Goal: Contribute content: Contribute content

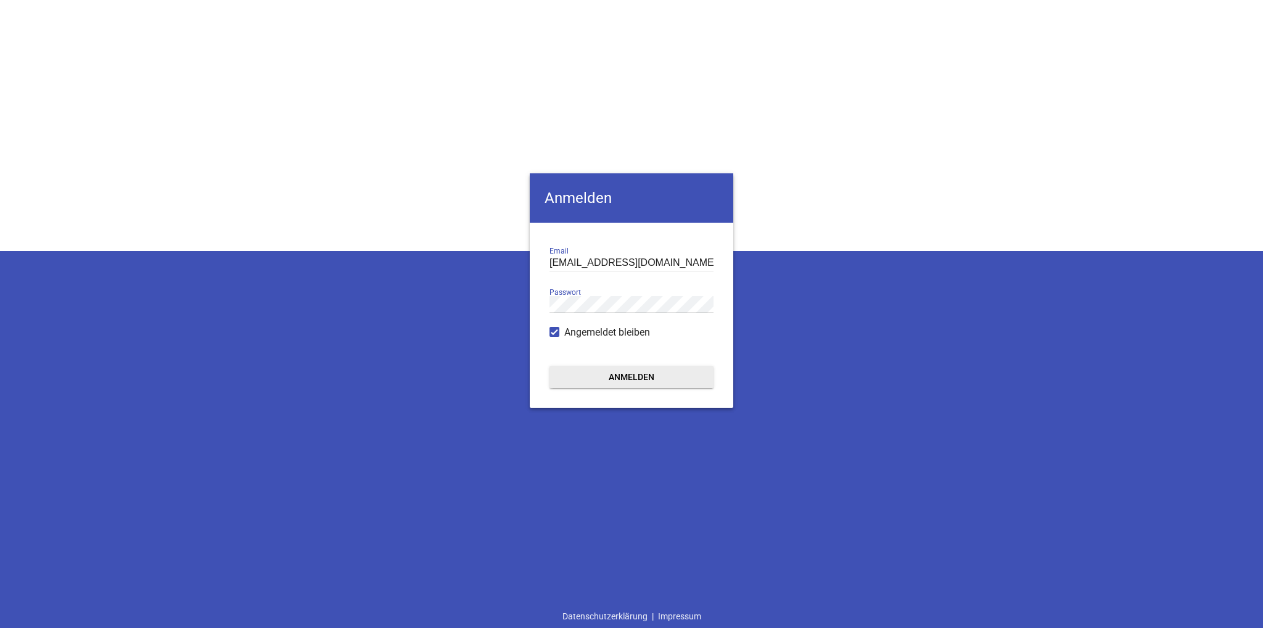
type input "[EMAIL_ADDRESS][DOMAIN_NAME]"
click at [631, 377] on button "Anmelden" at bounding box center [631, 377] width 164 height 22
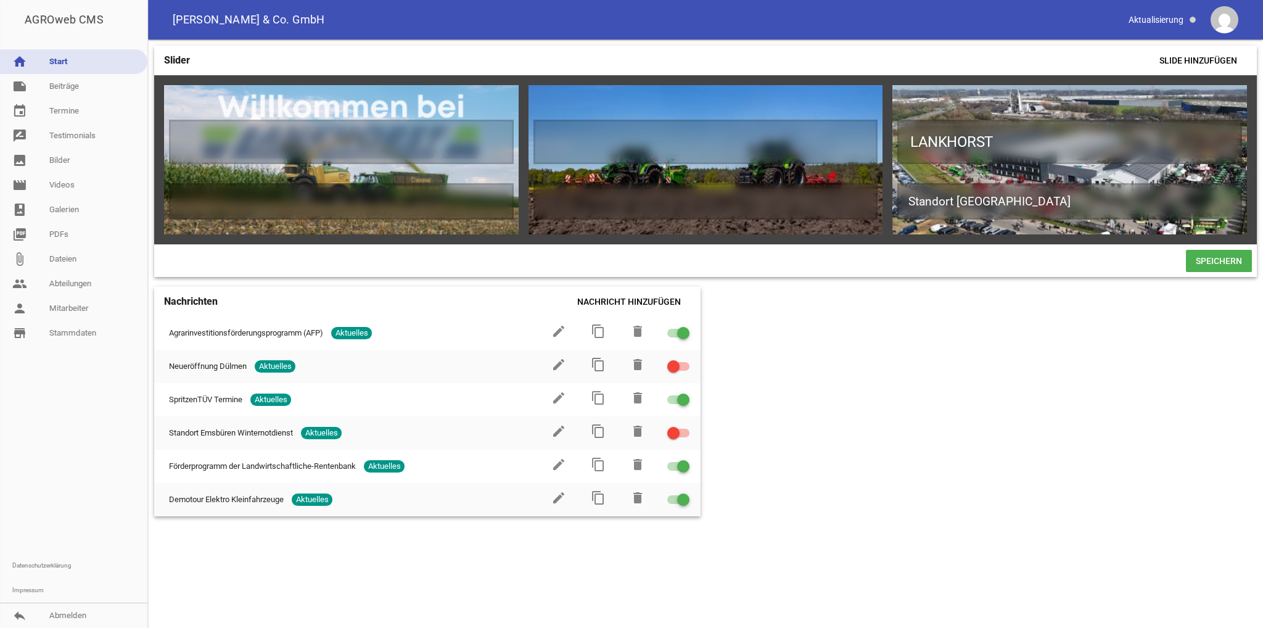
click at [790, 350] on div "Slider Slide hinzufügen games delete crop image games delete crop image LANKHOR…" at bounding box center [705, 333] width 1115 height 588
click at [60, 91] on link "note Beiträge" at bounding box center [73, 86] width 147 height 25
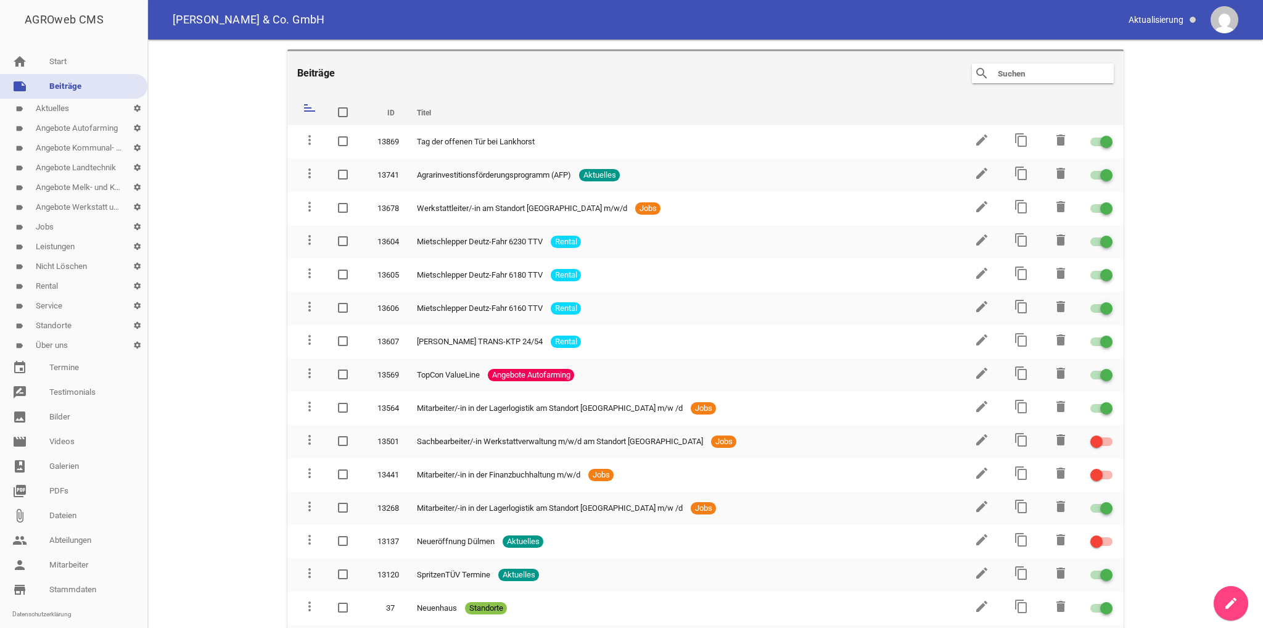
click at [73, 117] on link "label Aktuelles settings" at bounding box center [73, 109] width 147 height 20
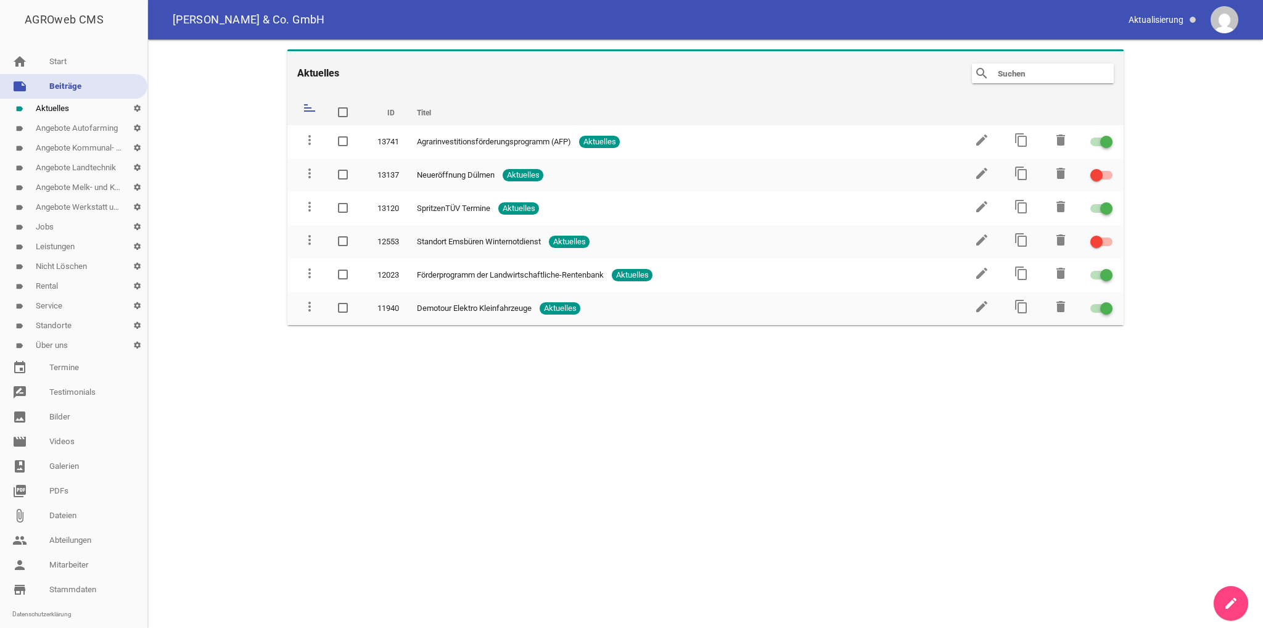
click at [1230, 611] on link "create" at bounding box center [1231, 603] width 35 height 35
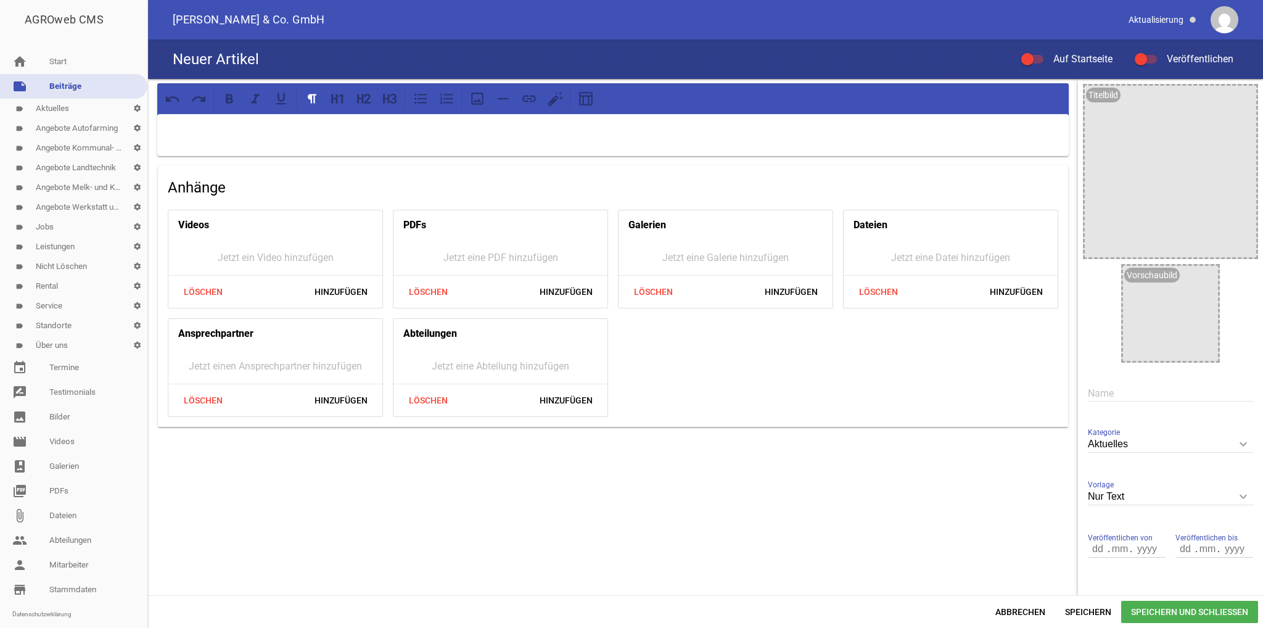
click at [247, 134] on p at bounding box center [613, 130] width 894 height 15
click at [1116, 397] on input "text" at bounding box center [1170, 393] width 165 height 17
drag, startPoint x: 1173, startPoint y: 396, endPoint x: 1122, endPoint y: 395, distance: 51.2
click at [1122, 395] on input "Sonderfinanzierung für E-Fahrzeuge" at bounding box center [1170, 393] width 165 height 17
type input "Sonderabschreibung für E-Fahrzeuge"
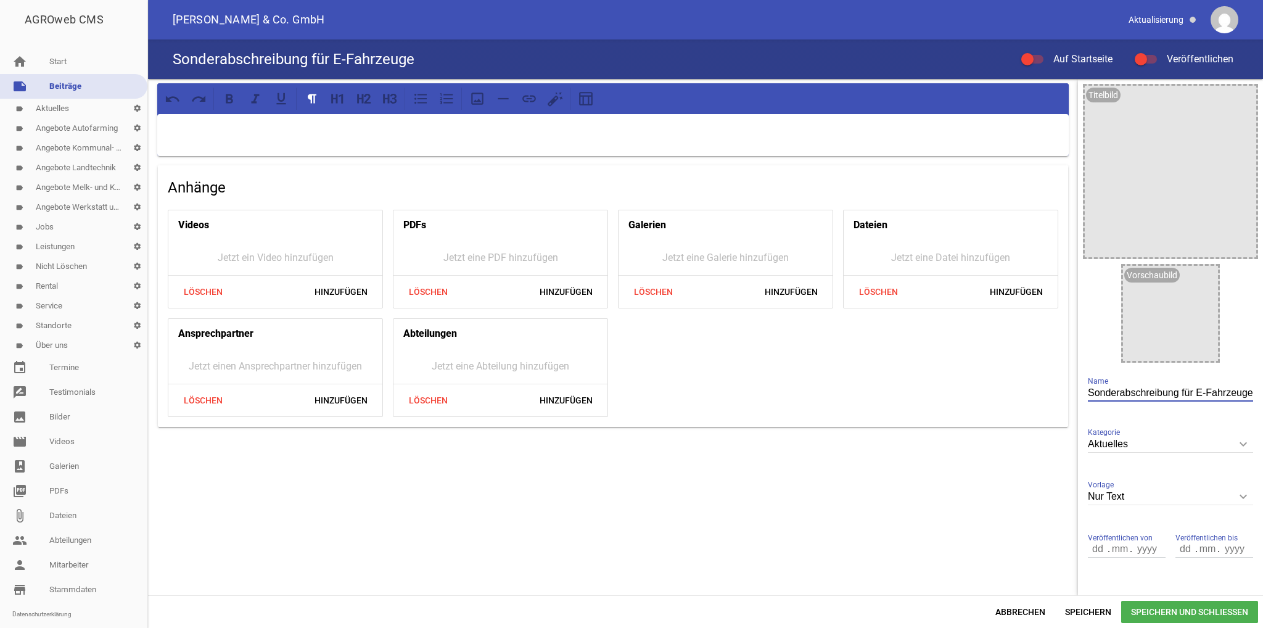
click at [192, 134] on p at bounding box center [613, 130] width 894 height 15
click at [203, 139] on div at bounding box center [612, 135] width 911 height 42
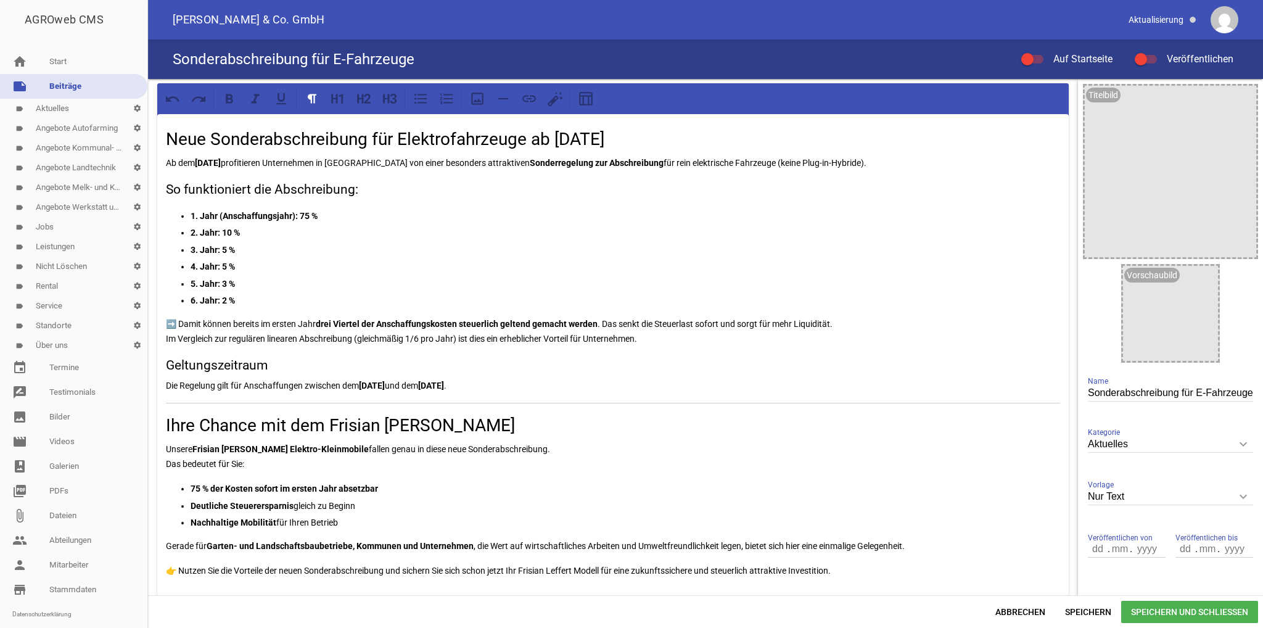
click at [435, 463] on p "Unsere Frisian Leffert Elektro-Kleinmobile fallen genau in diese neue Sonderabs…" at bounding box center [613, 457] width 894 height 30
click at [258, 462] on p "Unsere Frisian Leffert Elektro-Kleinmobile fallen genau in diese neue Sonderabs…" at bounding box center [613, 457] width 894 height 30
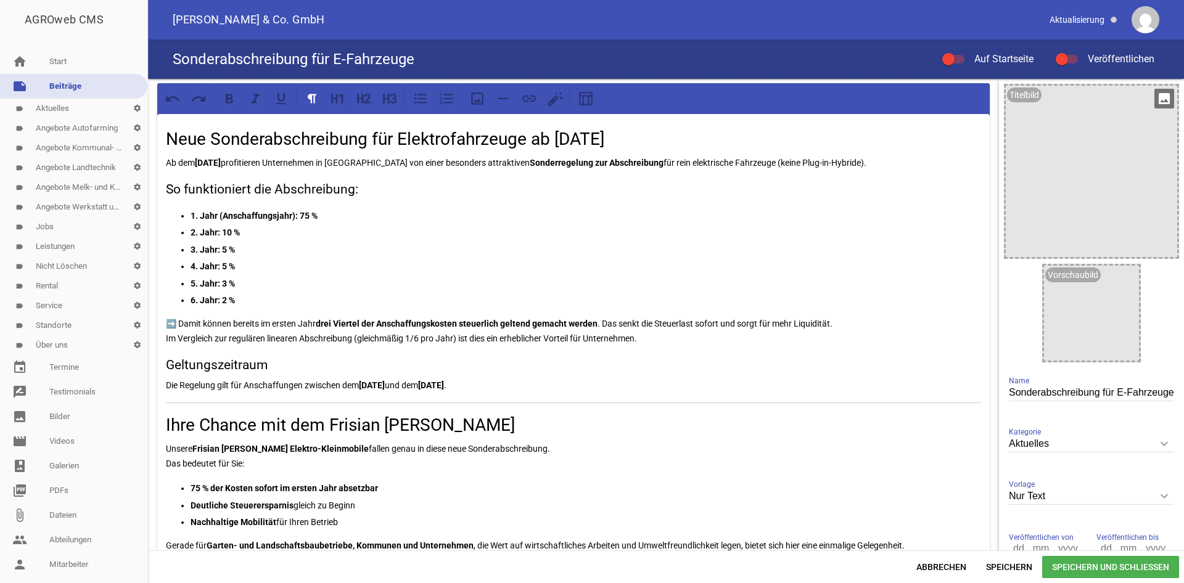
click at [1161, 101] on icon "image" at bounding box center [1164, 99] width 20 height 20
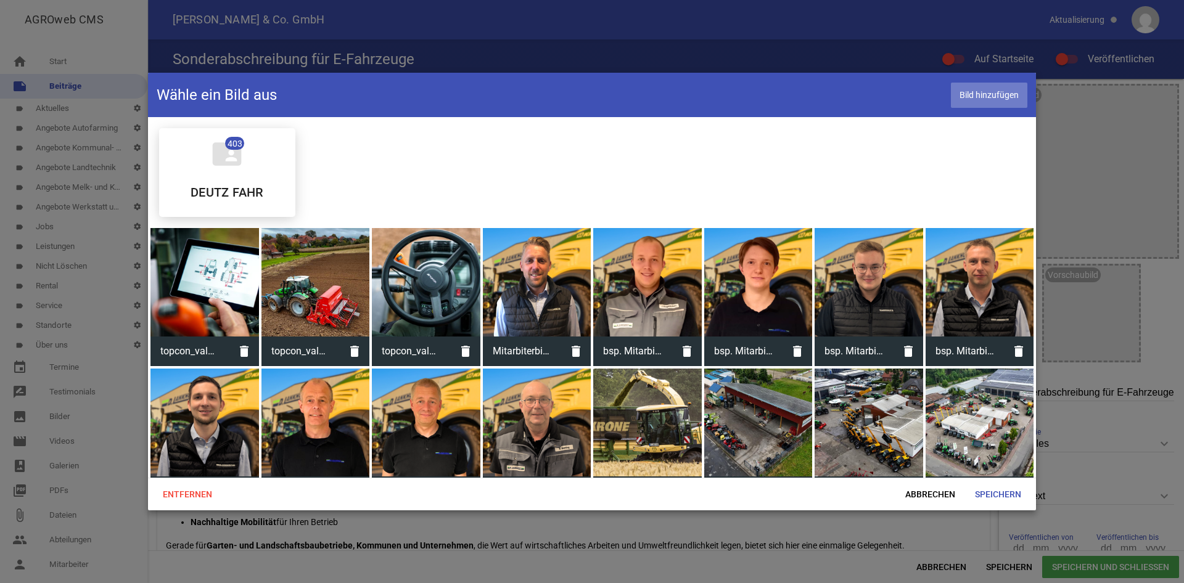
click at [994, 95] on span "Bild hinzufügen" at bounding box center [989, 95] width 76 height 25
click at [930, 498] on span "Abbrechen" at bounding box center [930, 494] width 70 height 22
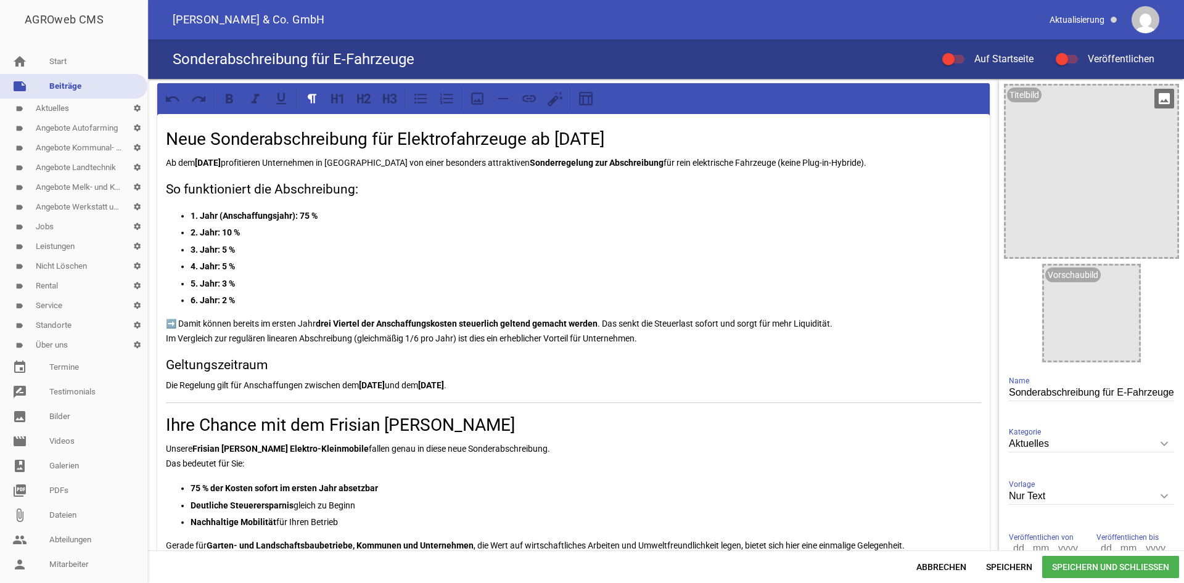
click at [1161, 105] on icon "image" at bounding box center [1164, 99] width 20 height 20
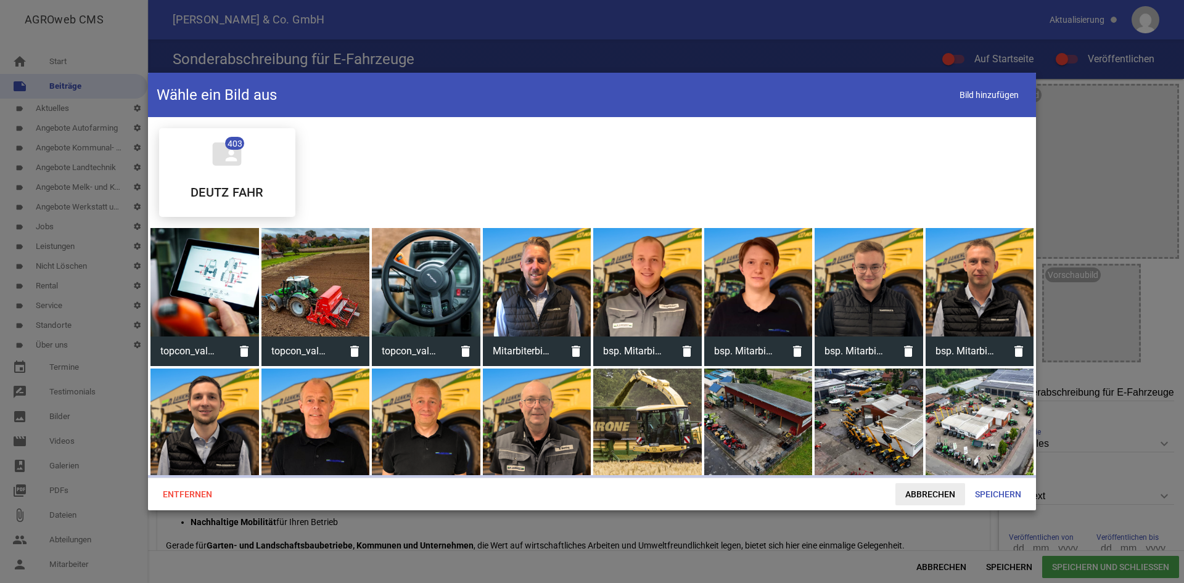
click at [929, 500] on span "Abbrechen" at bounding box center [930, 494] width 70 height 22
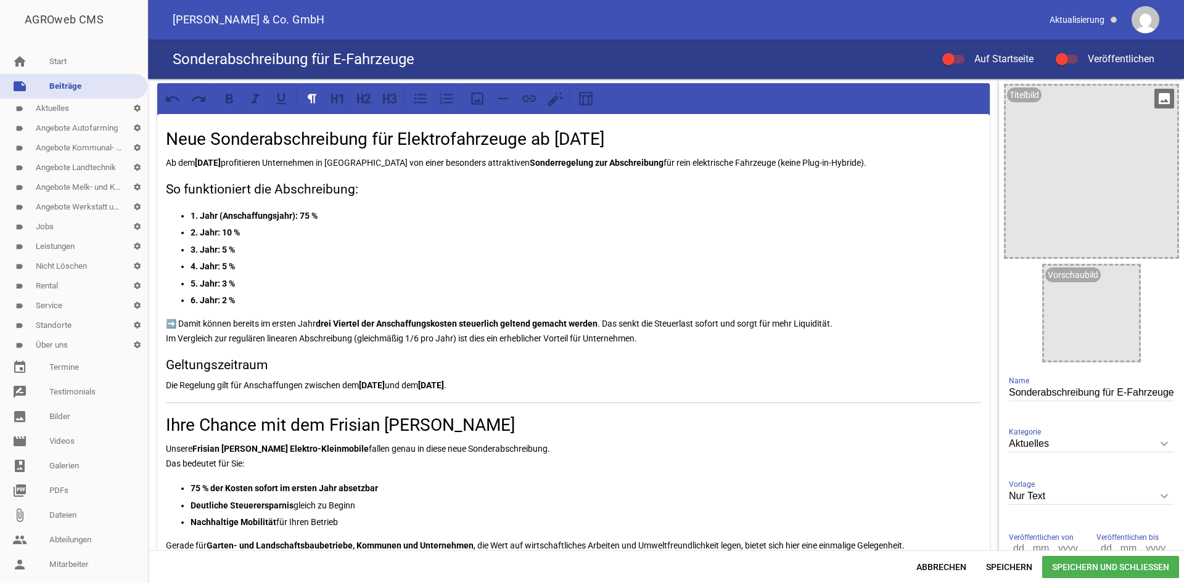
click at [1169, 97] on icon "image" at bounding box center [1164, 99] width 20 height 20
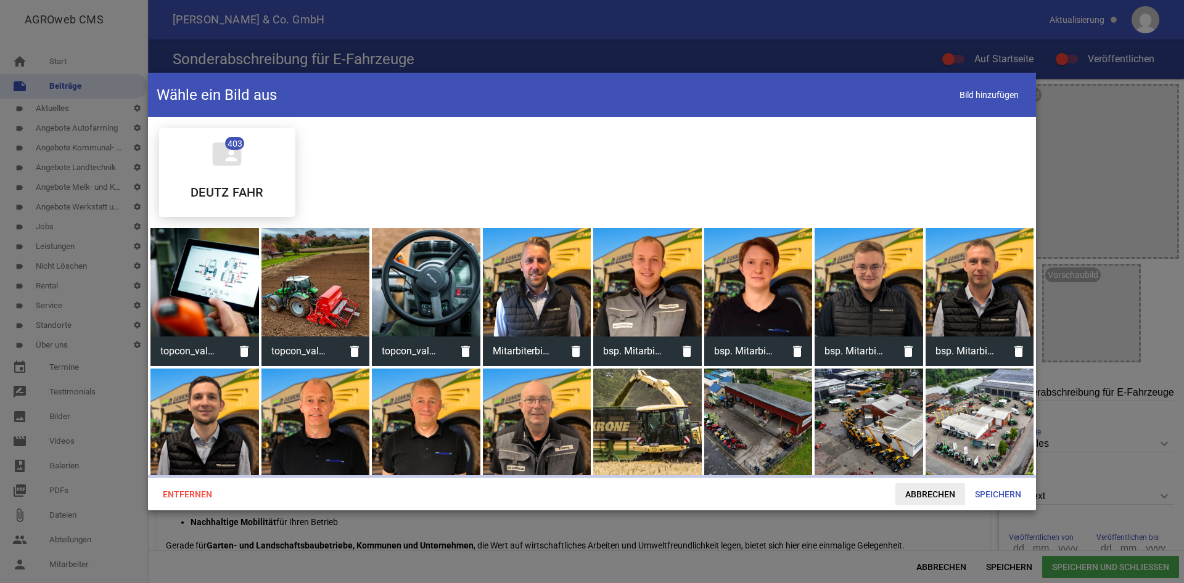
click at [942, 496] on span "Abbrechen" at bounding box center [930, 494] width 70 height 22
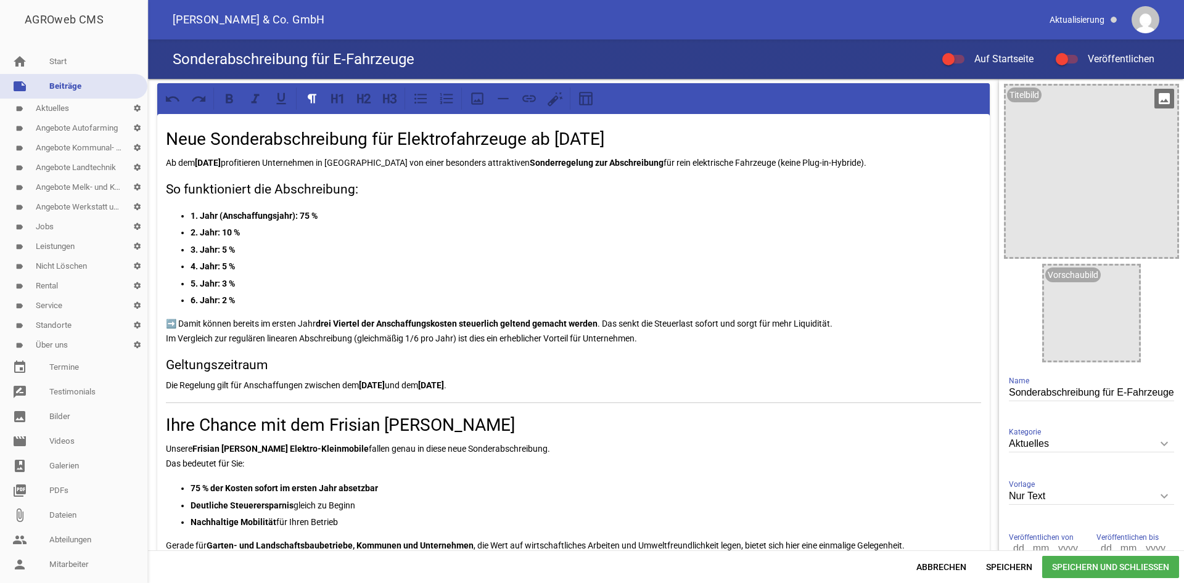
click at [1159, 90] on icon "image" at bounding box center [1164, 99] width 20 height 20
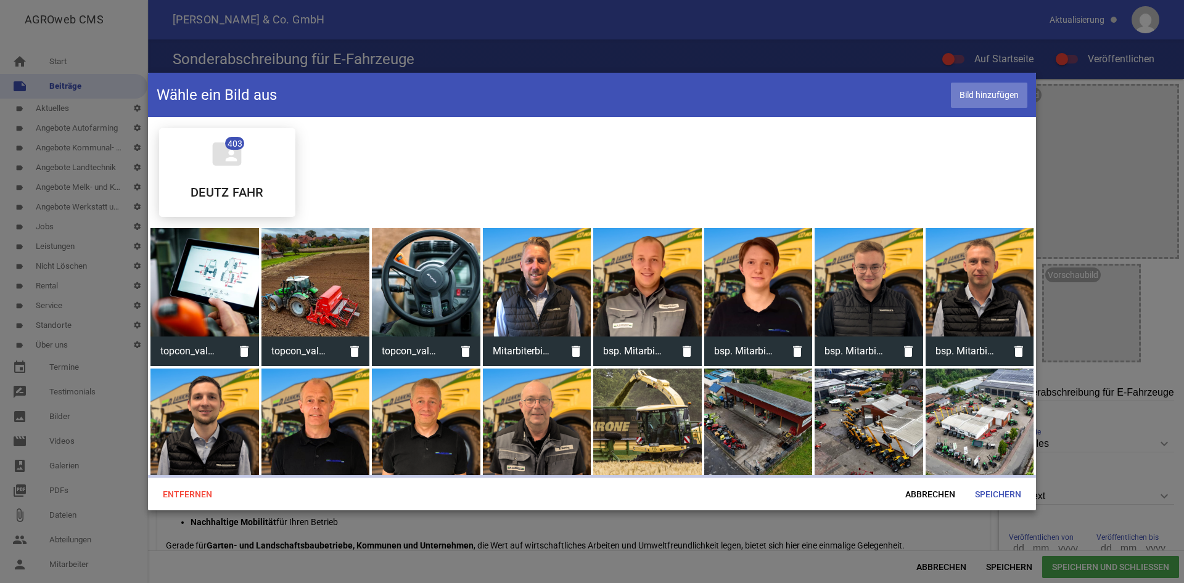
click at [977, 91] on span "Bild hinzufügen" at bounding box center [989, 95] width 76 height 25
click at [929, 498] on span "Abbrechen" at bounding box center [930, 494] width 70 height 22
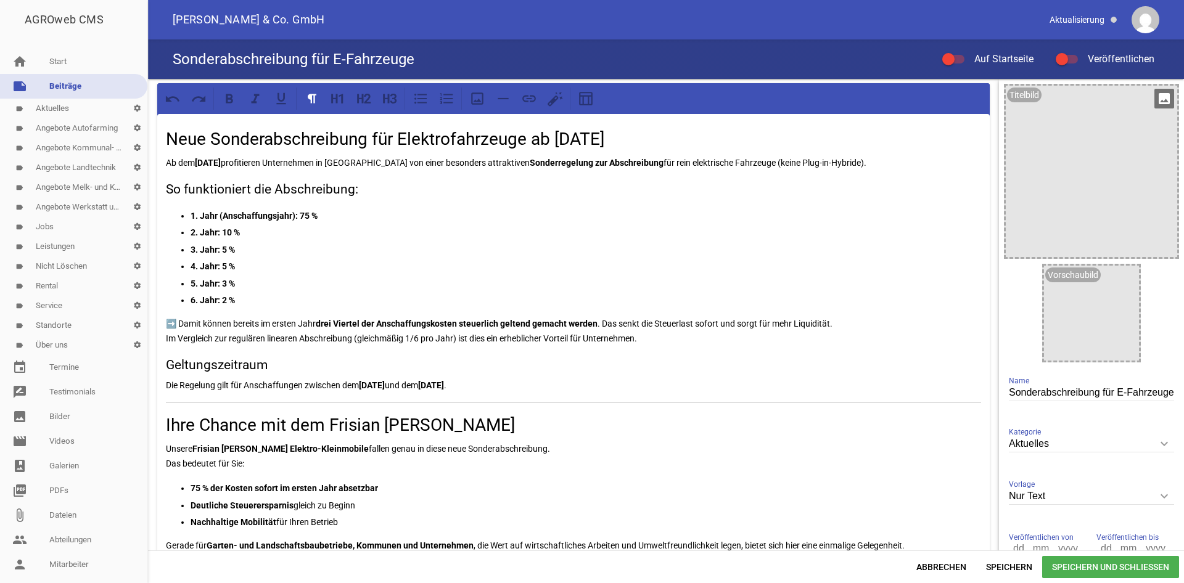
click at [1164, 94] on icon "image" at bounding box center [1164, 99] width 20 height 20
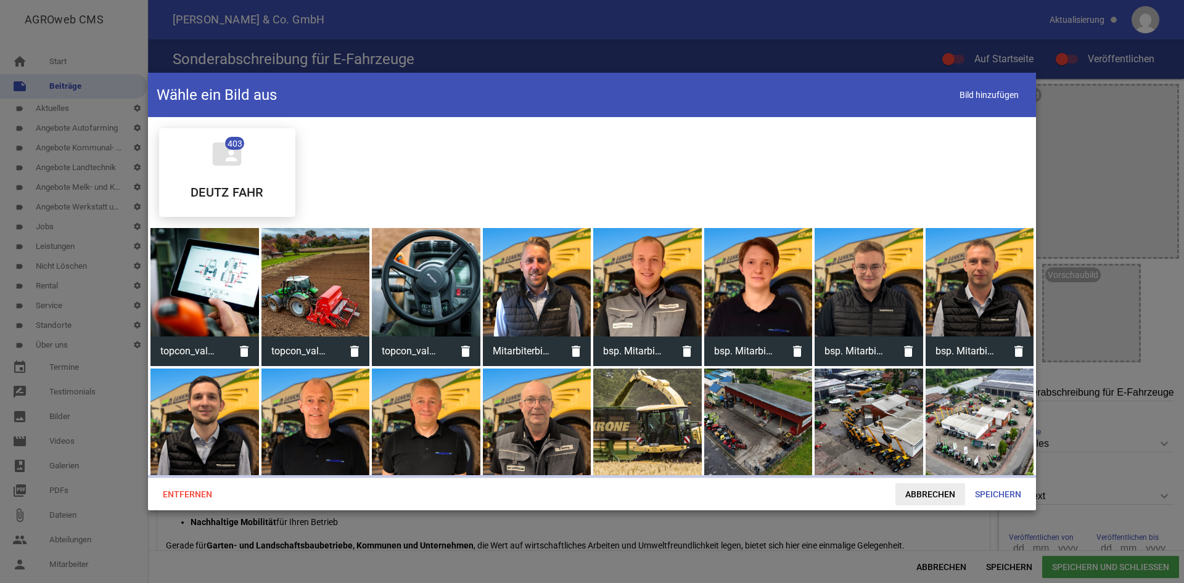
click at [916, 495] on span "Abbrechen" at bounding box center [930, 494] width 70 height 22
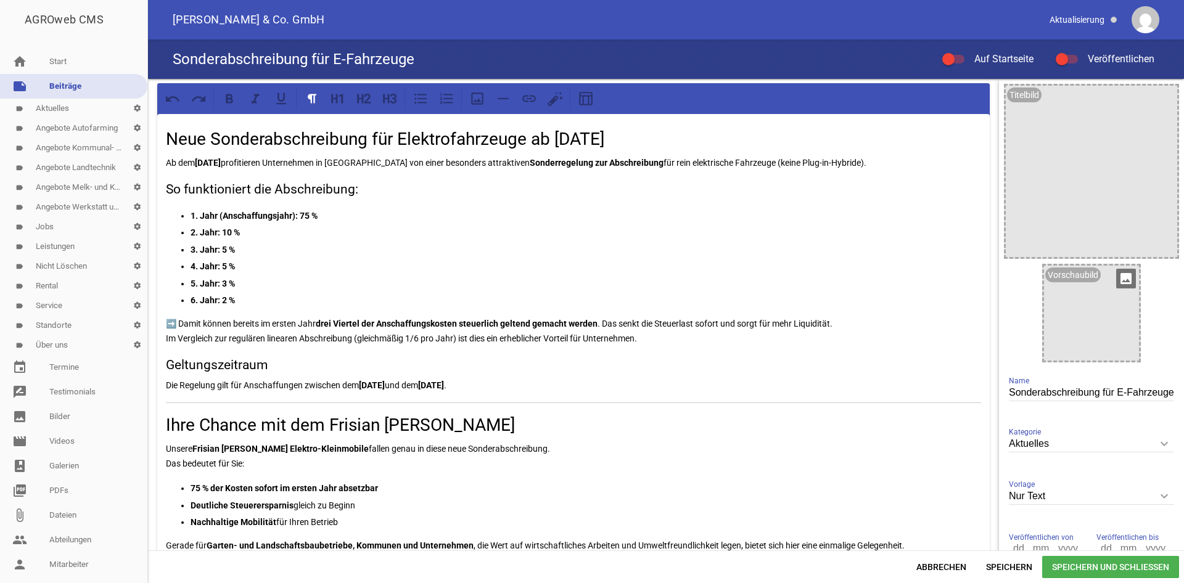
click at [1125, 278] on icon "image" at bounding box center [1126, 279] width 20 height 20
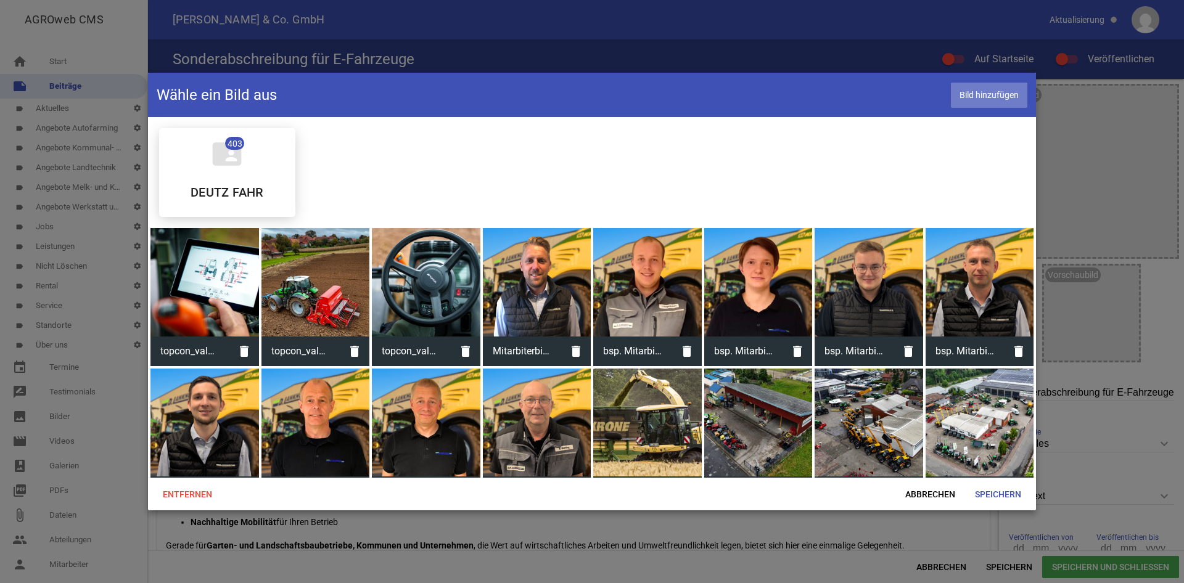
click at [978, 99] on span "Bild hinzufügen" at bounding box center [989, 95] width 76 height 25
click at [930, 493] on span "Abbrechen" at bounding box center [930, 494] width 70 height 22
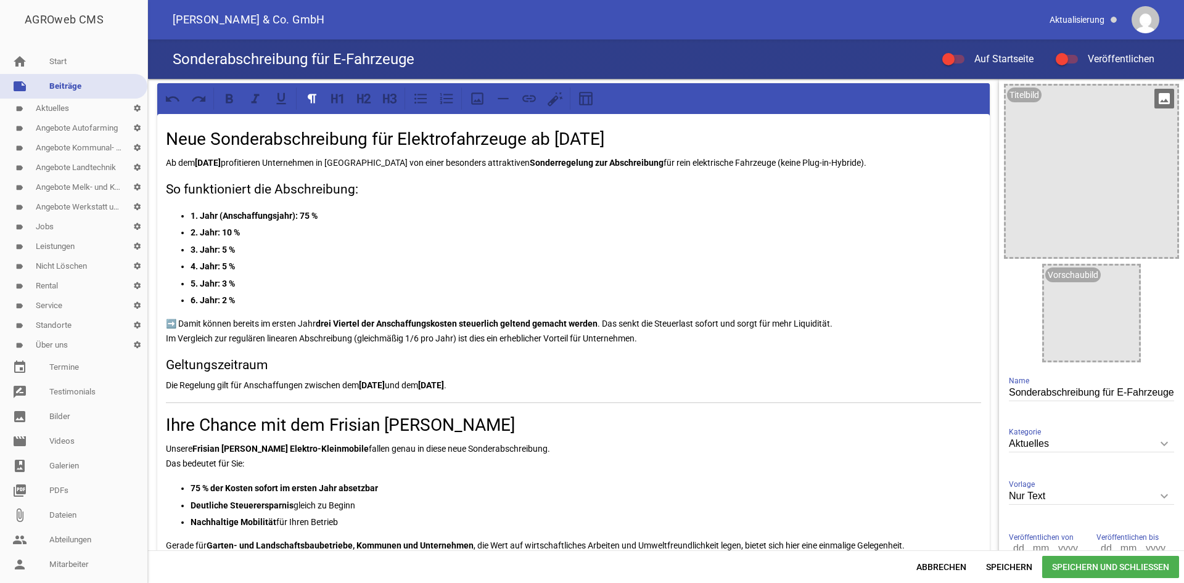
click at [1162, 99] on icon "image" at bounding box center [1164, 99] width 20 height 20
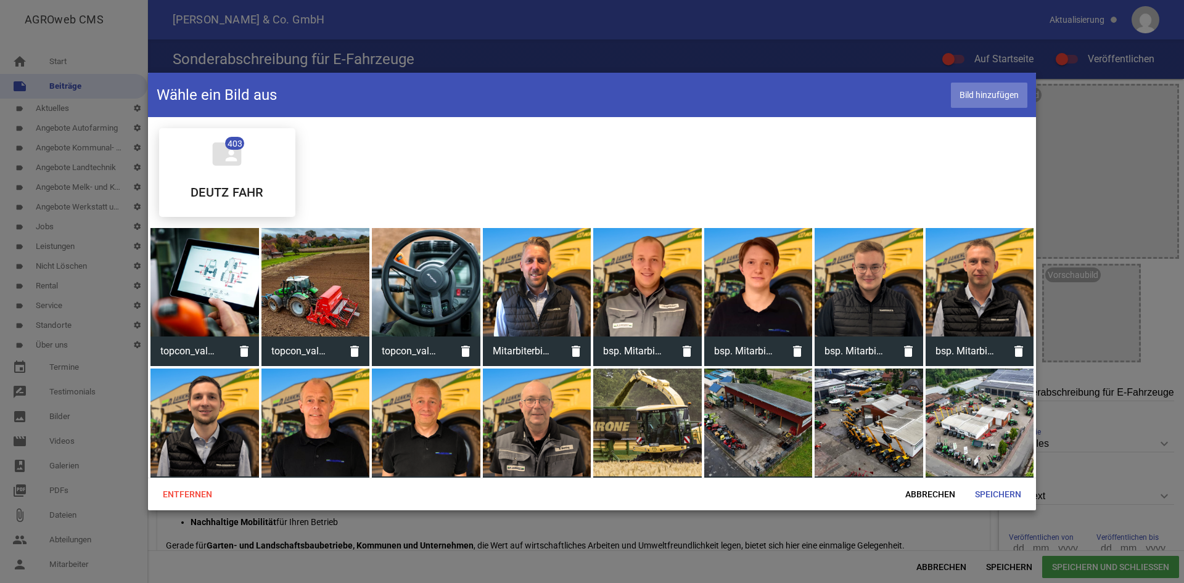
click at [996, 97] on span "Bild hinzufügen" at bounding box center [989, 95] width 76 height 25
click at [939, 499] on span "Abbrechen" at bounding box center [930, 494] width 70 height 22
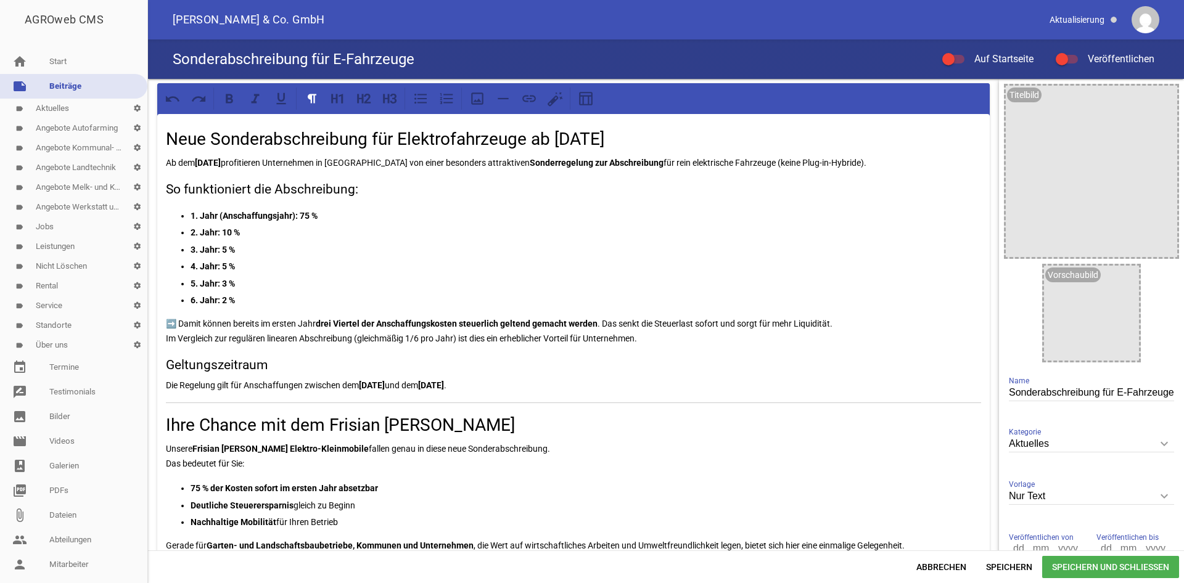
click at [1105, 567] on span "Speichern und Schließen" at bounding box center [1110, 567] width 137 height 22
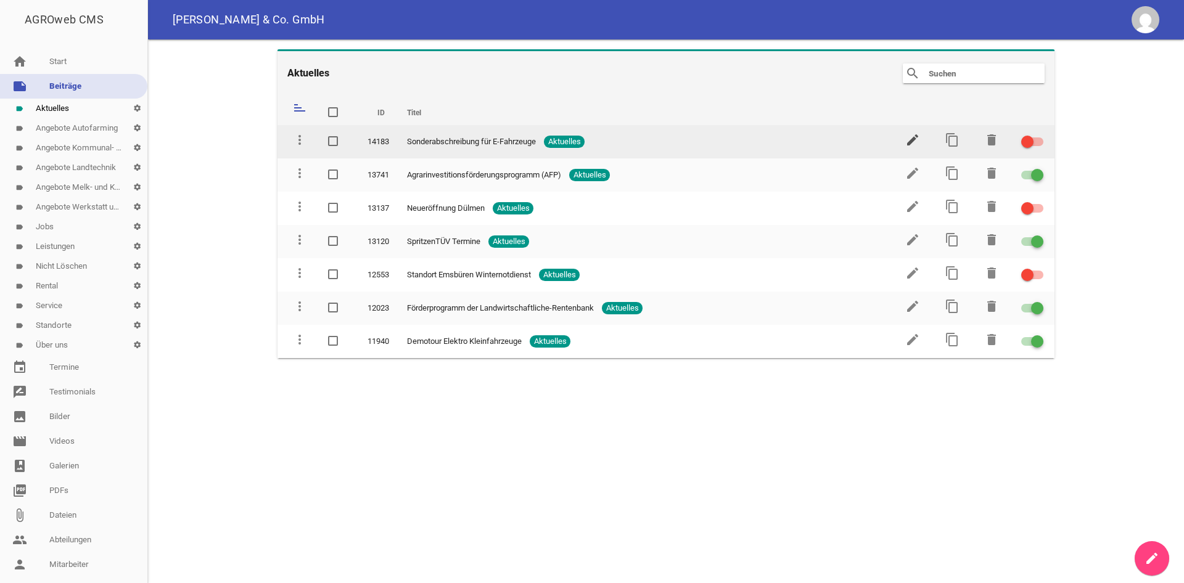
click at [912, 138] on icon "edit" at bounding box center [912, 140] width 15 height 15
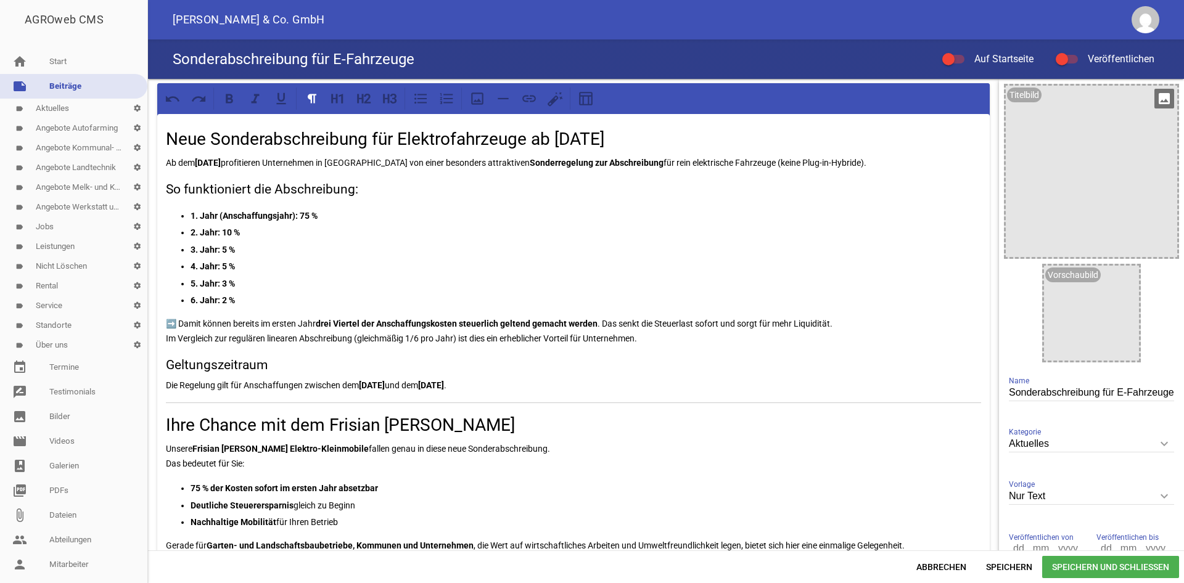
click at [1159, 99] on icon "image" at bounding box center [1164, 99] width 20 height 20
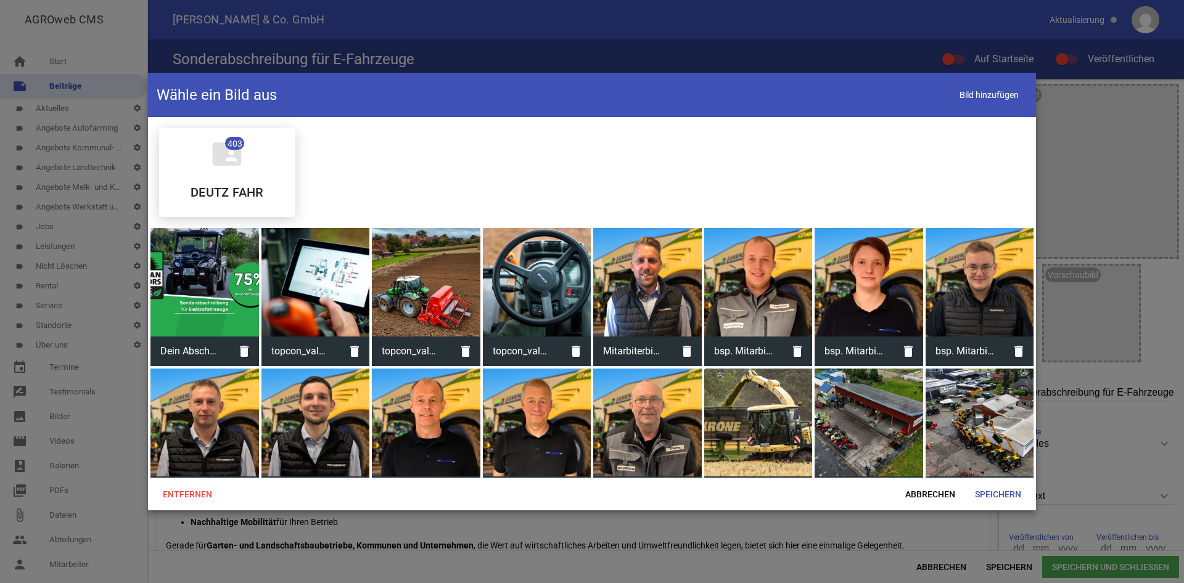
click at [237, 284] on div at bounding box center [204, 282] width 109 height 109
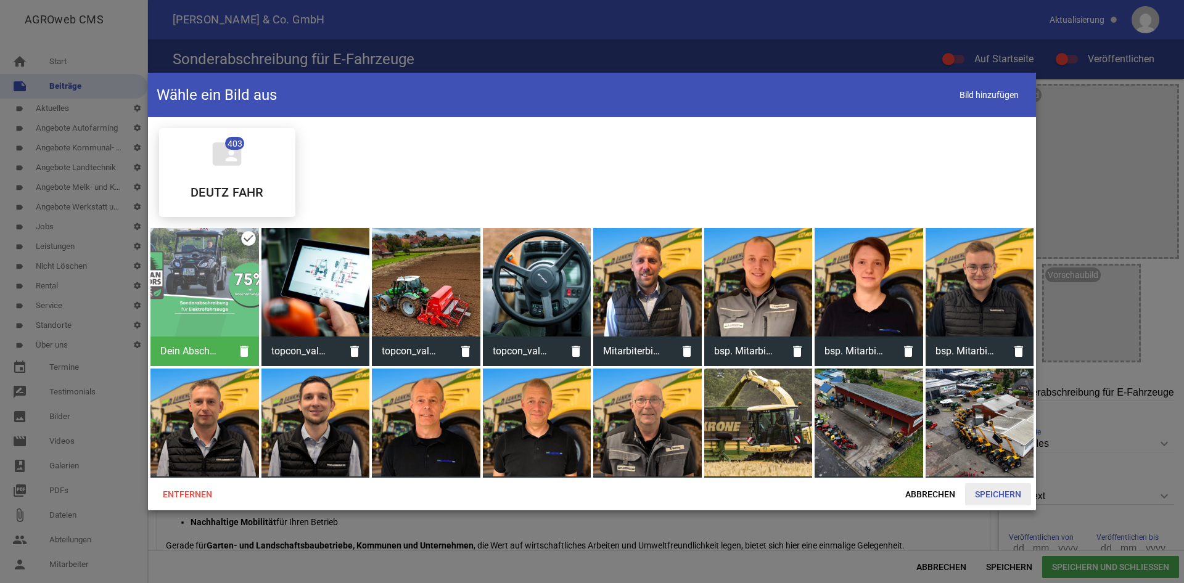
click at [1019, 491] on span "Speichern" at bounding box center [998, 494] width 66 height 22
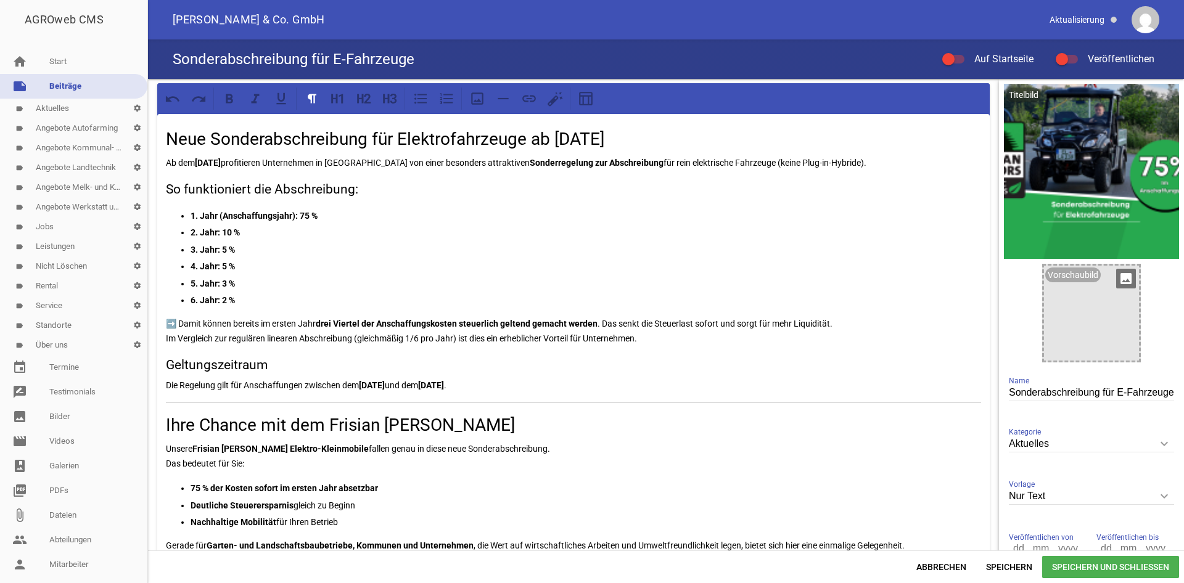
click at [1125, 275] on icon "image" at bounding box center [1126, 279] width 20 height 20
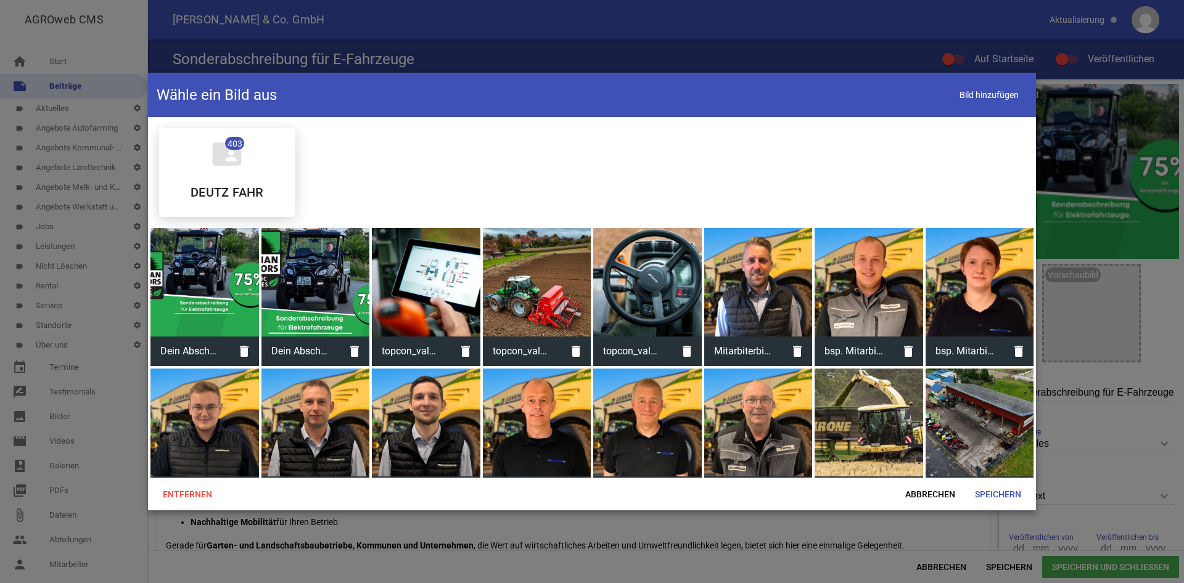
click at [303, 305] on div at bounding box center [315, 282] width 109 height 109
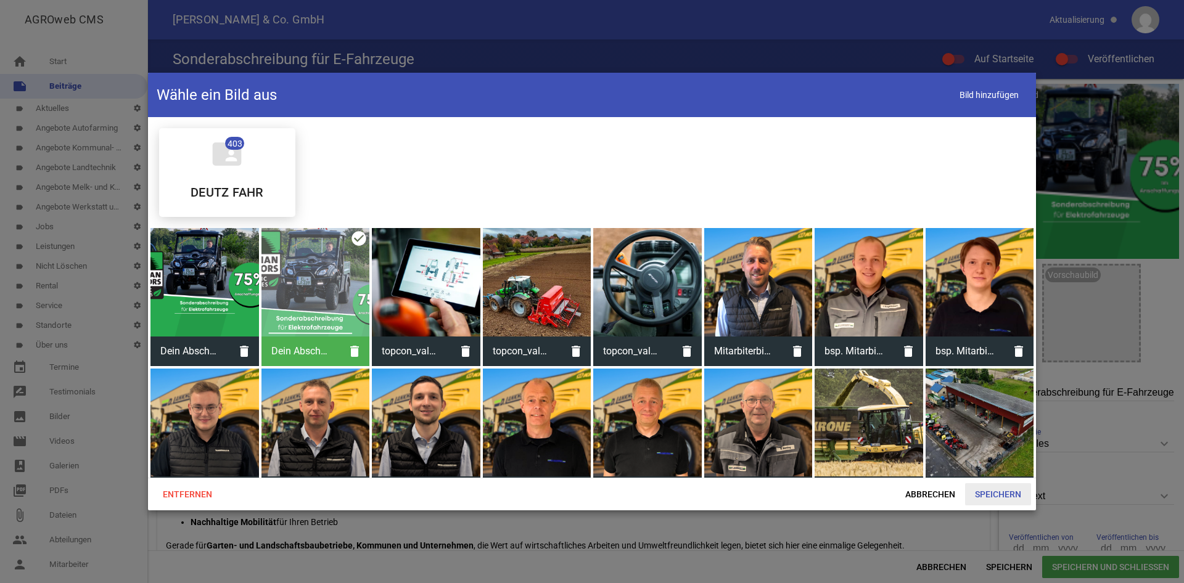
click at [992, 491] on span "Speichern" at bounding box center [998, 494] width 66 height 22
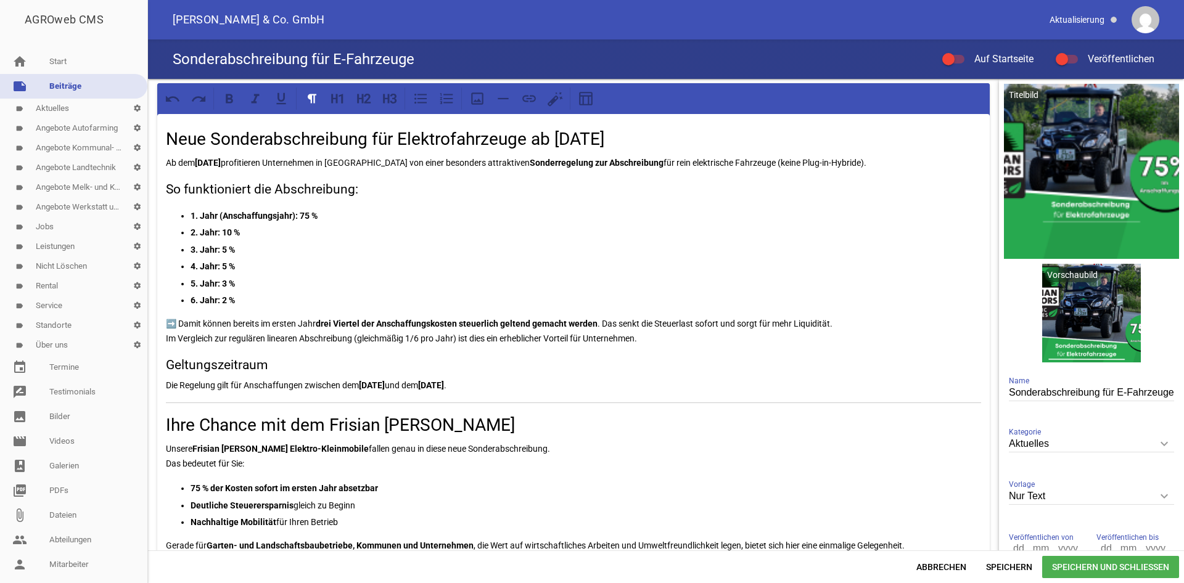
click at [935, 58] on div "Sonderabschreibung für E-Fahrzeuge Auf Startseite Veröffentlichen" at bounding box center [666, 58] width 1036 height 39
click at [950, 60] on div at bounding box center [948, 59] width 12 height 12
click at [960, 52] on input "Auf Startseite" at bounding box center [960, 52] width 0 height 0
click at [1057, 55] on label "Veröffentlichen" at bounding box center [1105, 59] width 99 height 15
click at [1073, 52] on input "Veröffentlichen" at bounding box center [1073, 52] width 0 height 0
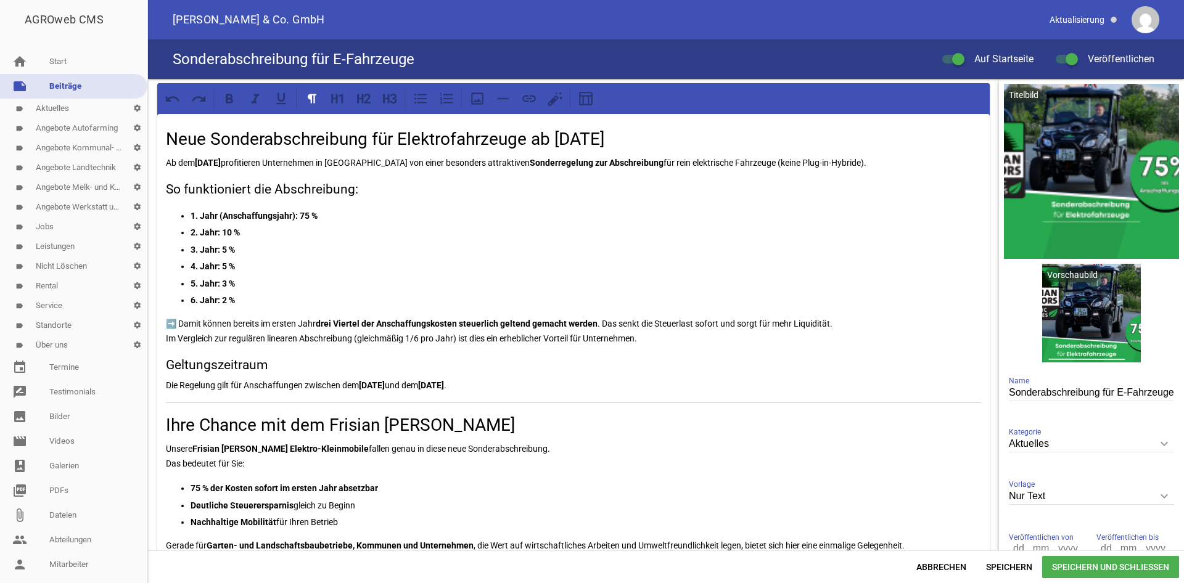
click at [1106, 571] on span "Speichern und Schließen" at bounding box center [1110, 567] width 137 height 22
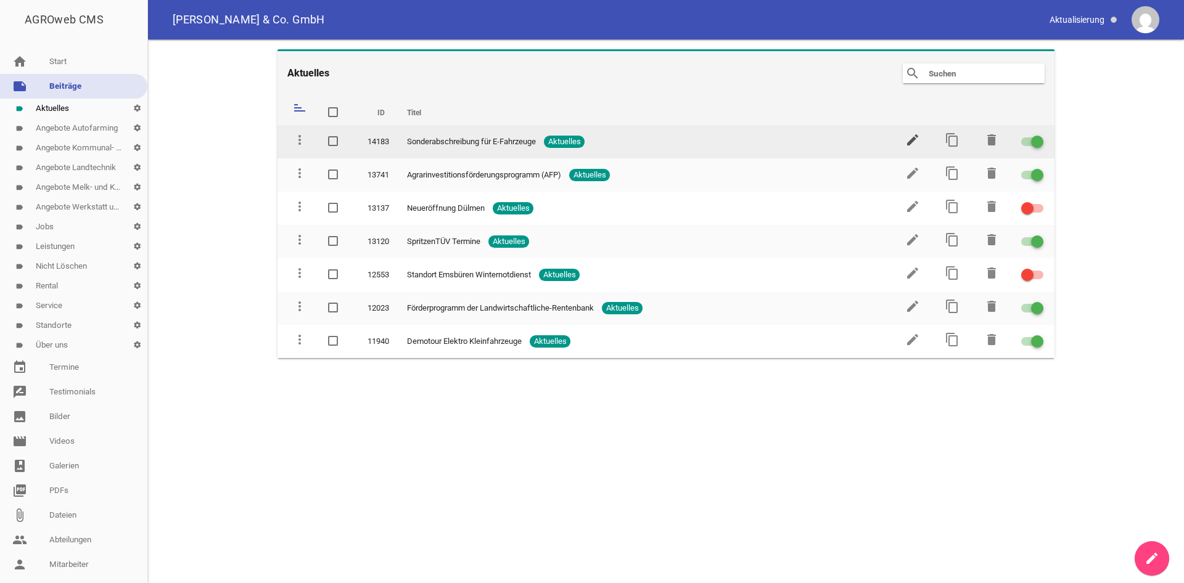
click at [913, 140] on icon "edit" at bounding box center [912, 140] width 15 height 15
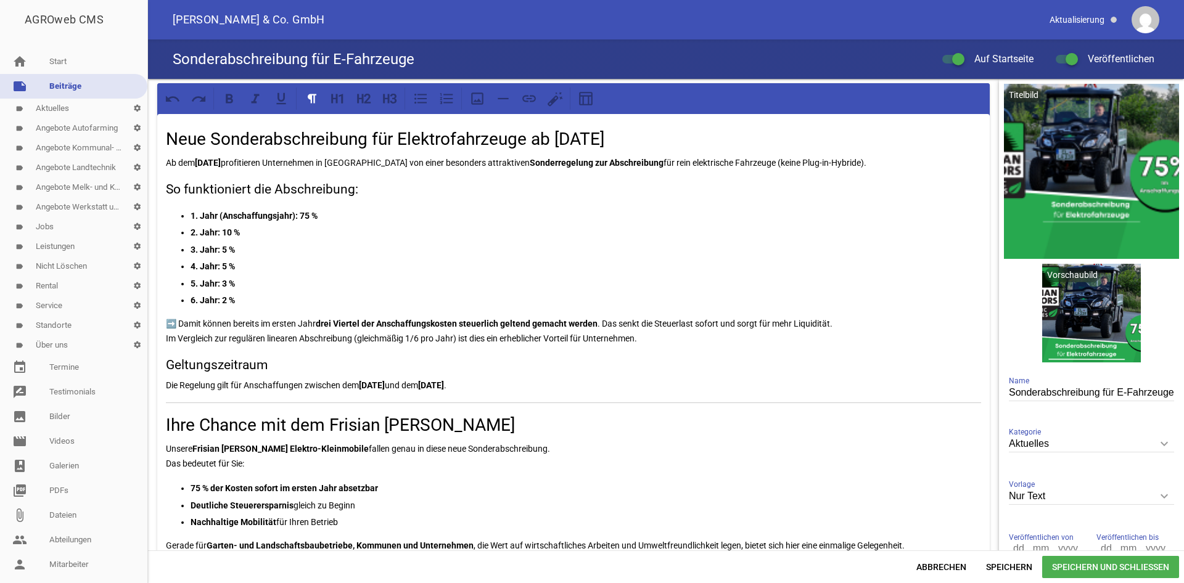
click at [1083, 501] on input "Nur Text" at bounding box center [1091, 496] width 165 height 17
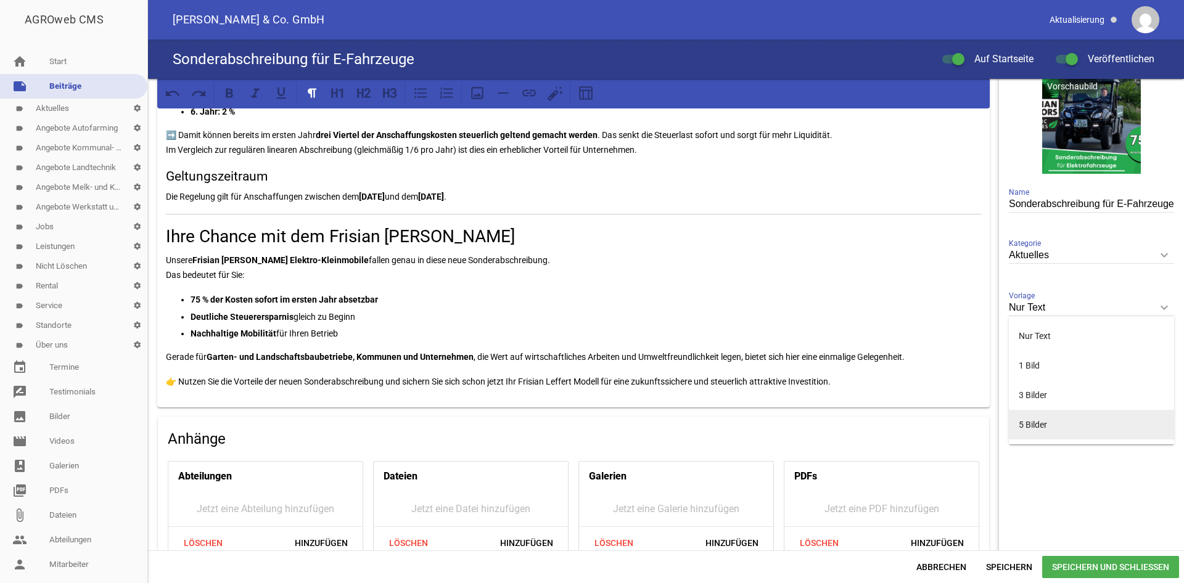
click at [1064, 427] on li "5 Bilder" at bounding box center [1091, 425] width 165 height 30
type input "5 Bilder"
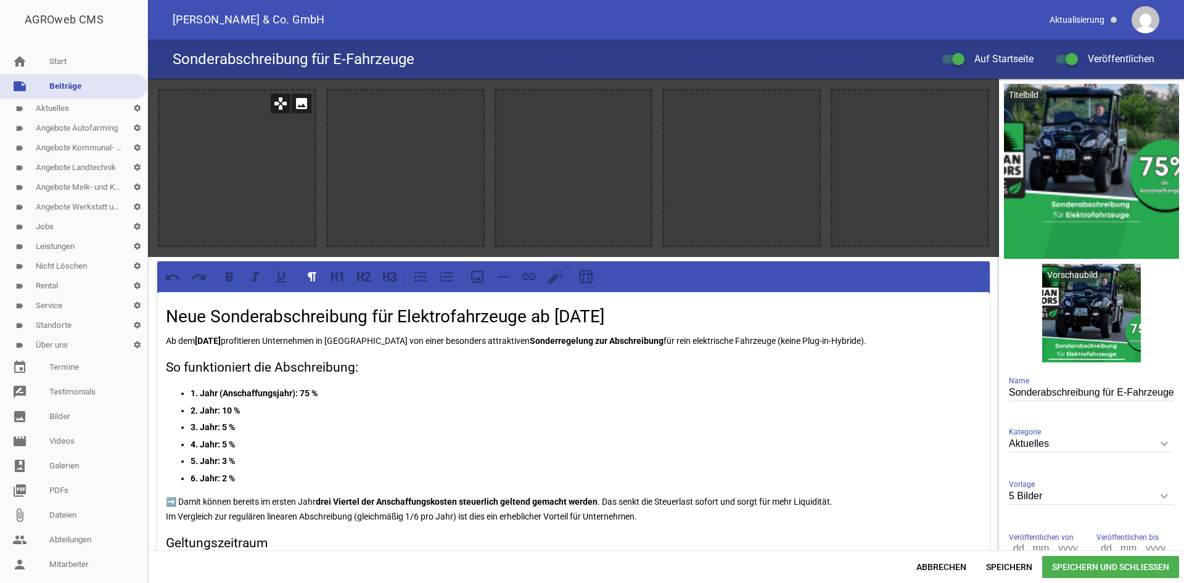
click at [307, 101] on icon "image" at bounding box center [302, 104] width 20 height 20
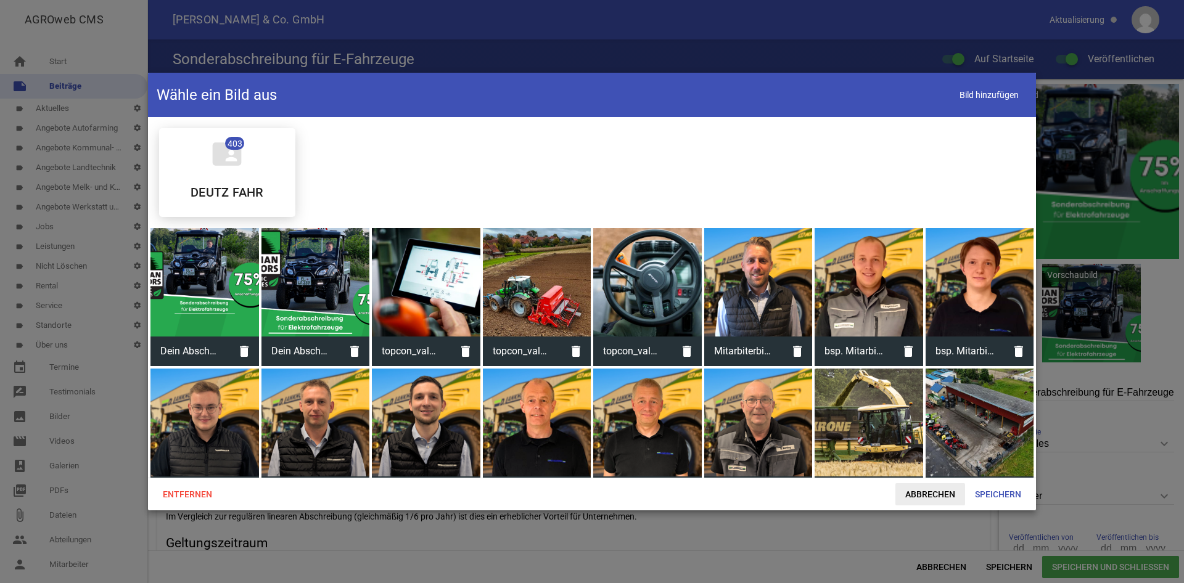
click at [929, 491] on span "Abbrechen" at bounding box center [930, 494] width 70 height 22
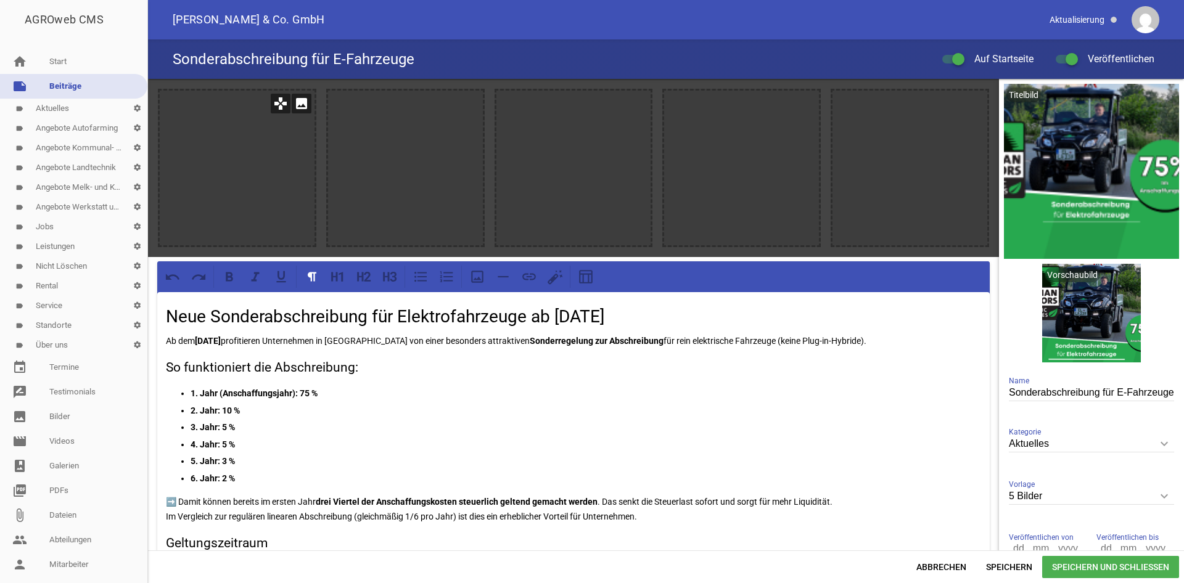
click at [297, 110] on icon "image" at bounding box center [302, 104] width 20 height 20
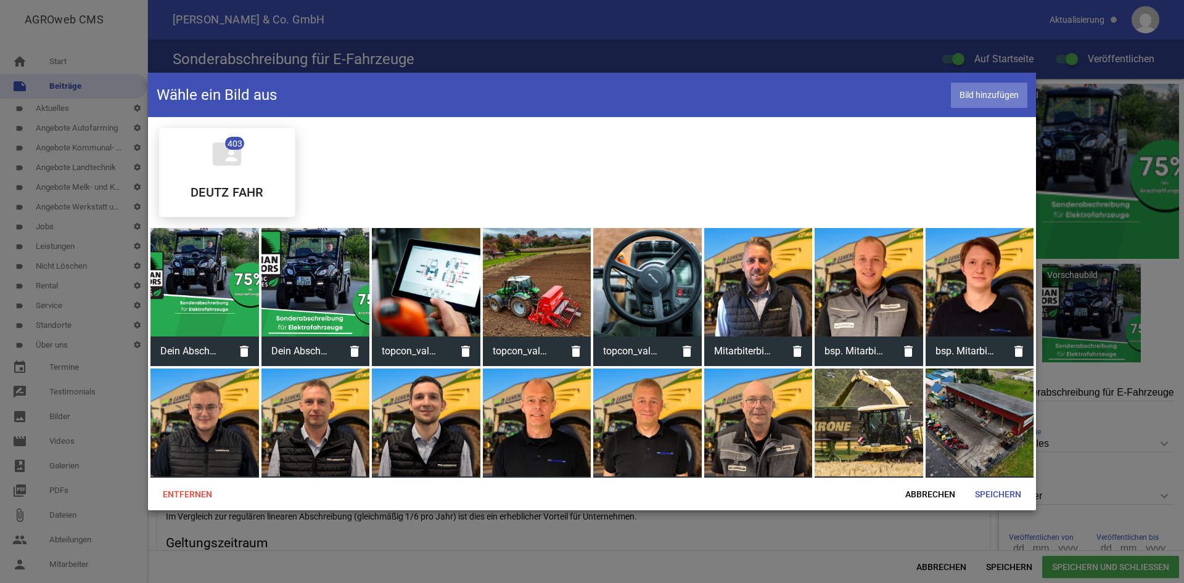
click at [996, 97] on span "Bild hinzufügen" at bounding box center [989, 95] width 76 height 25
click at [968, 94] on span "Bild hinzufügen" at bounding box center [989, 95] width 76 height 25
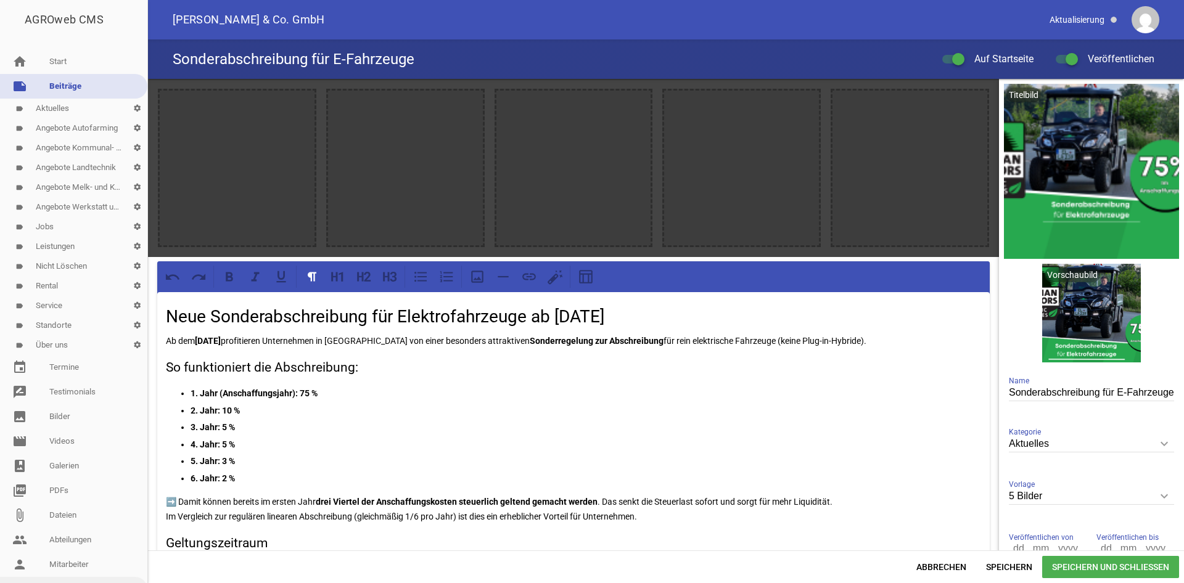
scroll to position [93, 0]
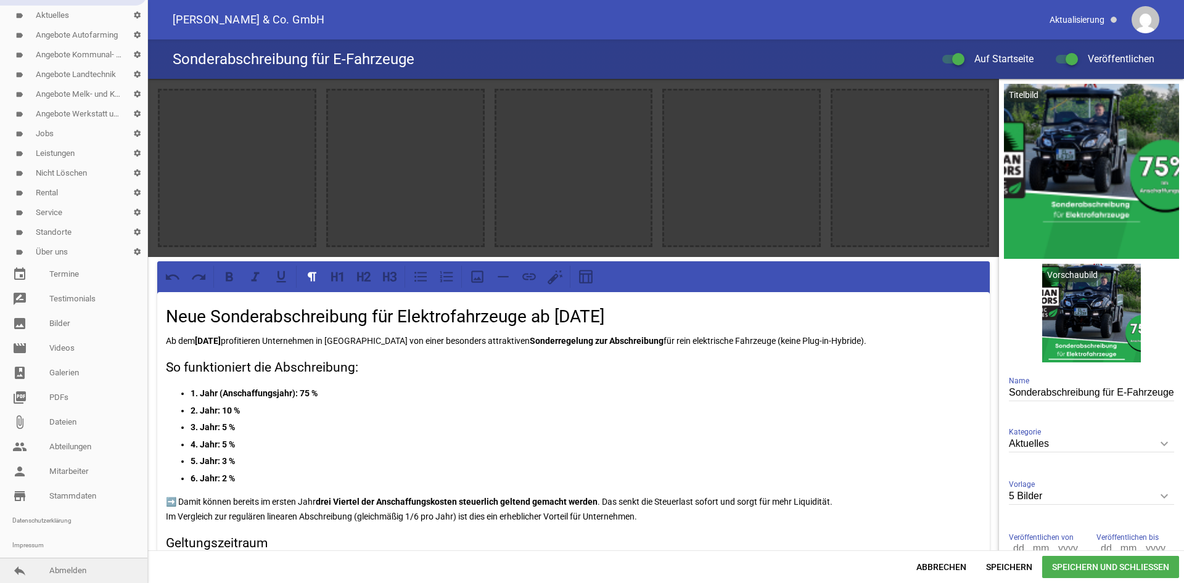
click at [82, 566] on link "reply Abmelden" at bounding box center [73, 571] width 147 height 25
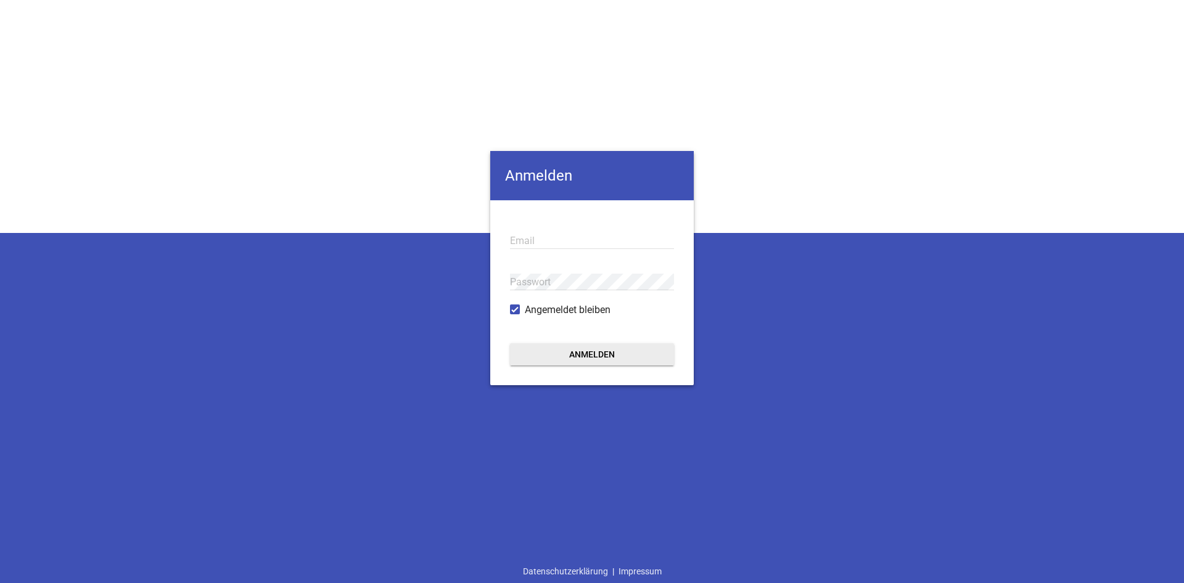
click at [541, 243] on input "email" at bounding box center [592, 240] width 164 height 17
drag, startPoint x: 622, startPoint y: 244, endPoint x: 490, endPoint y: 243, distance: 131.4
click at [510, 243] on input "[EMAIL_ADDRESS][DOMAIN_NAME]" at bounding box center [592, 240] width 164 height 17
type input "[EMAIL_ADDRESS][DOMAIN_NAME]"
click at [610, 299] on div "Passwort" at bounding box center [592, 281] width 164 height 41
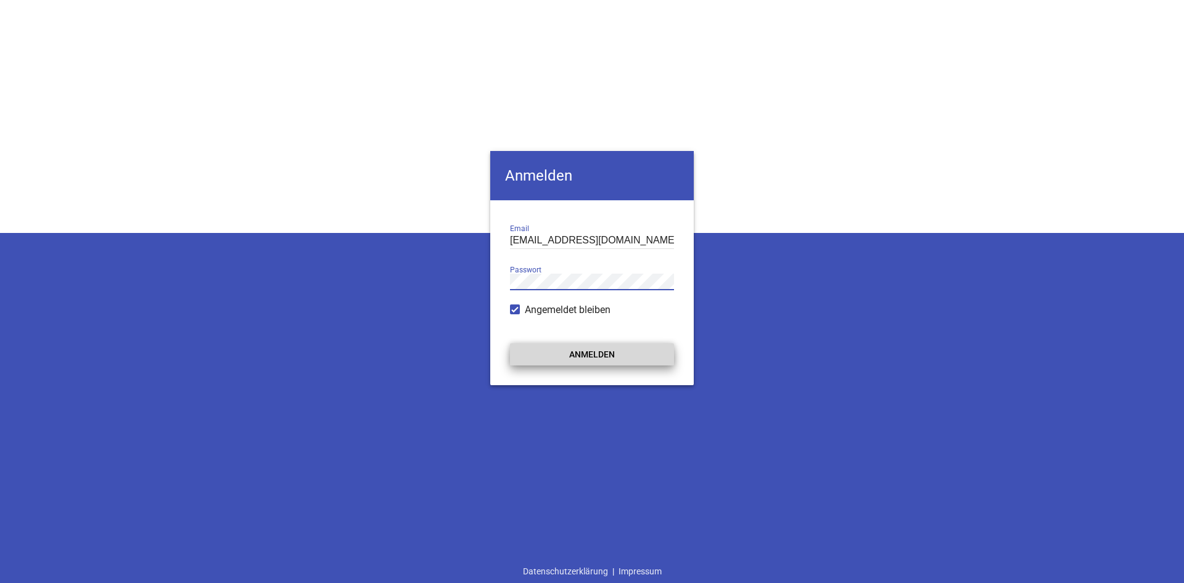
click at [588, 350] on button "Anmelden" at bounding box center [592, 354] width 164 height 22
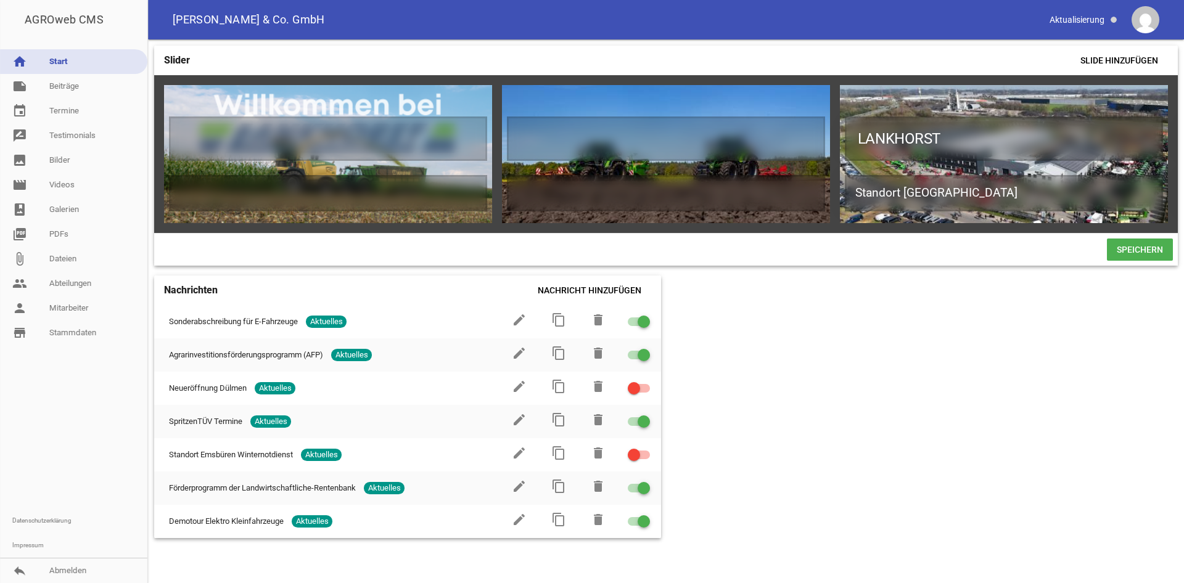
drag, startPoint x: 815, startPoint y: 364, endPoint x: 823, endPoint y: 366, distance: 8.8
click at [821, 368] on div "Slider Slide hinzufügen games delete crop image games delete crop image LANKHOR…" at bounding box center [666, 311] width 1036 height 544
click at [91, 162] on link "image Bilder" at bounding box center [73, 160] width 147 height 25
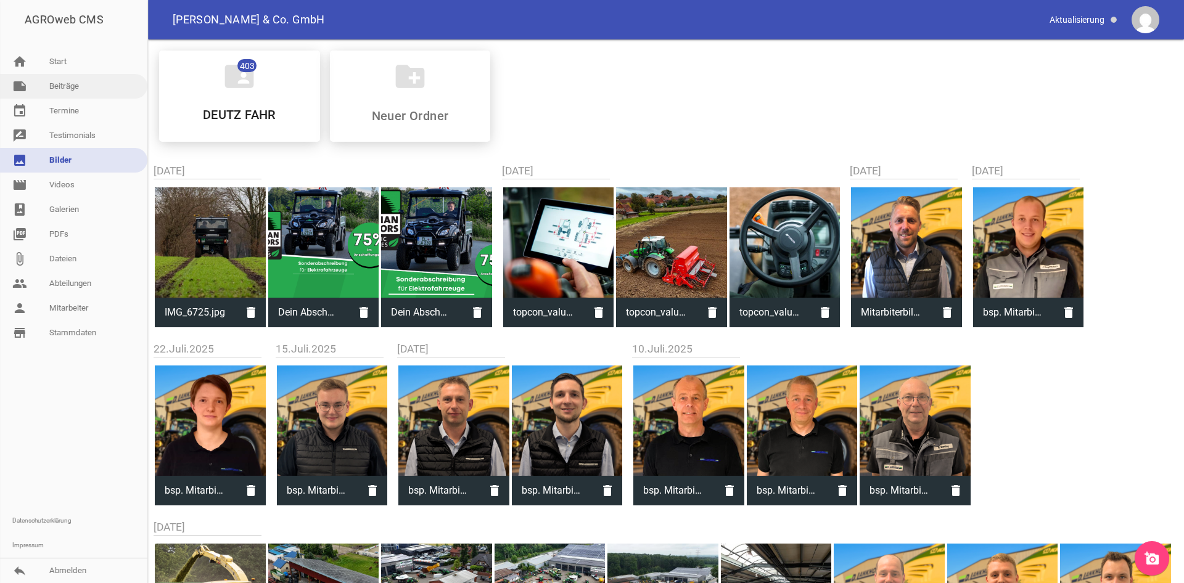
click at [78, 96] on link "note Beiträge" at bounding box center [73, 86] width 147 height 25
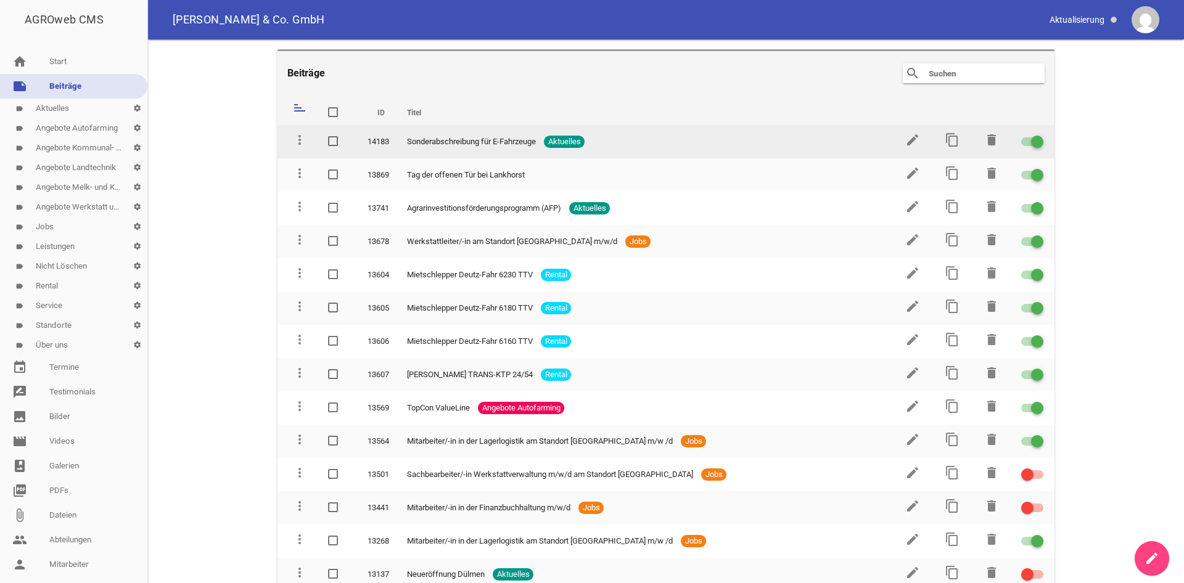
click at [924, 135] on td "edit" at bounding box center [911, 141] width 39 height 33
click at [920, 136] on td "edit" at bounding box center [911, 141] width 39 height 33
click at [917, 137] on icon "edit" at bounding box center [912, 140] width 15 height 15
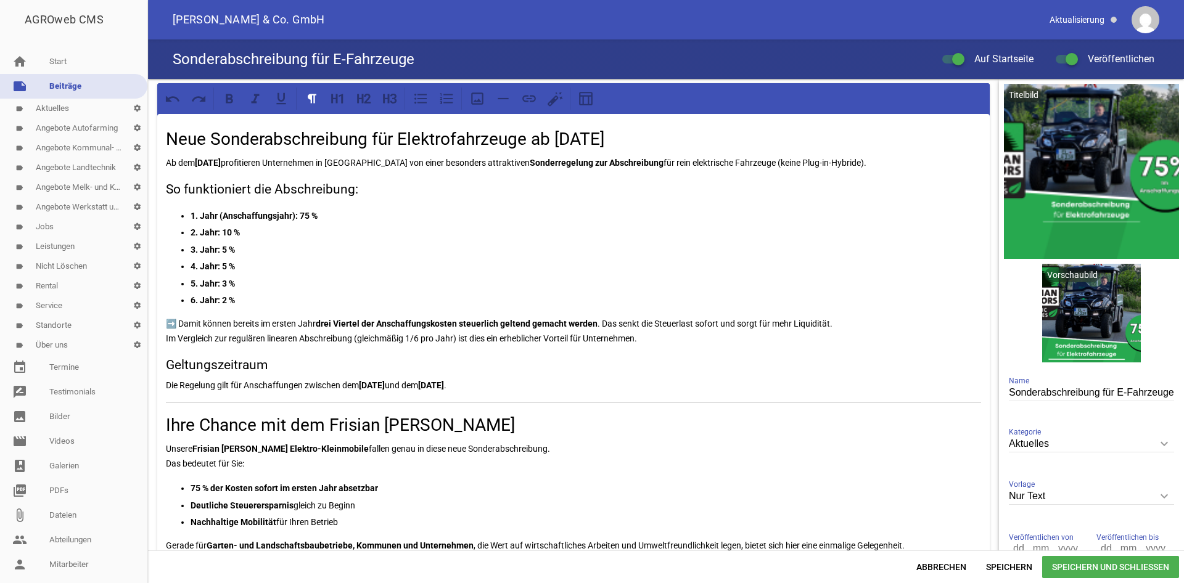
scroll to position [126, 0]
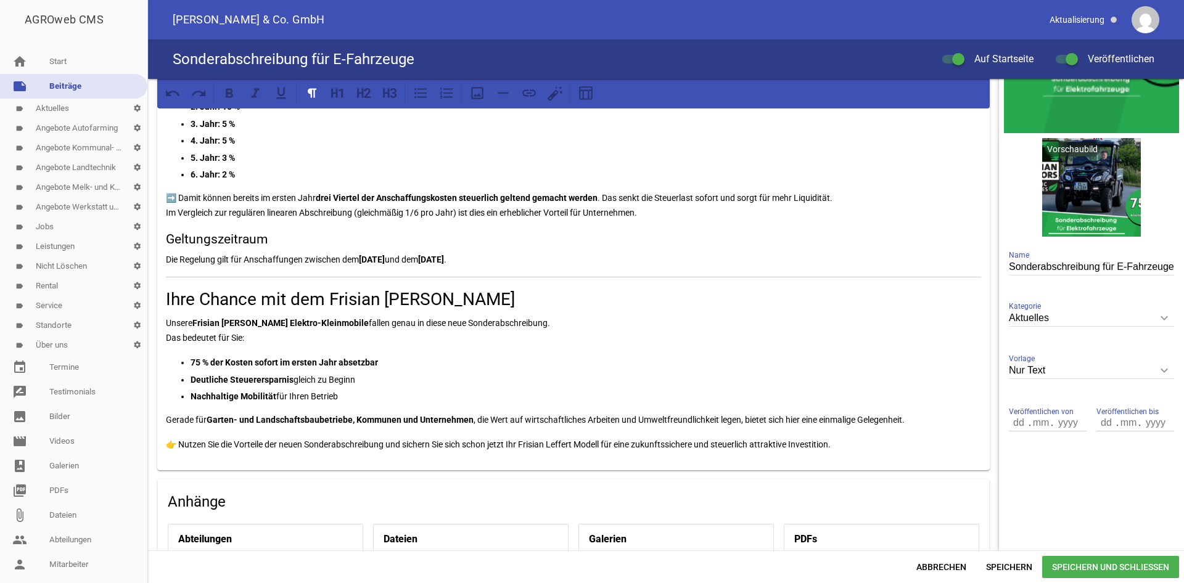
click at [1061, 371] on input "Nur Text" at bounding box center [1091, 371] width 165 height 17
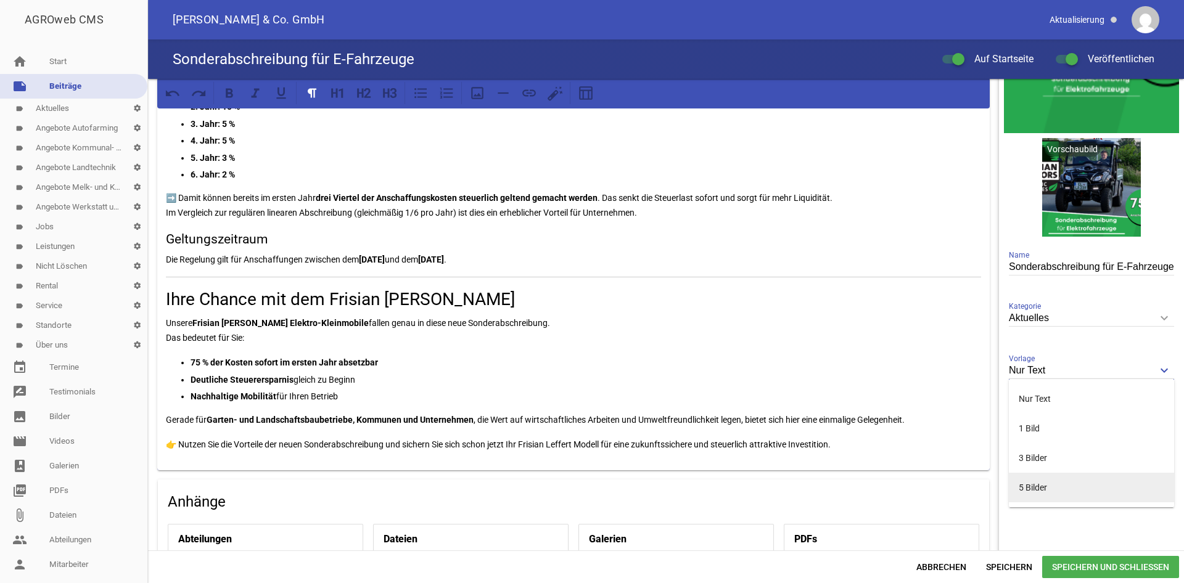
click at [1041, 491] on li "5 Bilder" at bounding box center [1091, 488] width 165 height 30
type input "5 Bilder"
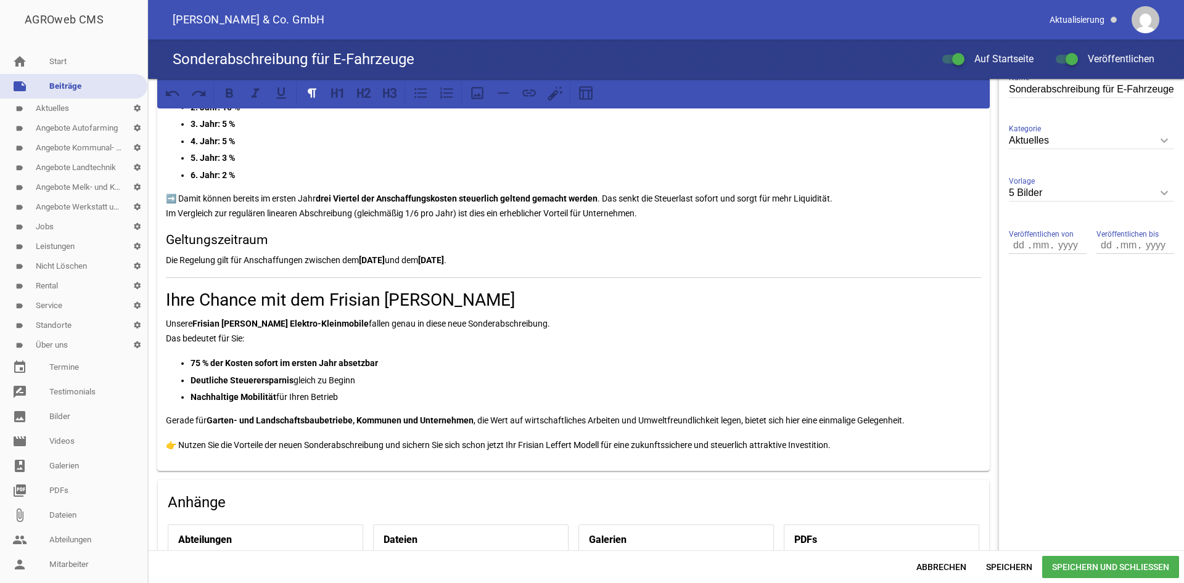
scroll to position [0, 0]
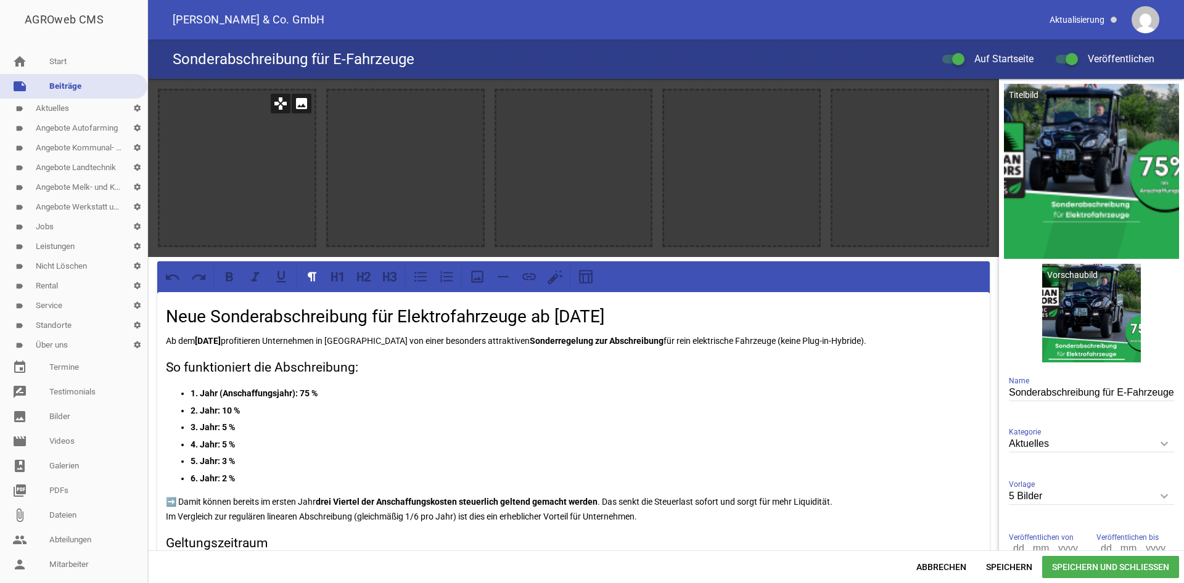
click at [303, 104] on icon "image" at bounding box center [302, 104] width 20 height 20
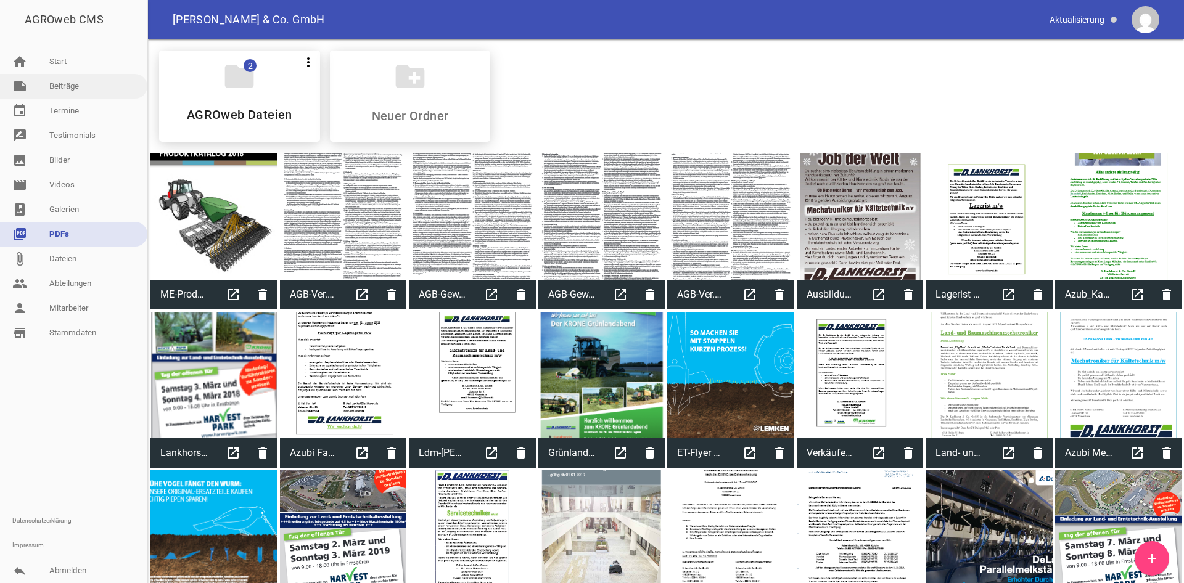
click at [71, 91] on link "note Beiträge" at bounding box center [73, 86] width 147 height 25
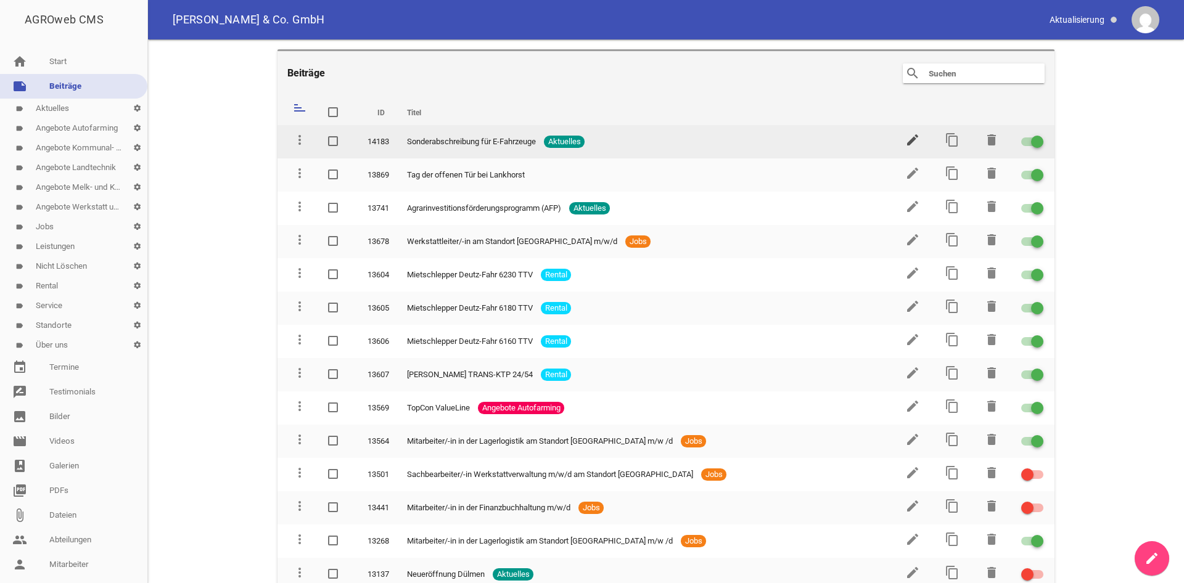
click at [919, 144] on icon "edit" at bounding box center [912, 140] width 15 height 15
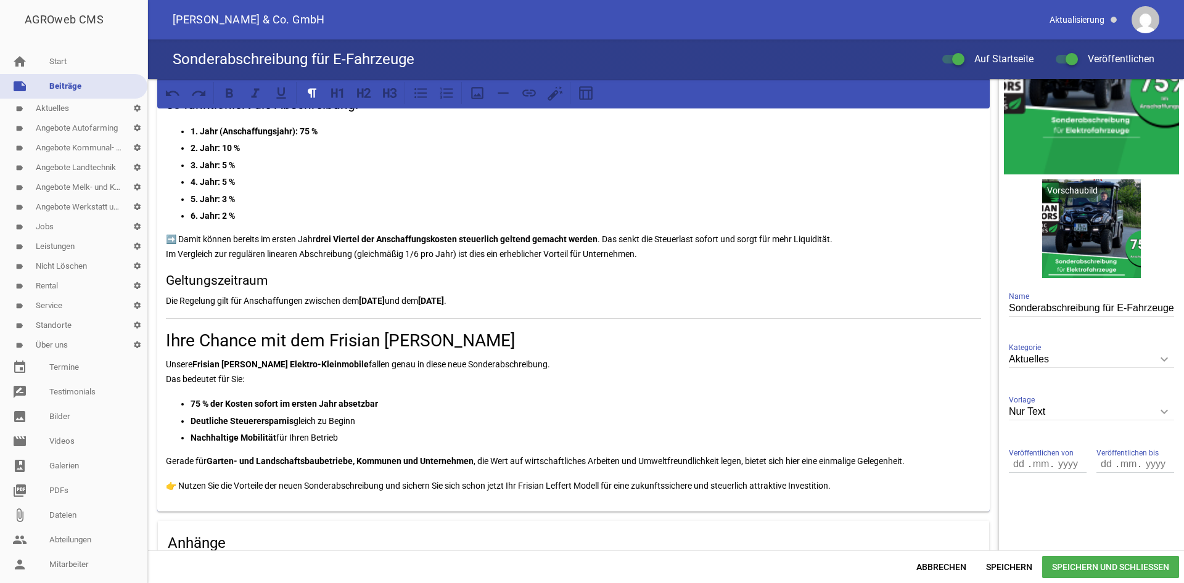
scroll to position [126, 0]
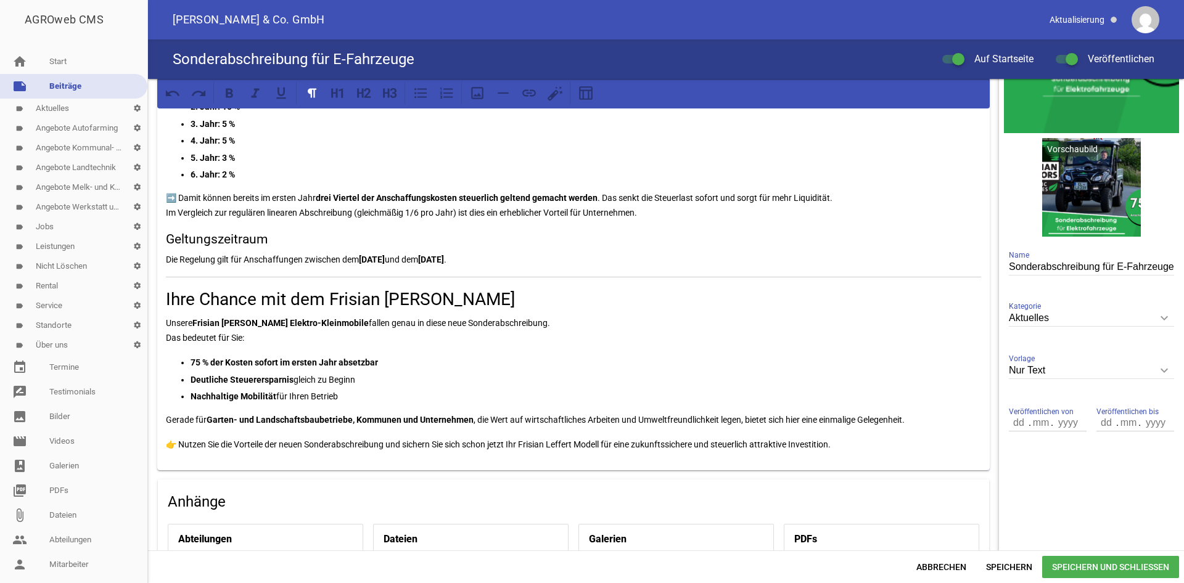
click at [1050, 367] on input "Nur Text" at bounding box center [1091, 371] width 165 height 17
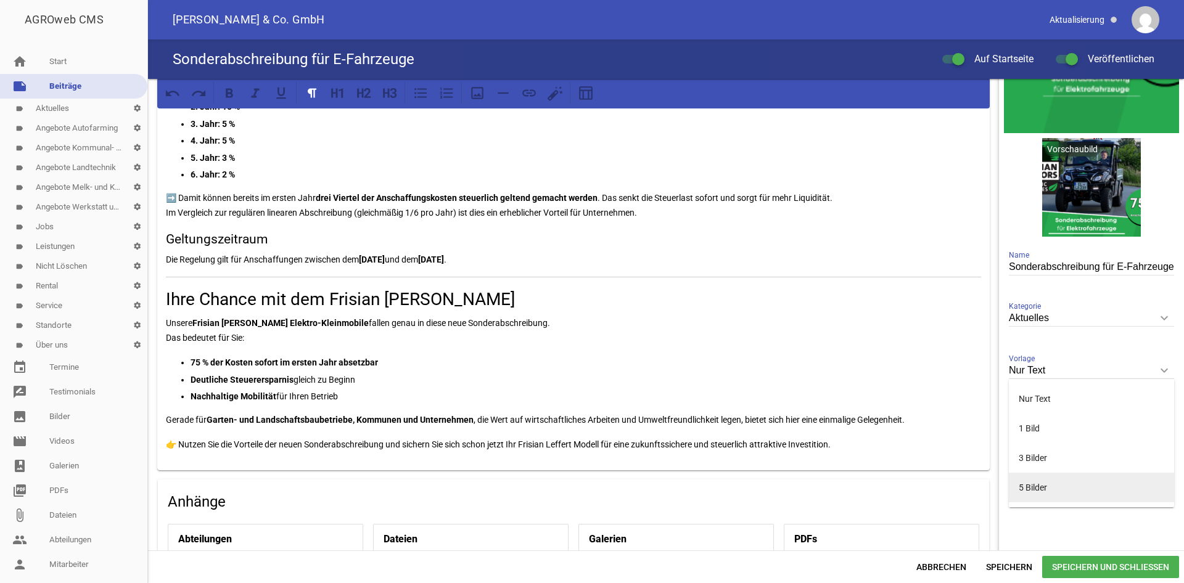
click at [1043, 497] on li "5 Bilder" at bounding box center [1091, 488] width 165 height 30
type input "5 Bilder"
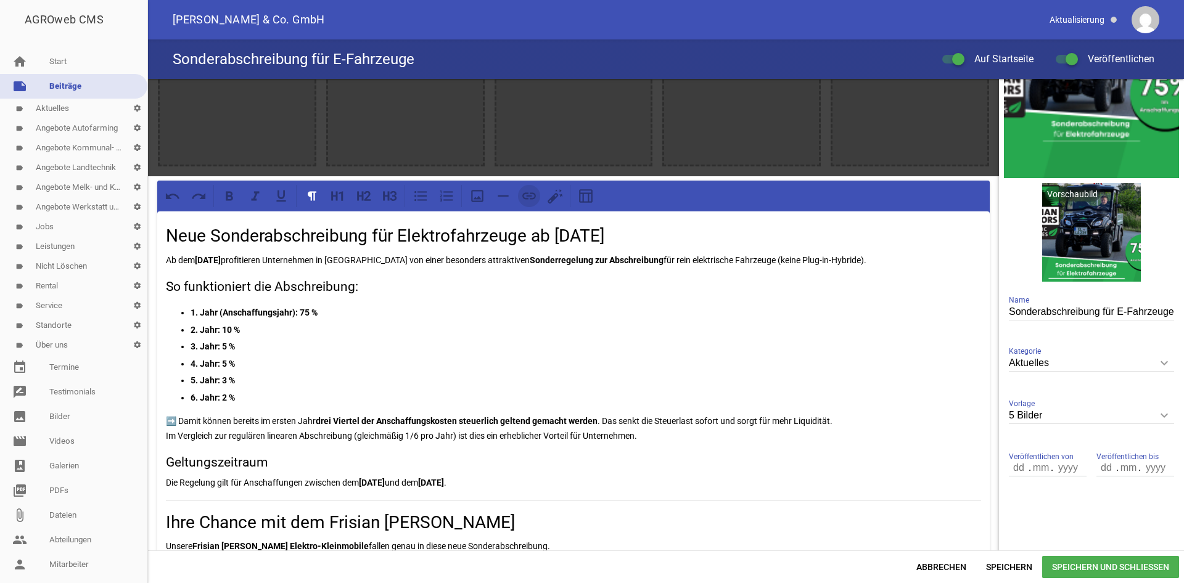
scroll to position [0, 0]
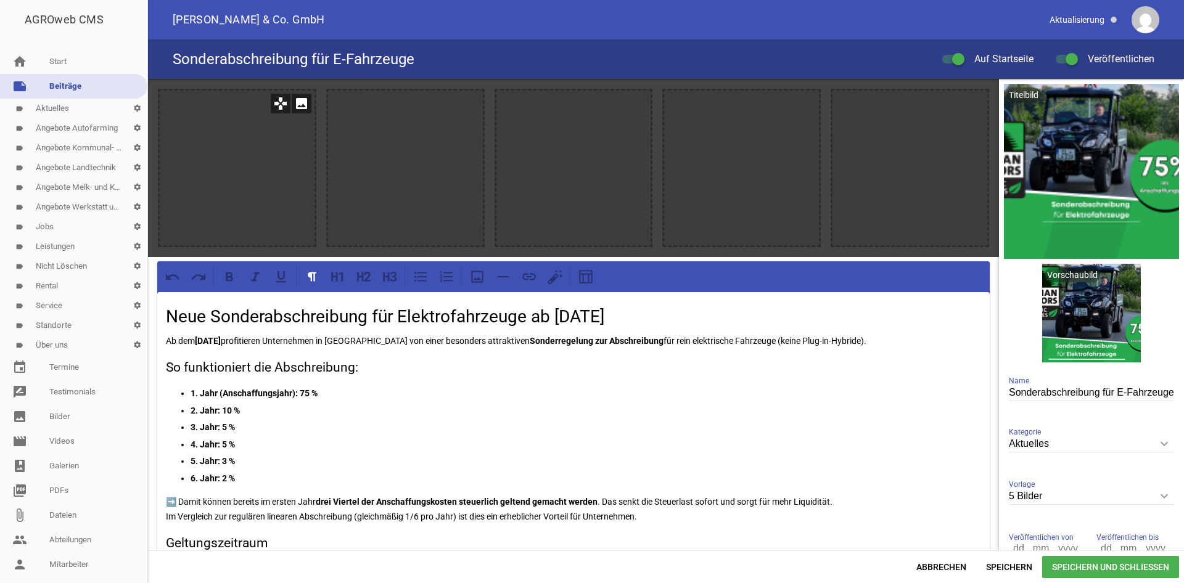
click at [297, 105] on icon "image" at bounding box center [302, 104] width 20 height 20
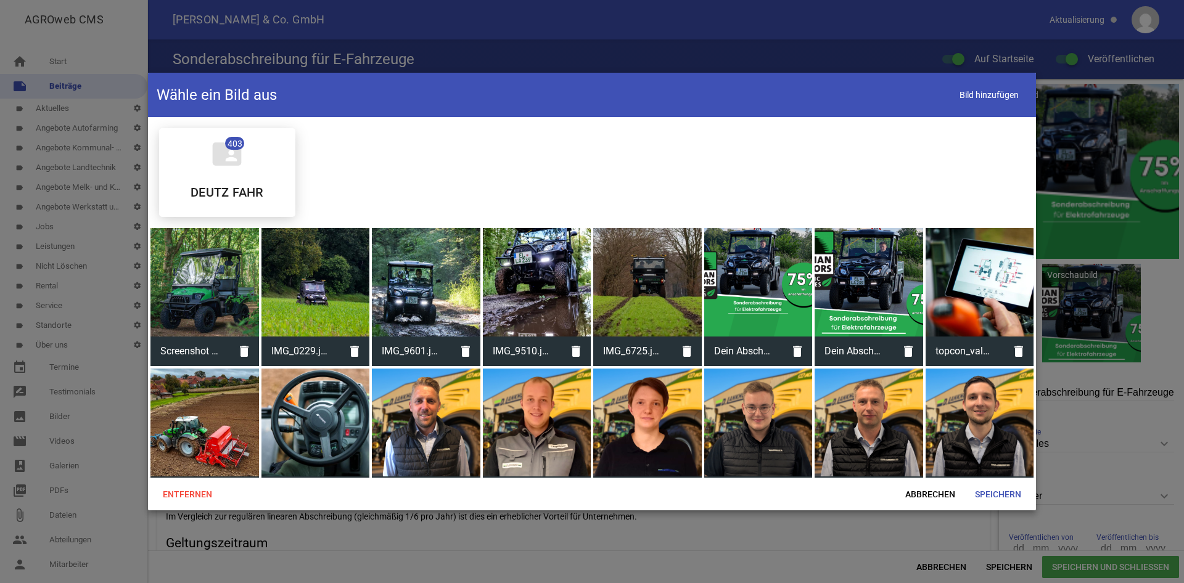
click at [213, 256] on div at bounding box center [204, 282] width 109 height 109
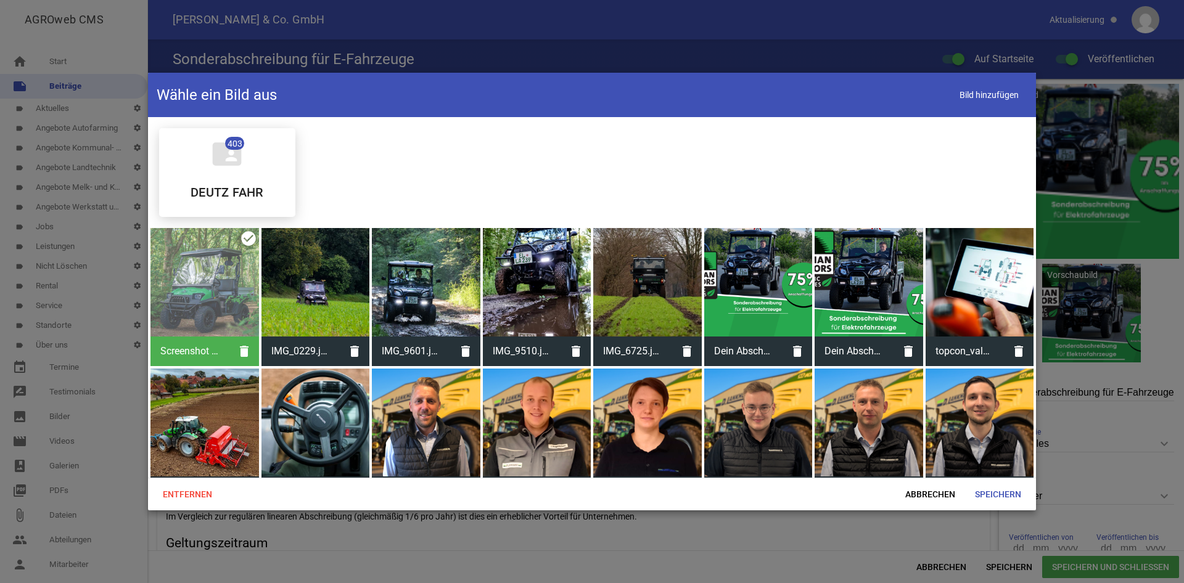
click at [319, 263] on div at bounding box center [315, 282] width 109 height 109
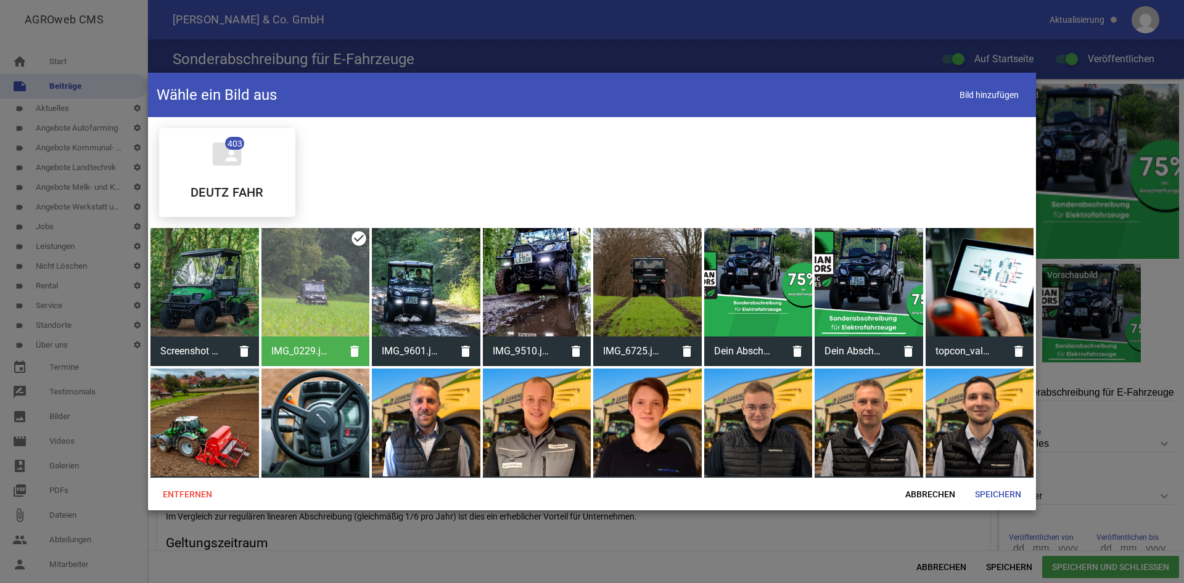
click at [226, 281] on div at bounding box center [204, 282] width 109 height 109
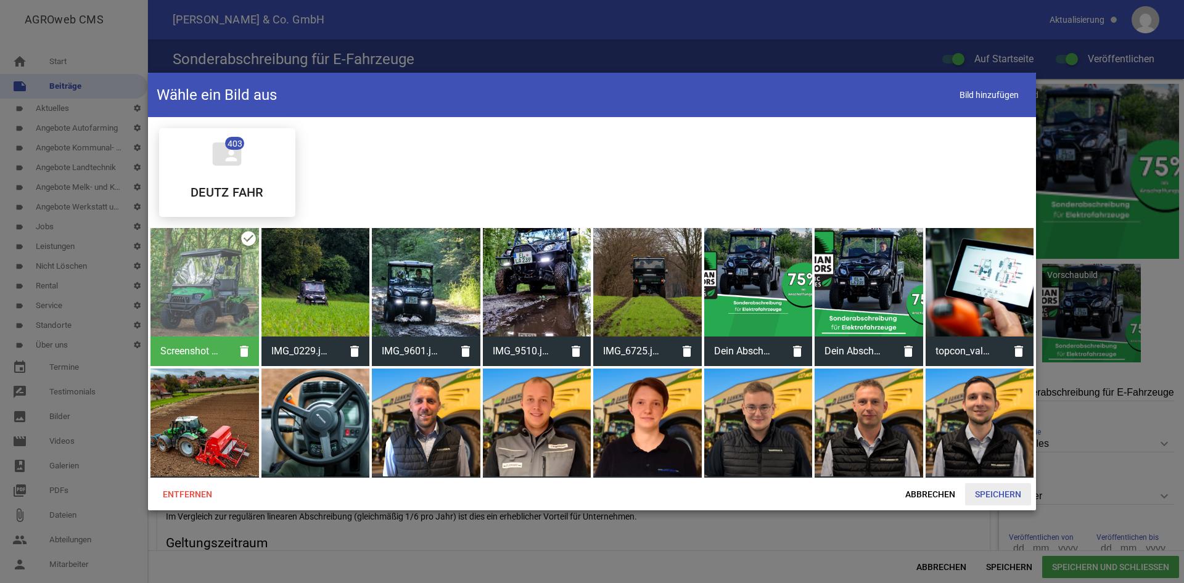
click at [1005, 499] on span "Speichern" at bounding box center [998, 494] width 66 height 22
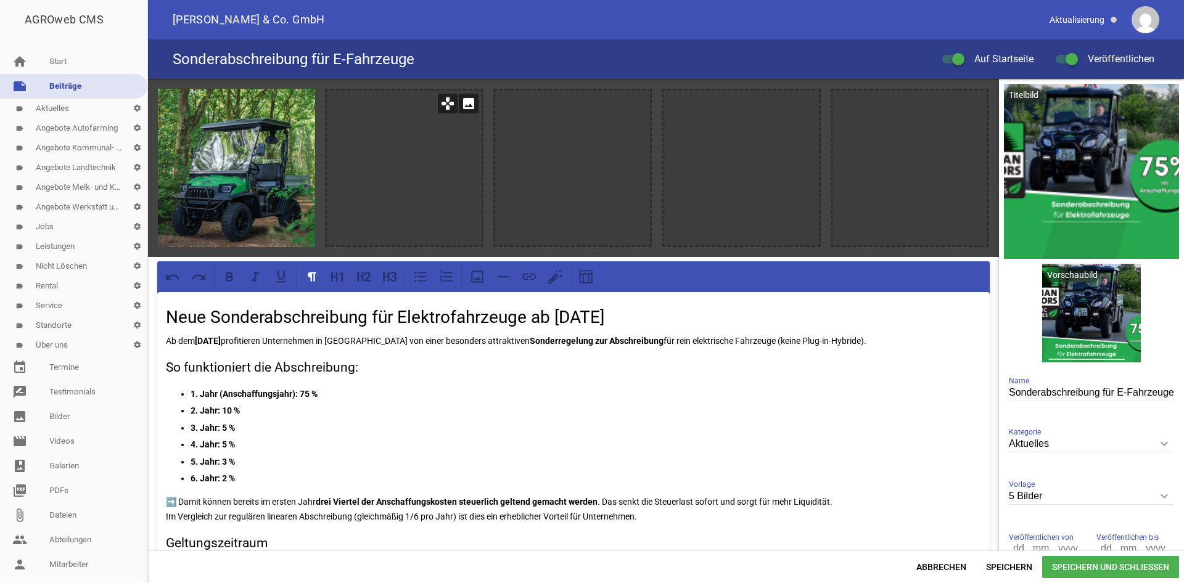
click at [471, 112] on icon "image" at bounding box center [469, 104] width 20 height 20
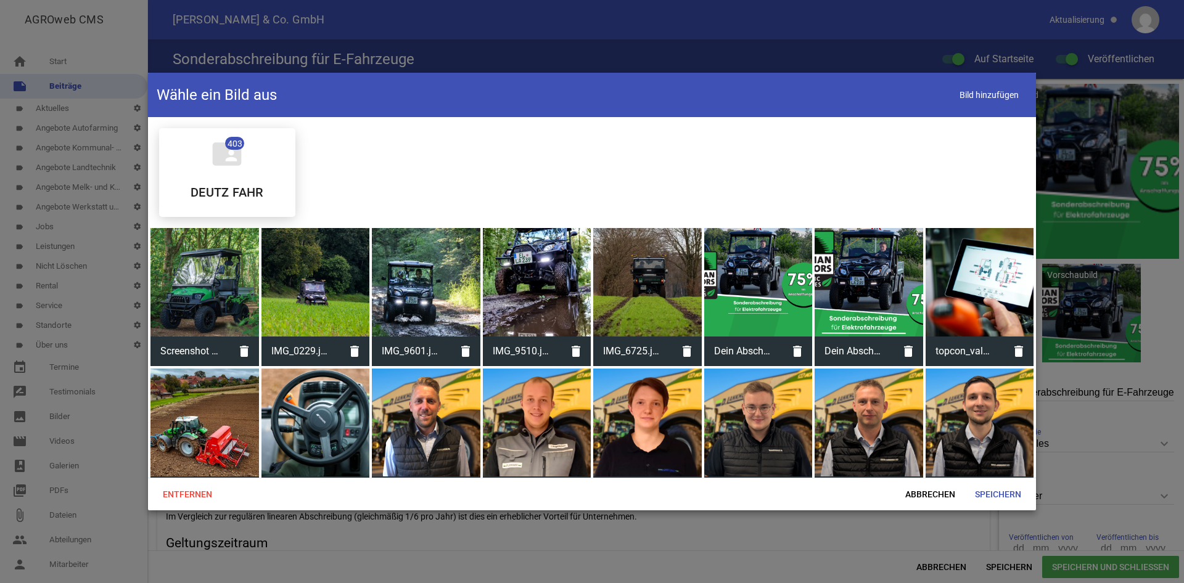
click at [322, 270] on div at bounding box center [315, 282] width 109 height 109
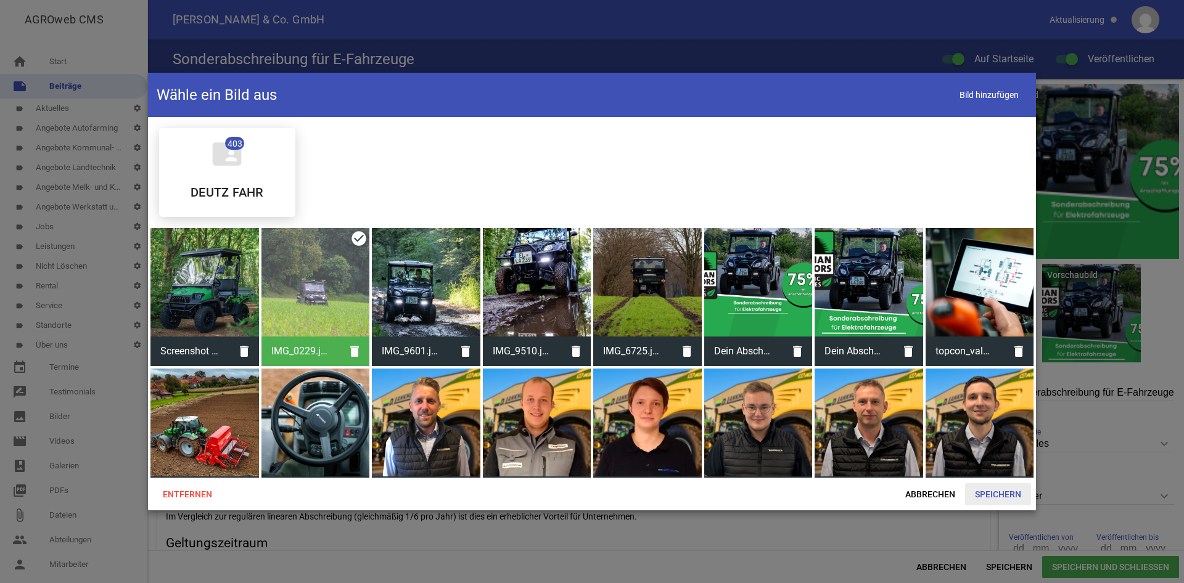
click at [996, 495] on span "Speichern" at bounding box center [998, 494] width 66 height 22
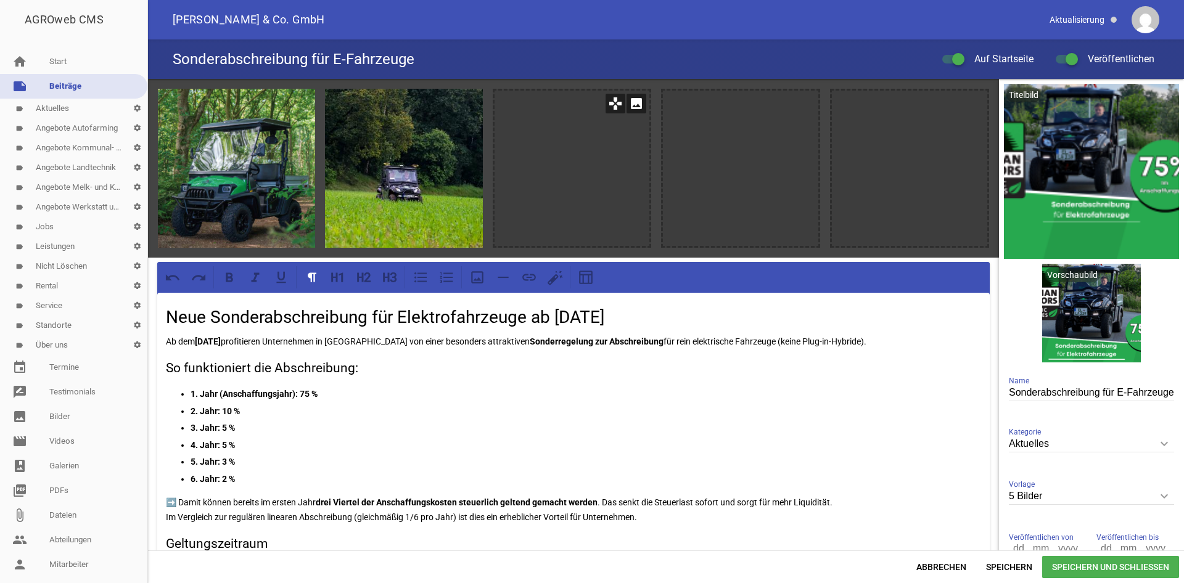
click at [640, 108] on icon "image" at bounding box center [637, 104] width 20 height 20
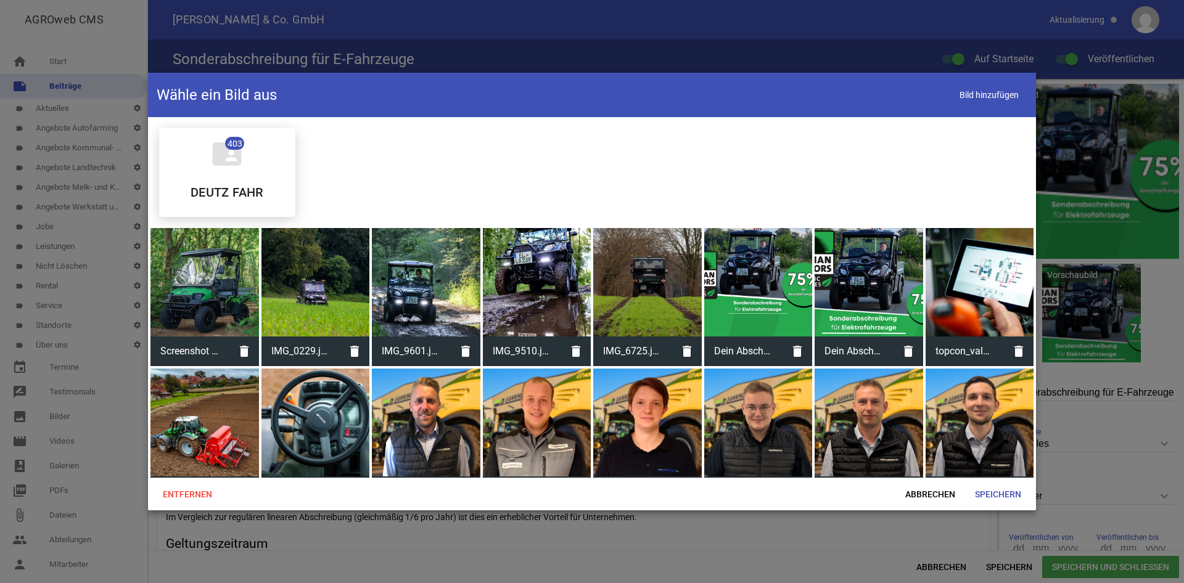
click at [422, 276] on div at bounding box center [426, 282] width 109 height 109
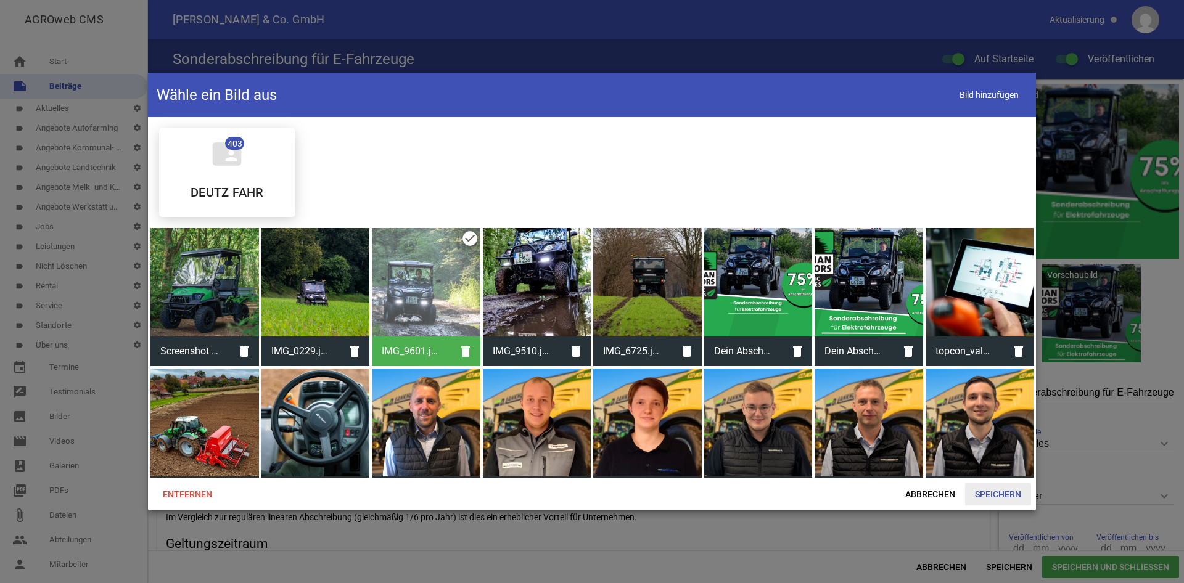
click at [987, 493] on span "Speichern" at bounding box center [998, 494] width 66 height 22
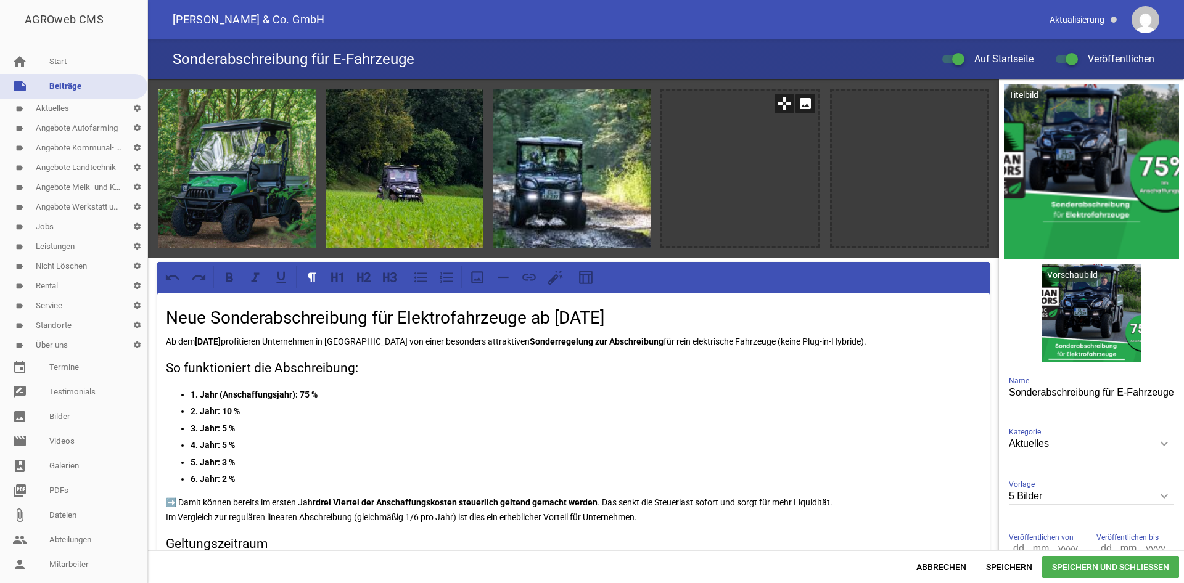
click at [807, 110] on icon "image" at bounding box center [805, 104] width 20 height 20
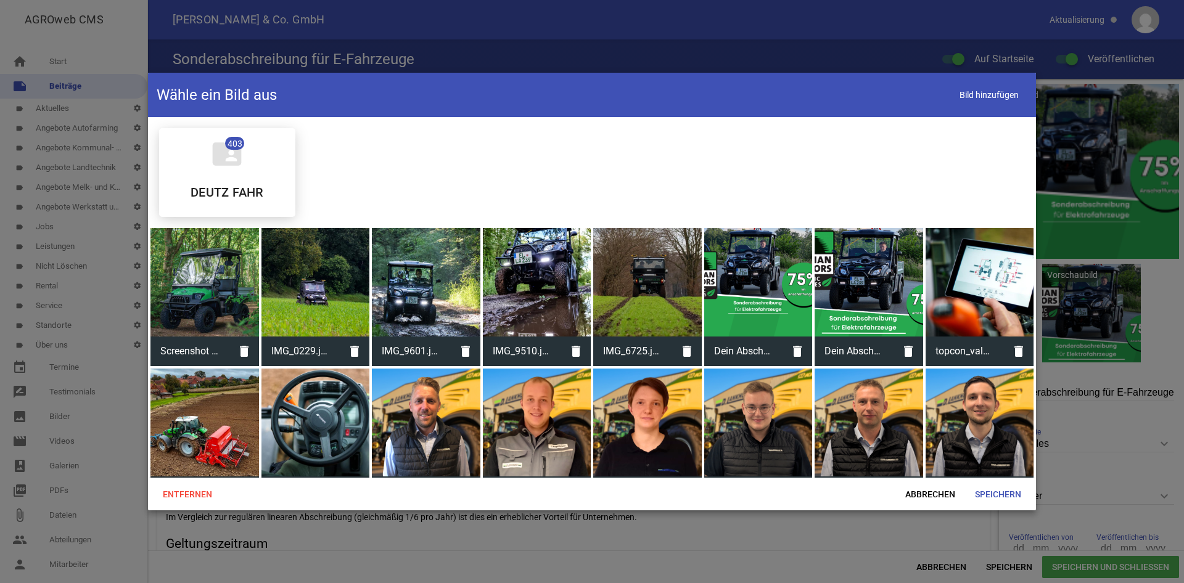
click at [506, 290] on div at bounding box center [537, 282] width 109 height 109
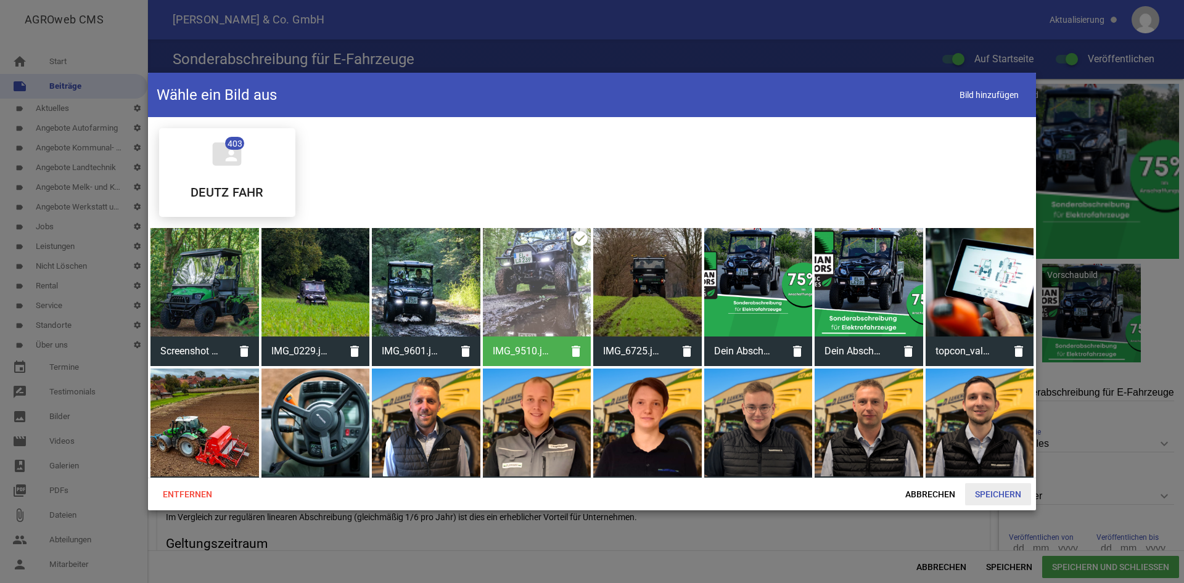
click at [1001, 495] on span "Speichern" at bounding box center [998, 494] width 66 height 22
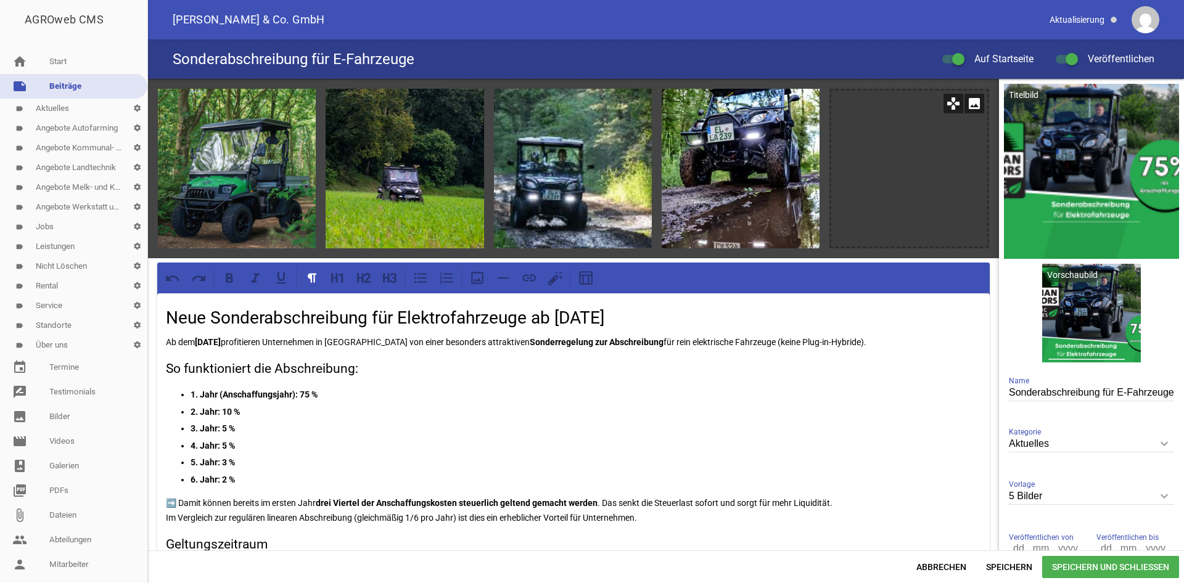
click at [978, 97] on icon "image" at bounding box center [974, 104] width 20 height 20
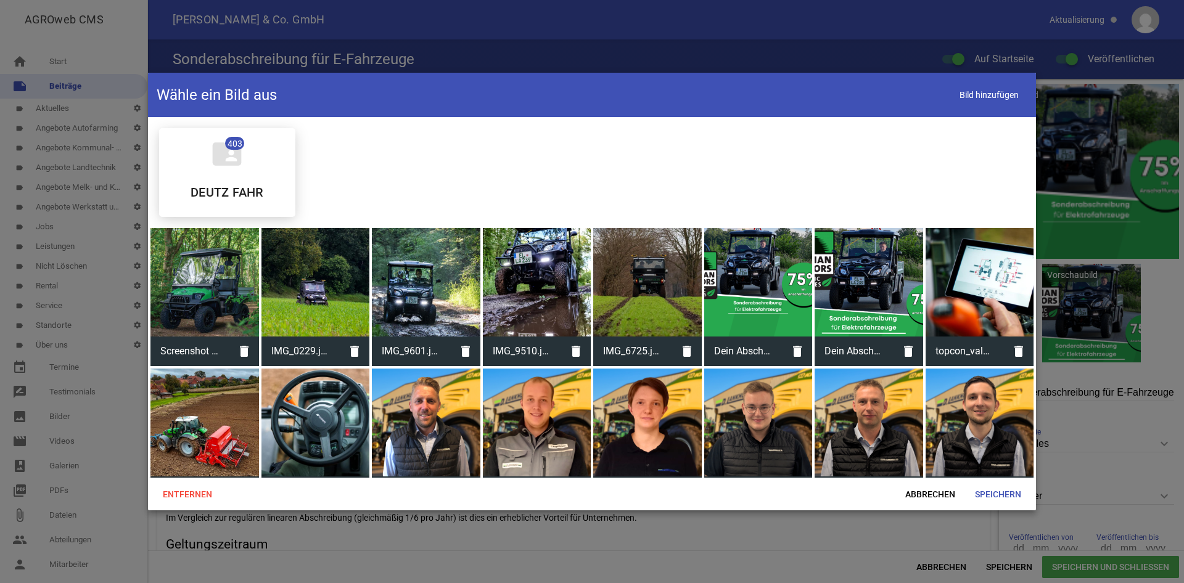
click at [678, 282] on div at bounding box center [647, 282] width 109 height 109
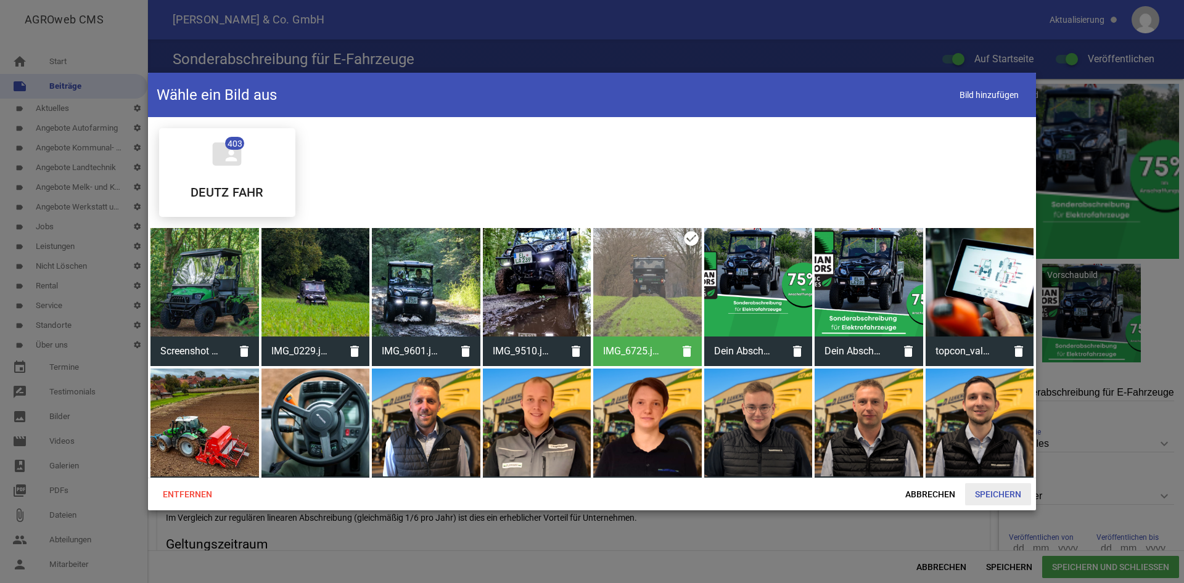
click at [982, 486] on span "Speichern" at bounding box center [998, 494] width 66 height 22
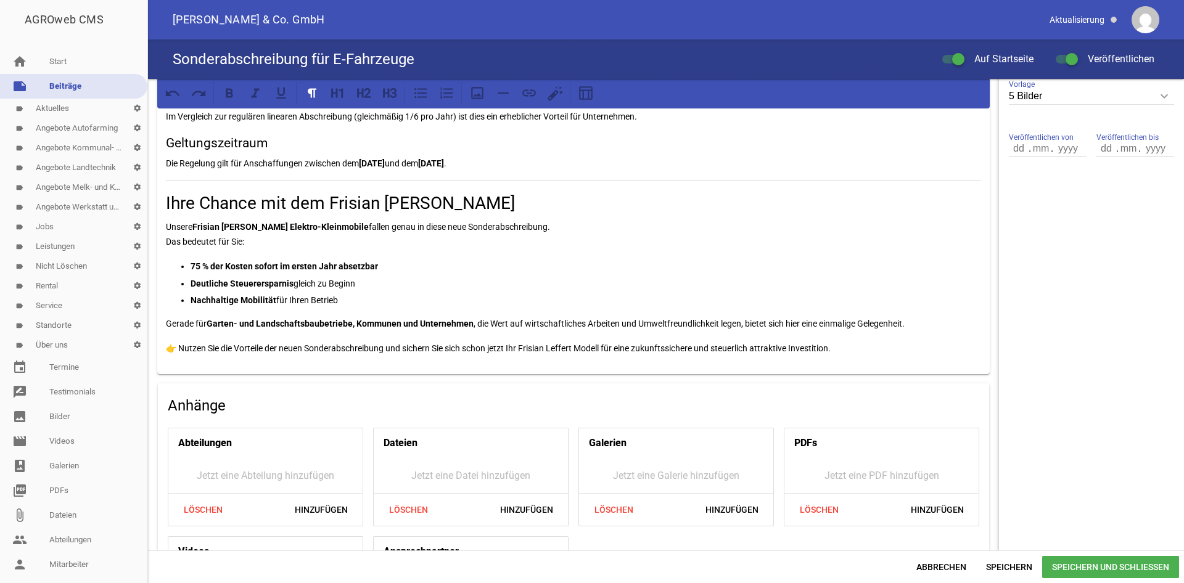
scroll to position [499, 0]
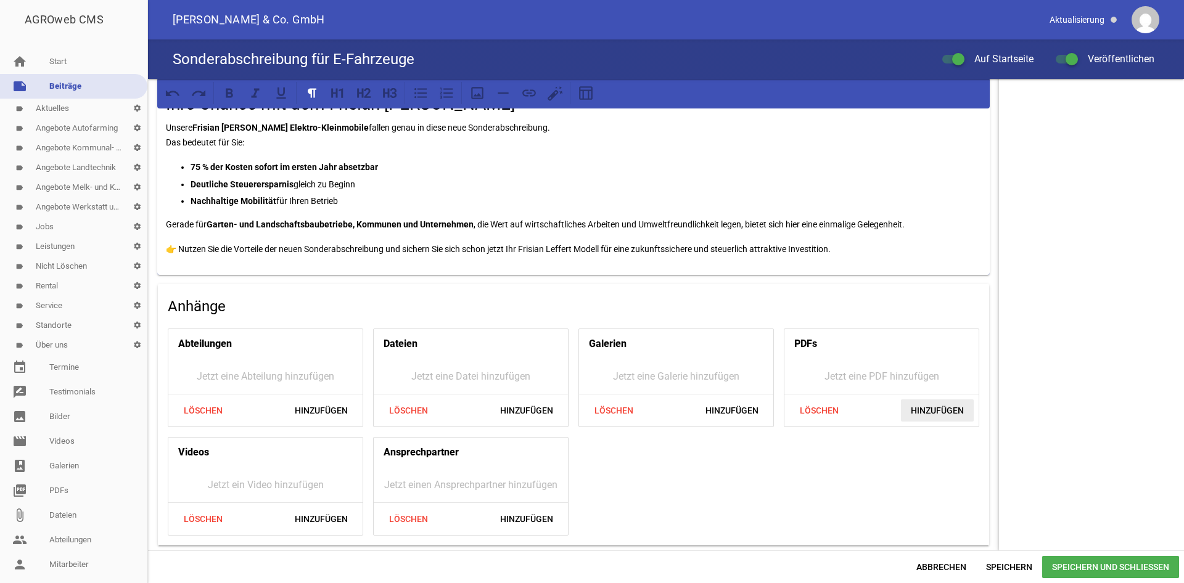
click at [937, 408] on span "Hinzufügen" at bounding box center [937, 411] width 73 height 22
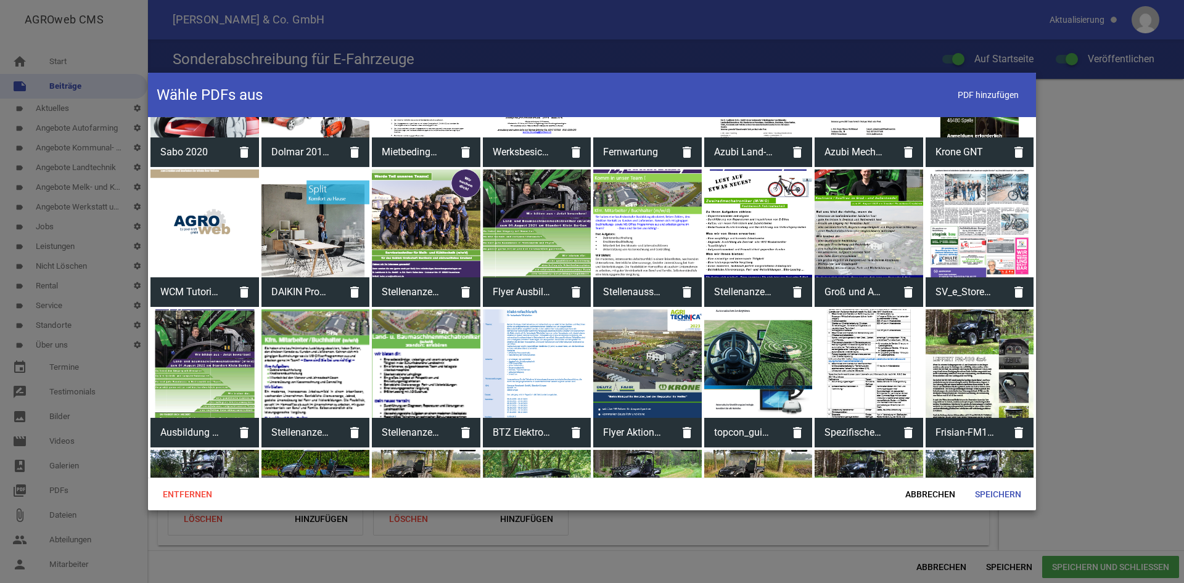
scroll to position [1013, 0]
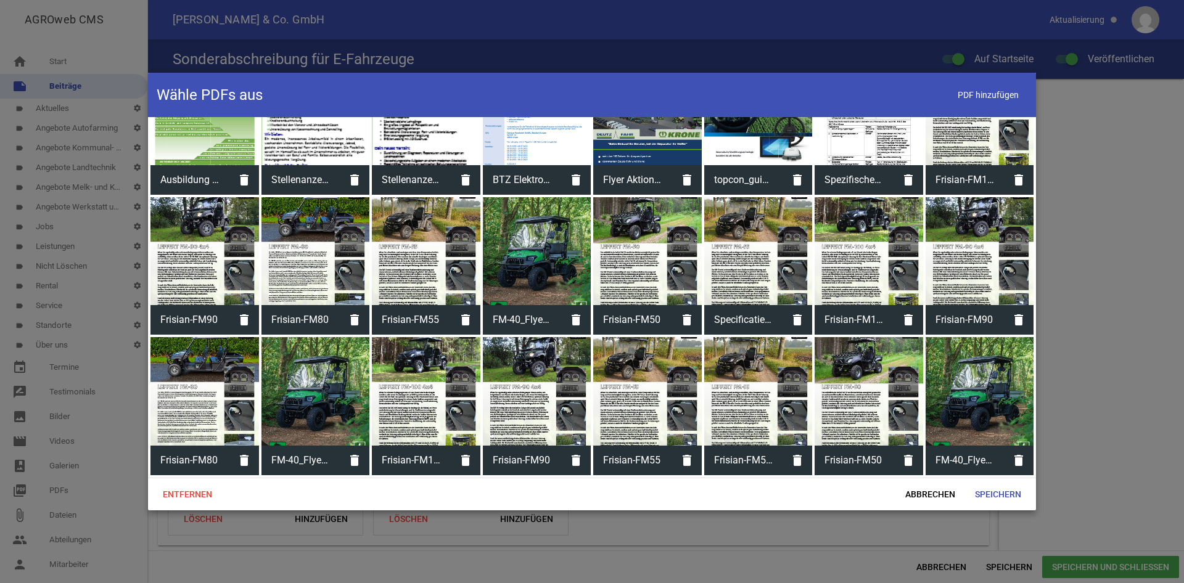
click at [985, 389] on div at bounding box center [980, 391] width 109 height 109
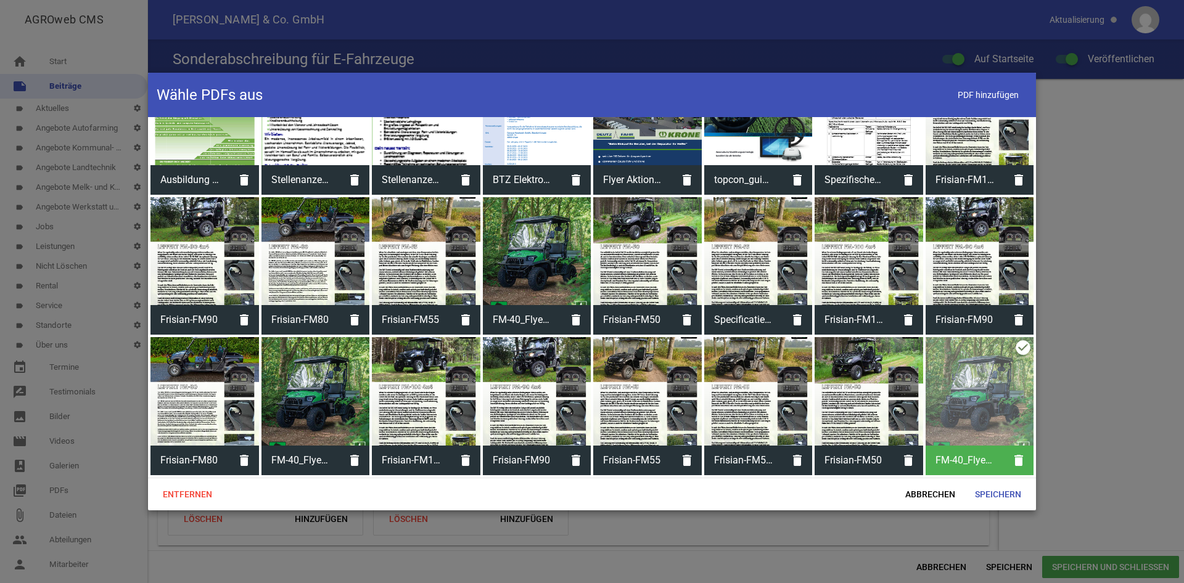
click at [878, 390] on div at bounding box center [869, 391] width 109 height 109
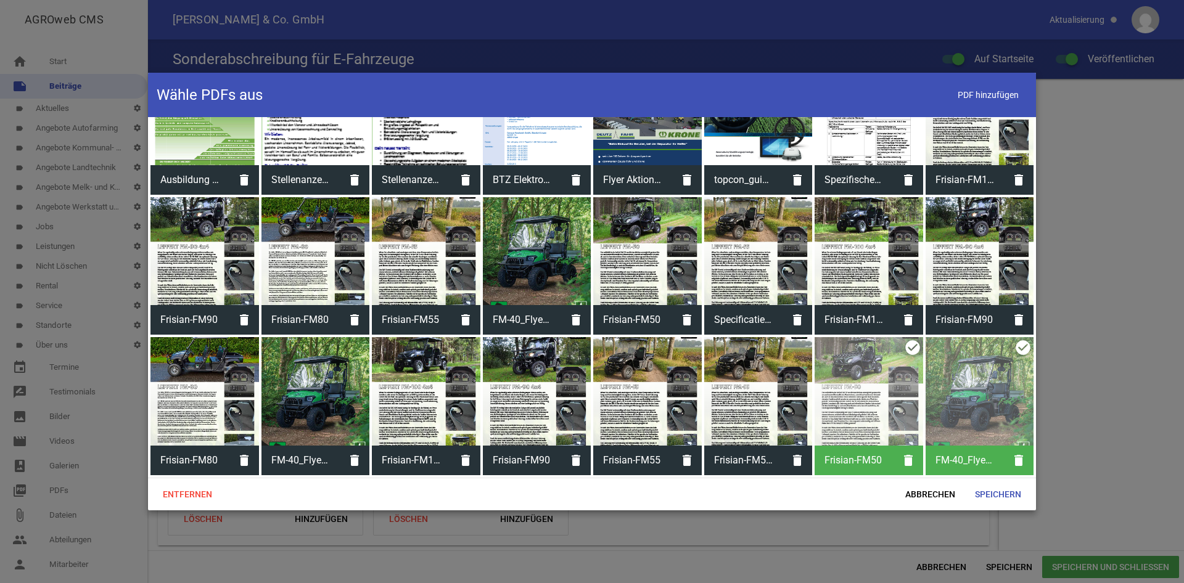
click at [752, 398] on div at bounding box center [758, 391] width 109 height 109
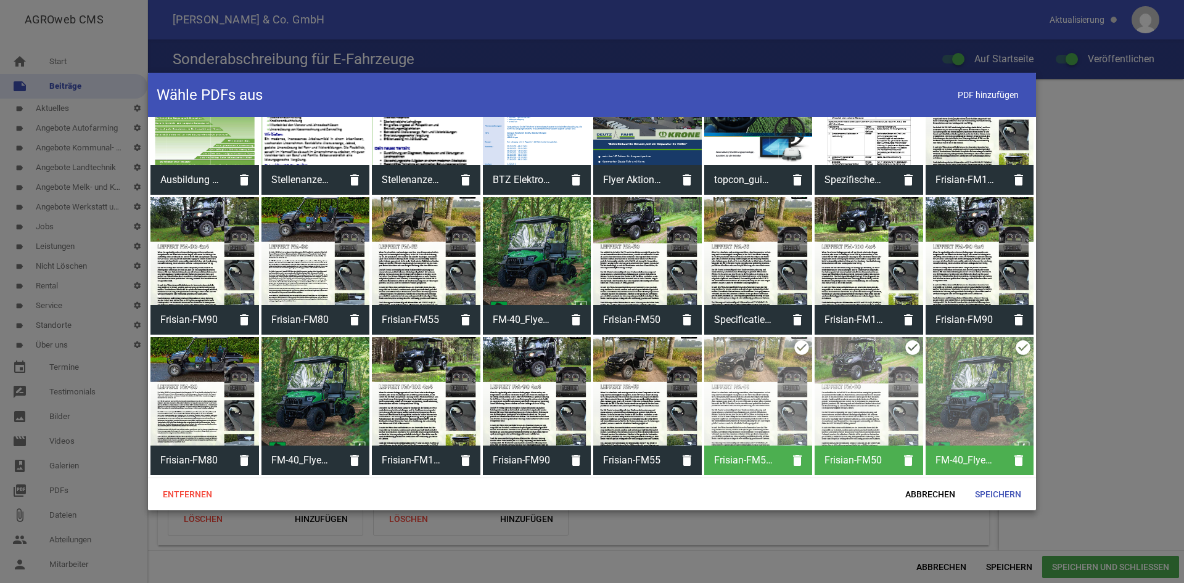
click at [560, 409] on div at bounding box center [537, 391] width 109 height 109
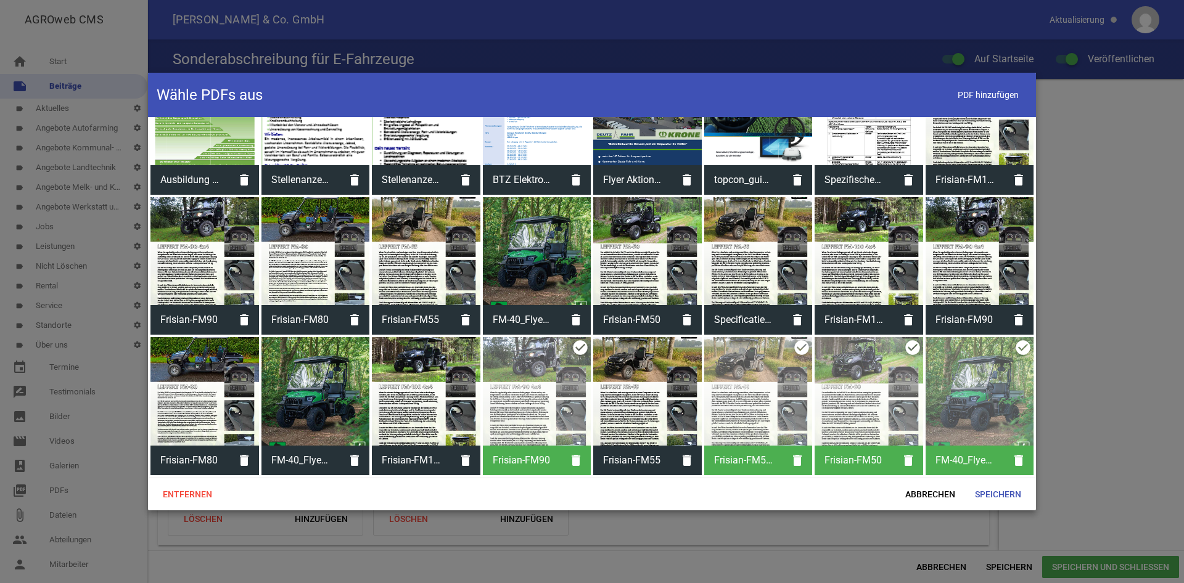
click at [443, 403] on div at bounding box center [426, 391] width 109 height 109
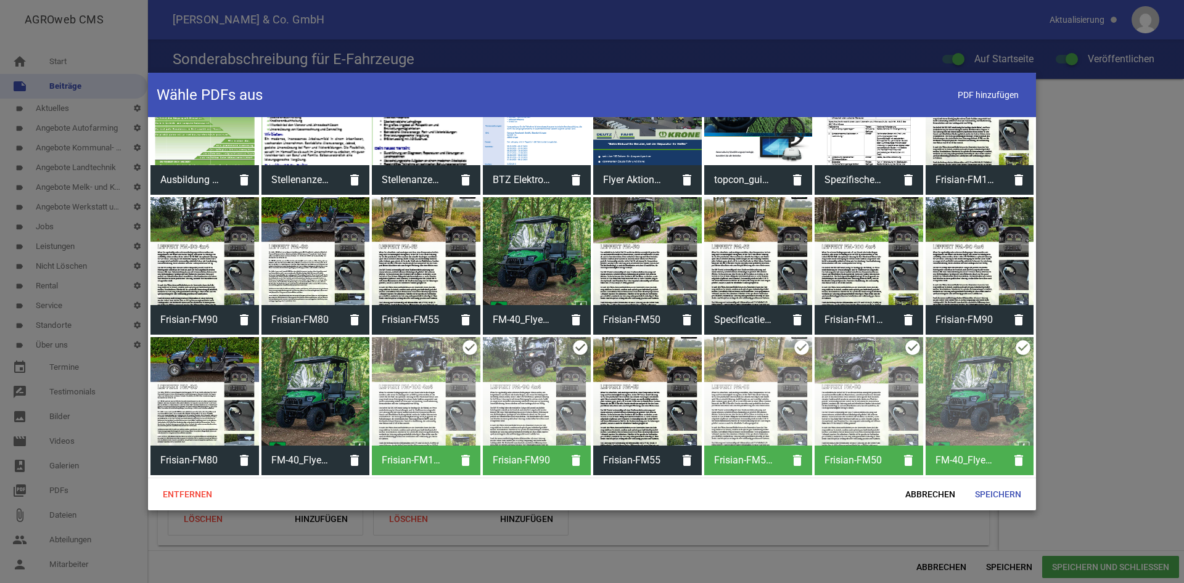
click at [200, 396] on div at bounding box center [204, 391] width 109 height 109
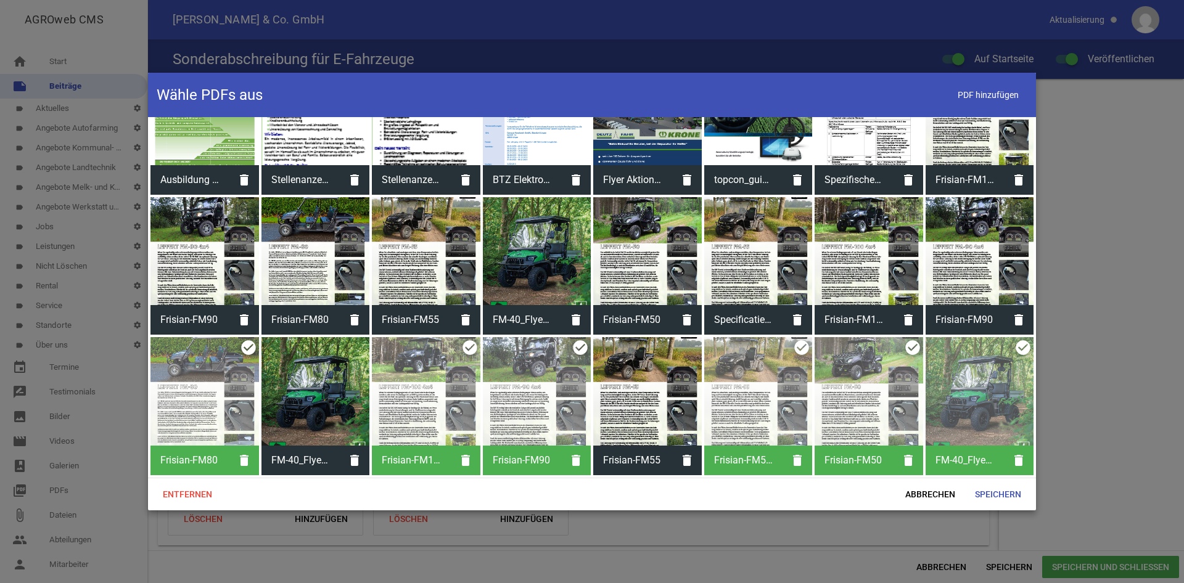
click at [1010, 277] on div at bounding box center [980, 251] width 109 height 109
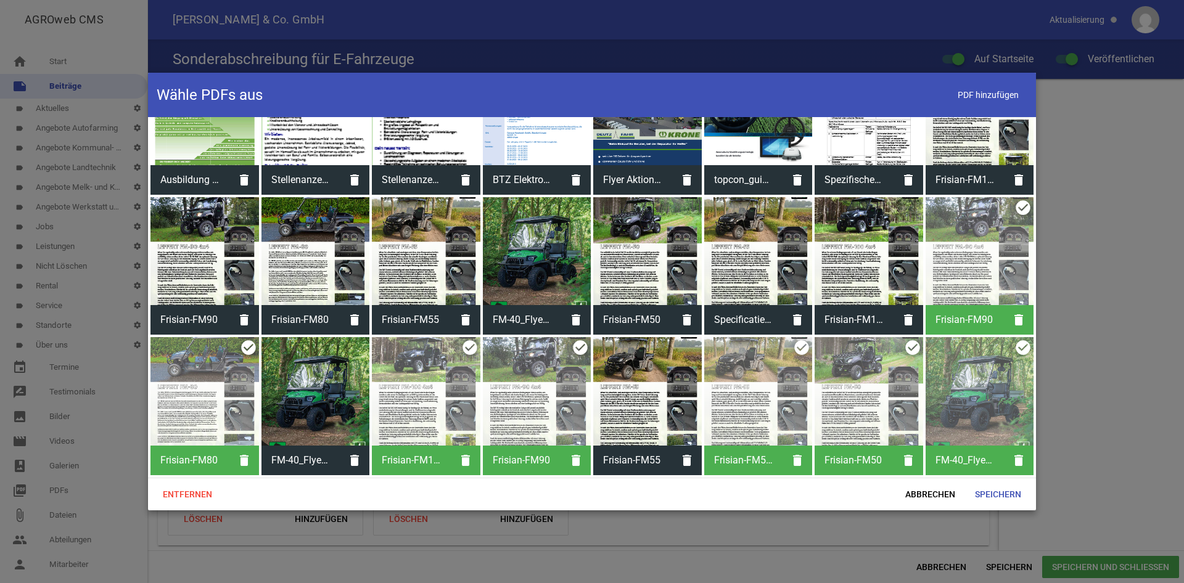
click at [1010, 277] on div at bounding box center [980, 251] width 109 height 109
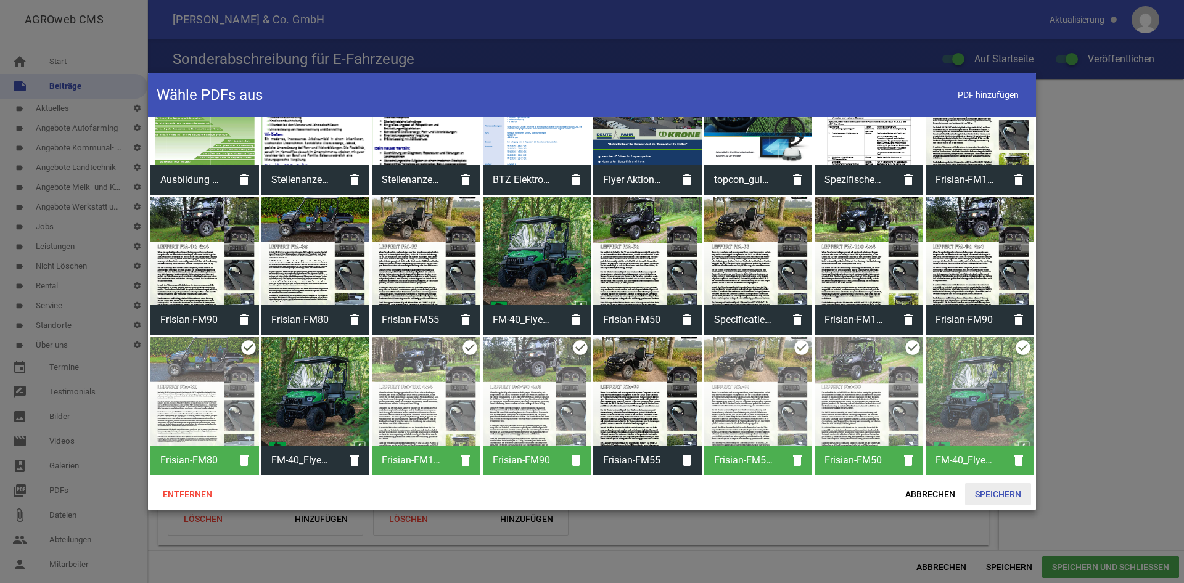
click at [988, 490] on span "Speichern" at bounding box center [998, 494] width 66 height 22
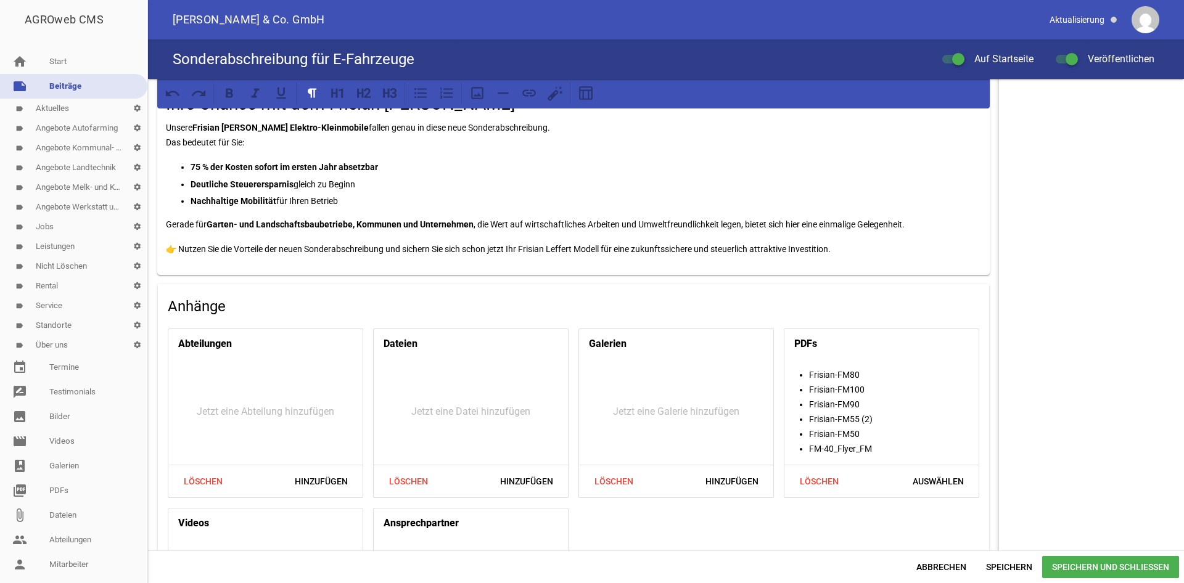
scroll to position [562, 0]
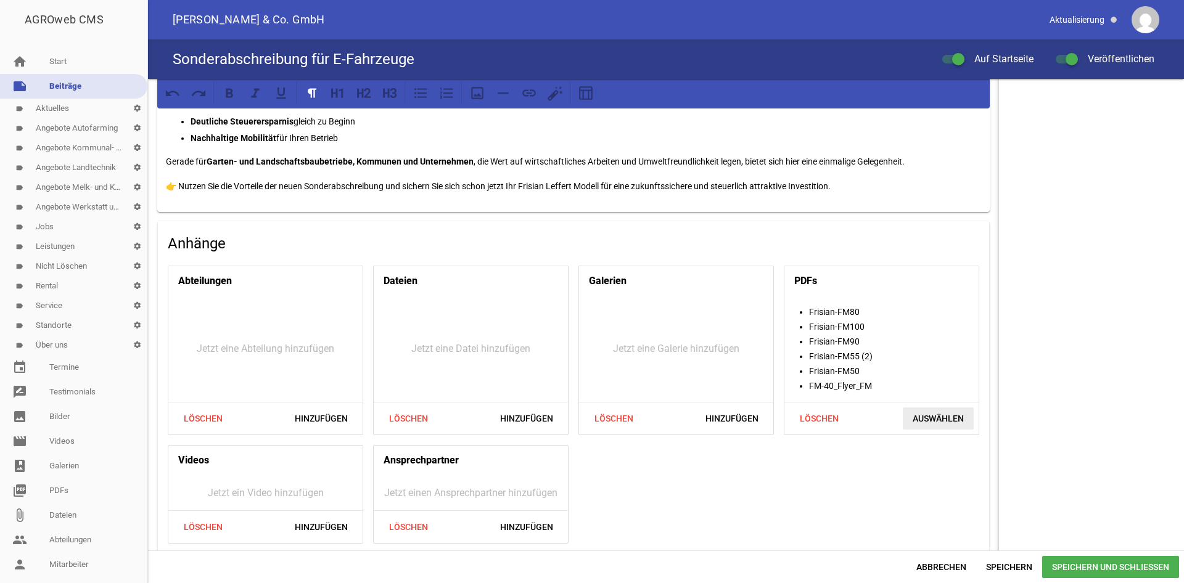
click at [929, 419] on span "Auswählen" at bounding box center [938, 419] width 71 height 22
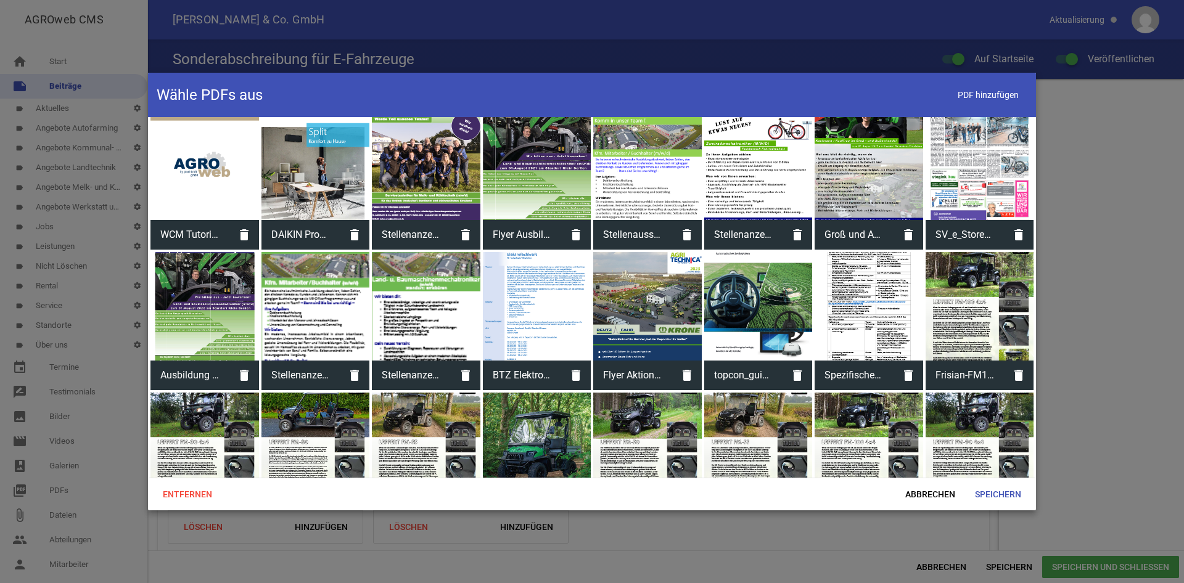
scroll to position [1013, 0]
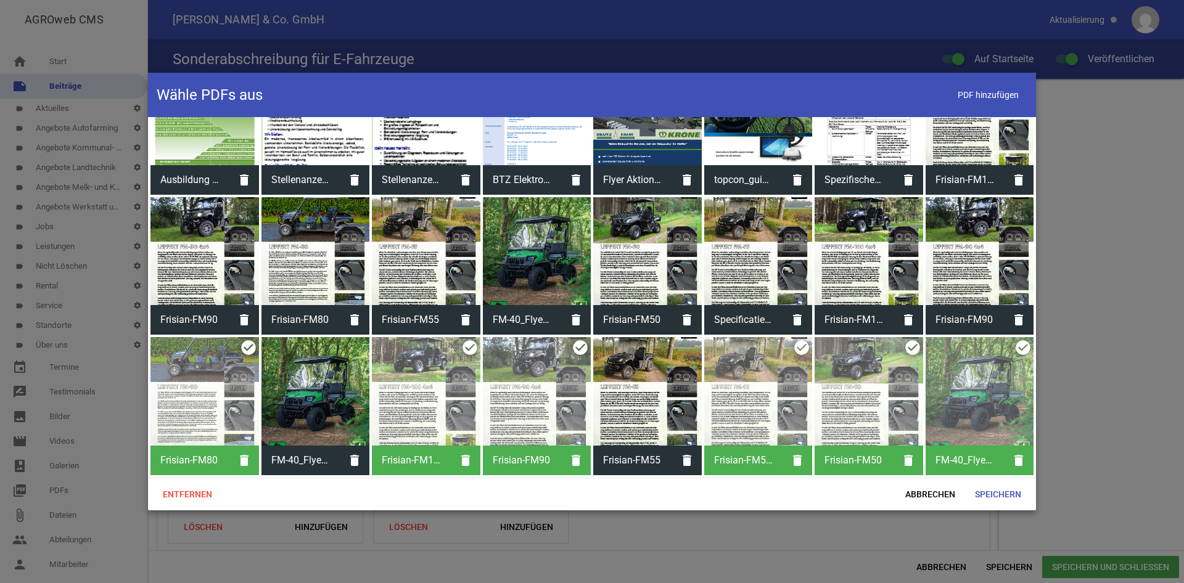
click at [741, 396] on div at bounding box center [758, 391] width 109 height 109
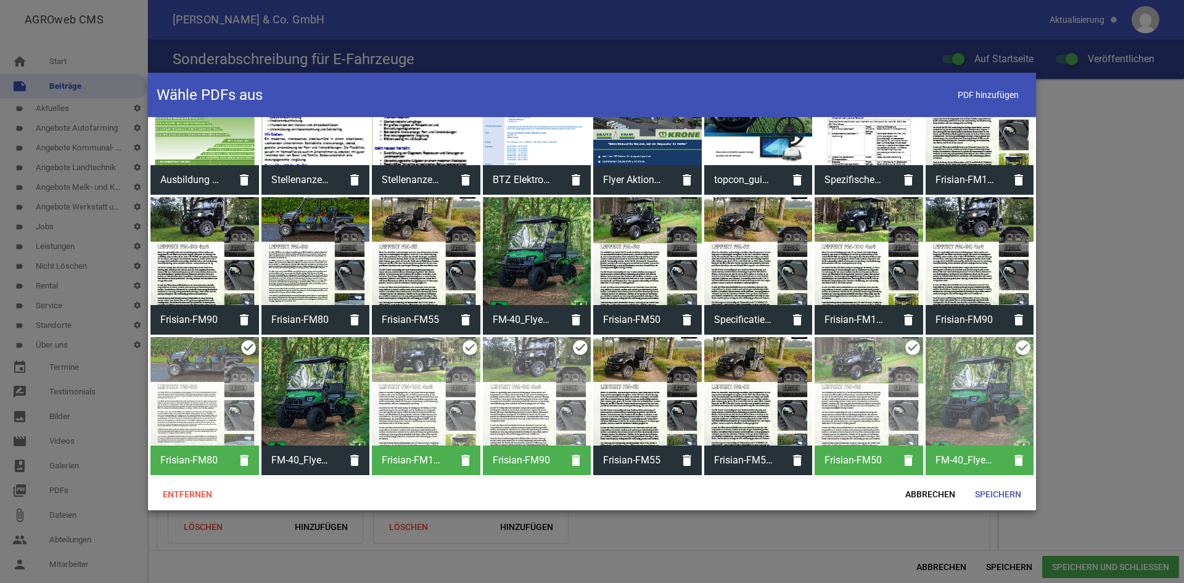
click at [644, 398] on div at bounding box center [647, 391] width 109 height 109
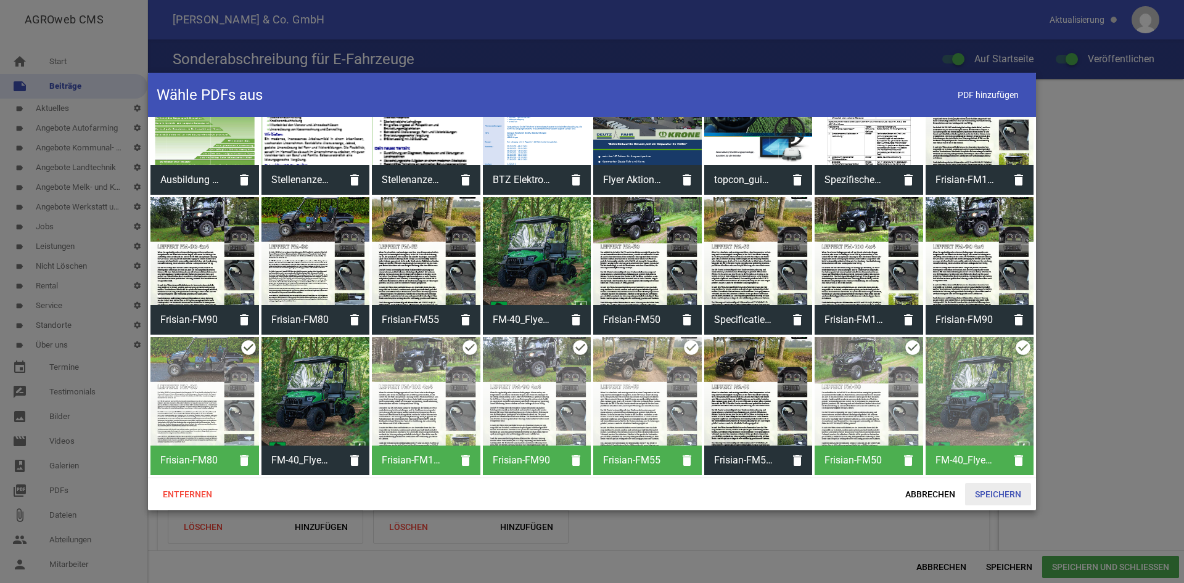
click at [1003, 493] on span "Speichern" at bounding box center [998, 494] width 66 height 22
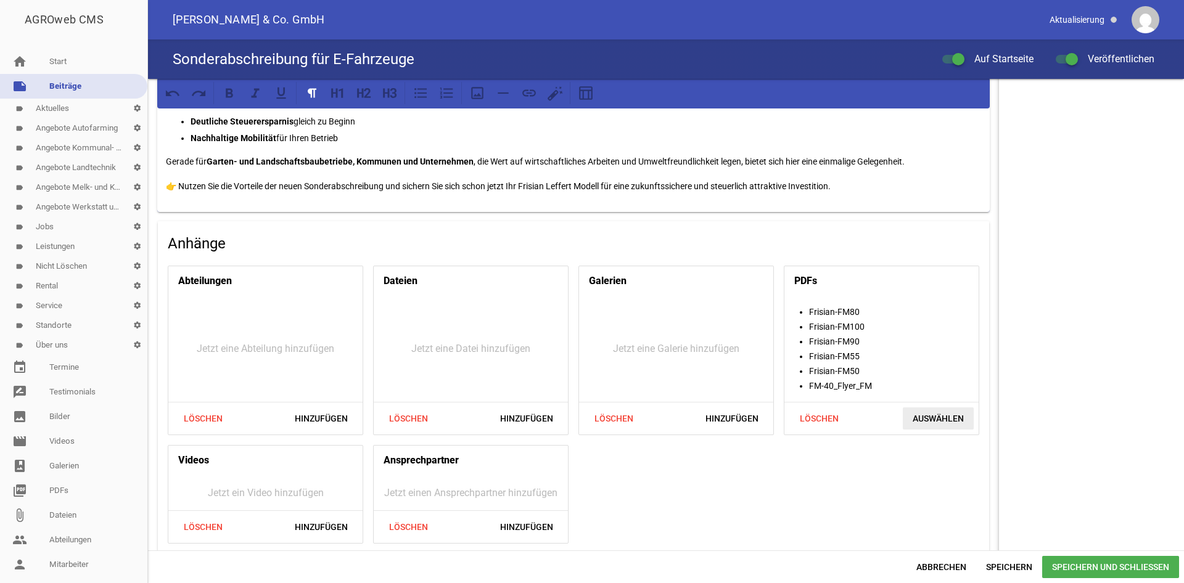
click at [932, 415] on span "Auswählen" at bounding box center [938, 419] width 71 height 22
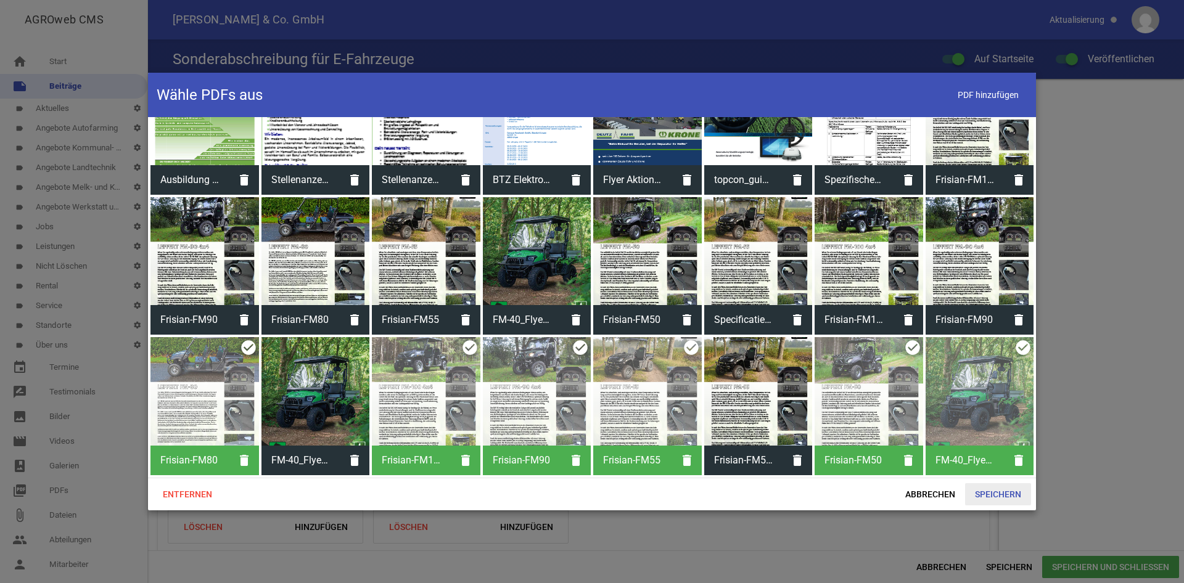
click at [976, 498] on span "Speichern" at bounding box center [998, 494] width 66 height 22
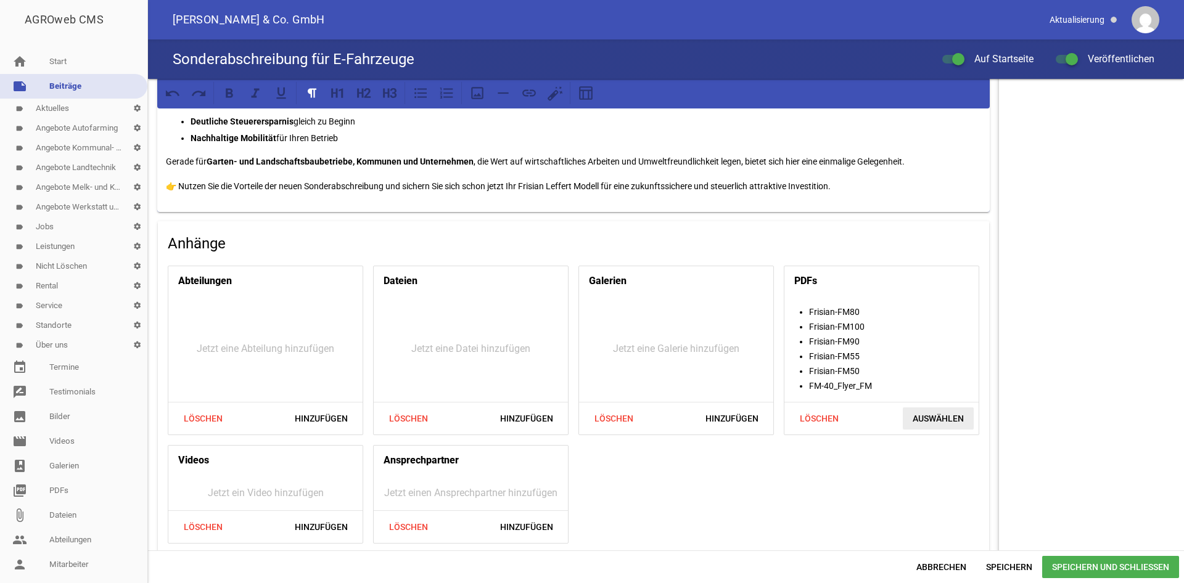
click at [926, 422] on span "Auswählen" at bounding box center [938, 419] width 71 height 22
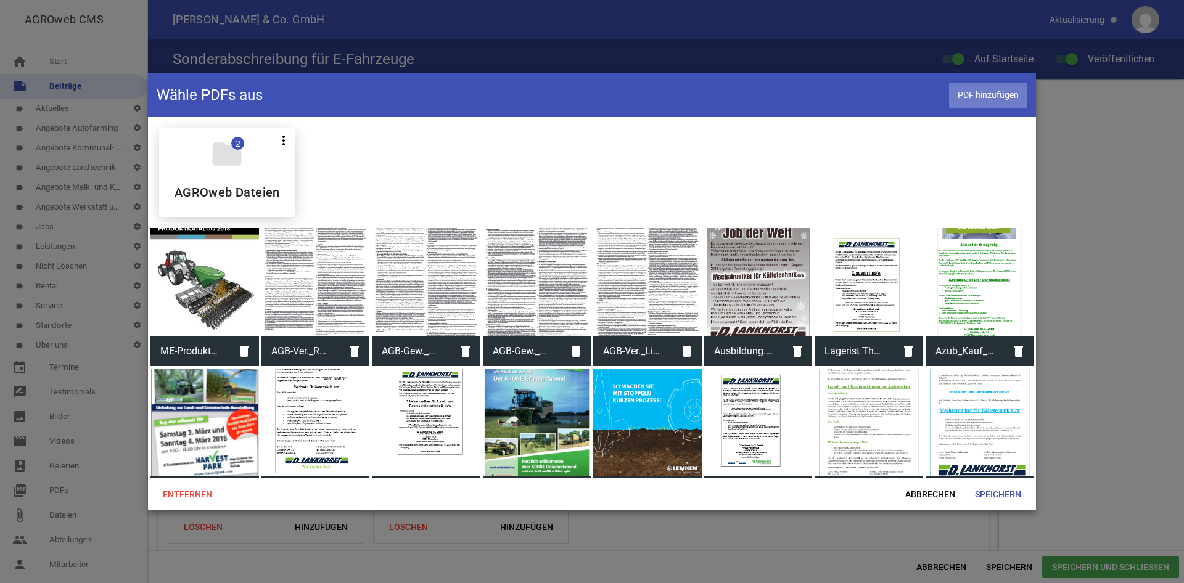
click at [986, 104] on span "PDF hinzufügen" at bounding box center [988, 95] width 78 height 25
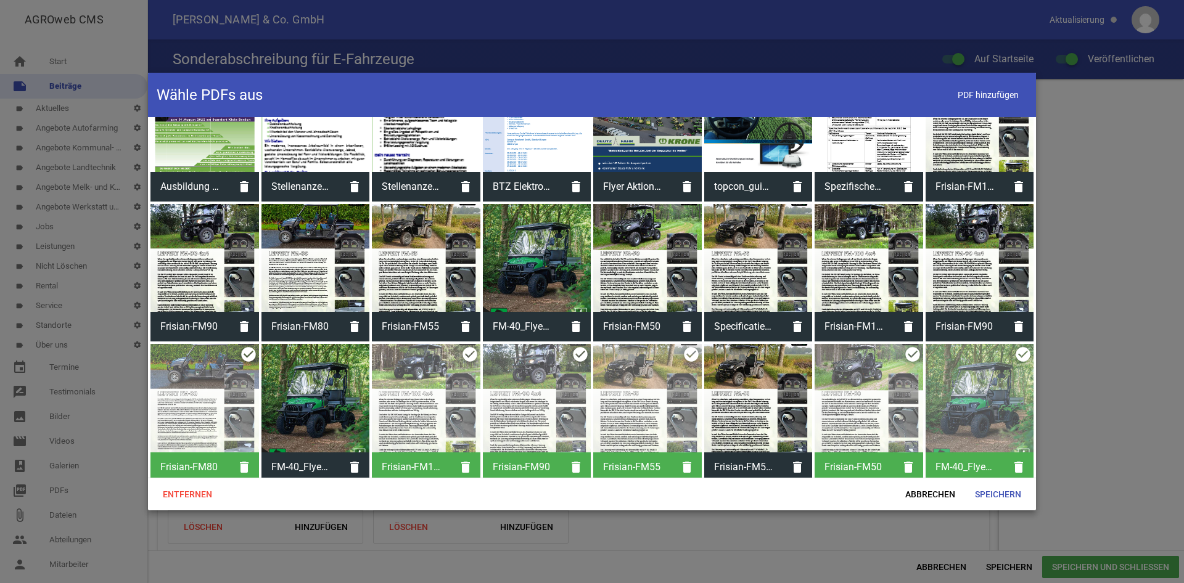
scroll to position [1153, 0]
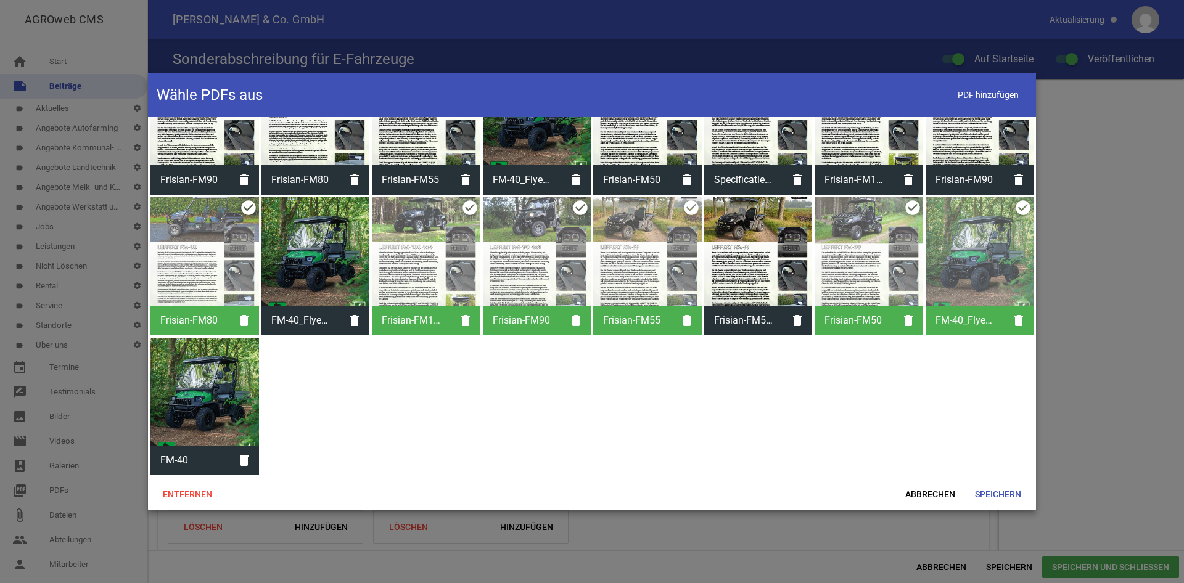
click at [446, 437] on div "folder 2 more_vert Teilen Bearbeiten Löschen AGROweb Dateien ME-Produktkatalog-…" at bounding box center [592, 297] width 888 height 361
click at [1005, 239] on div at bounding box center [980, 251] width 109 height 109
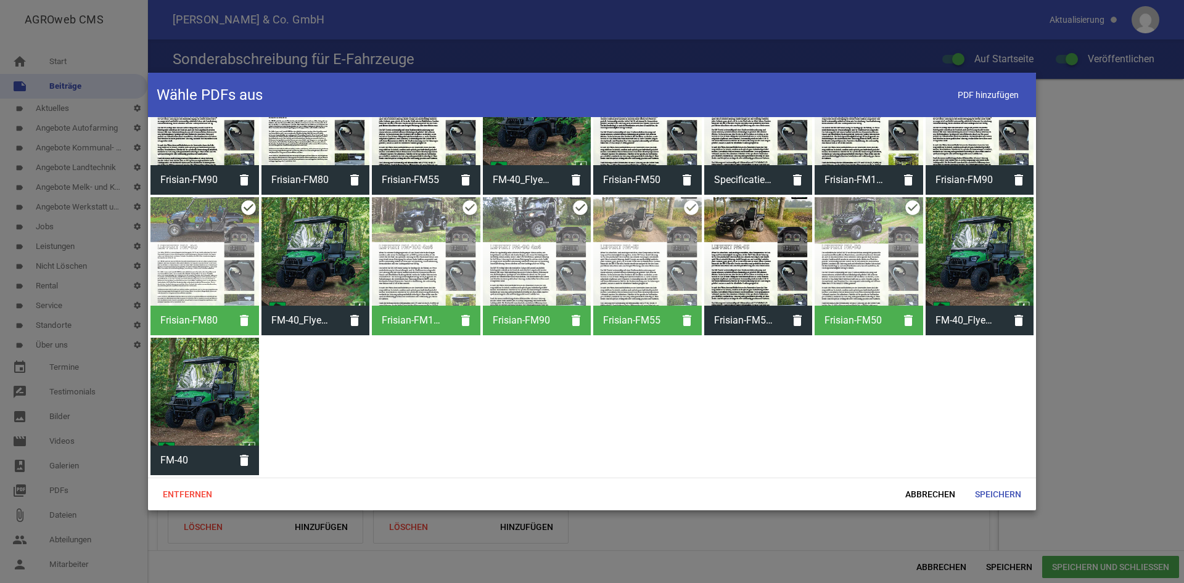
click at [200, 408] on div at bounding box center [204, 392] width 109 height 109
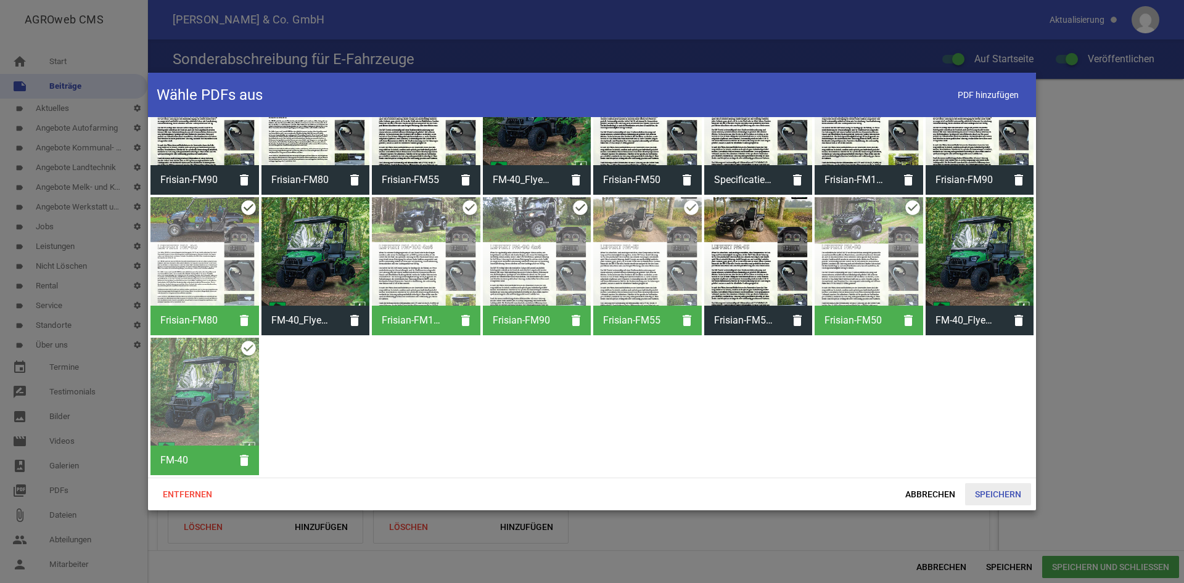
click at [990, 499] on span "Speichern" at bounding box center [998, 494] width 66 height 22
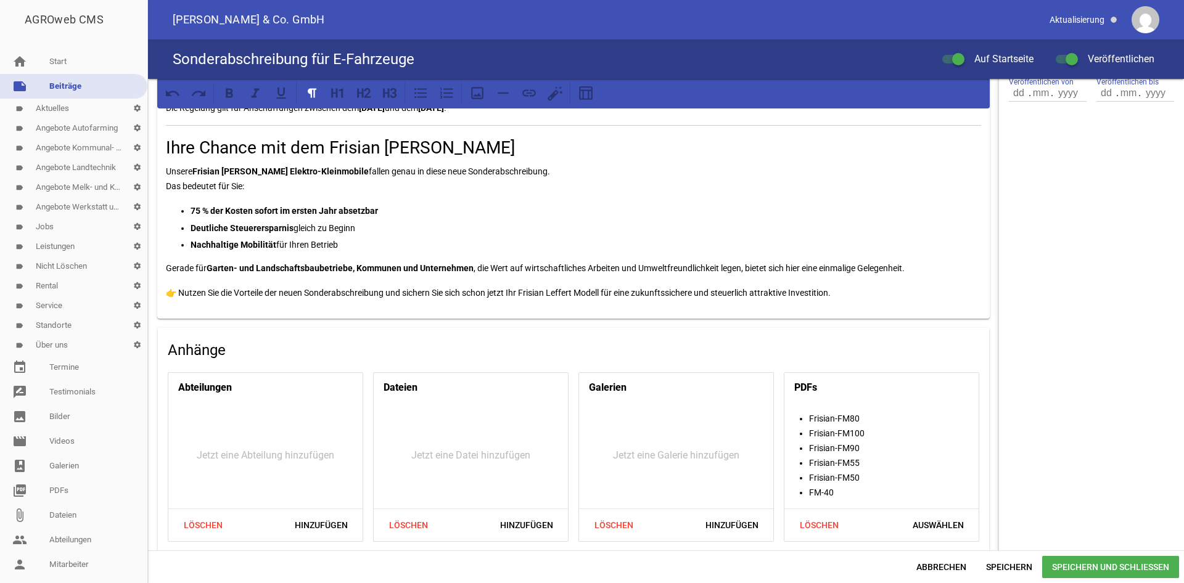
scroll to position [572, 0]
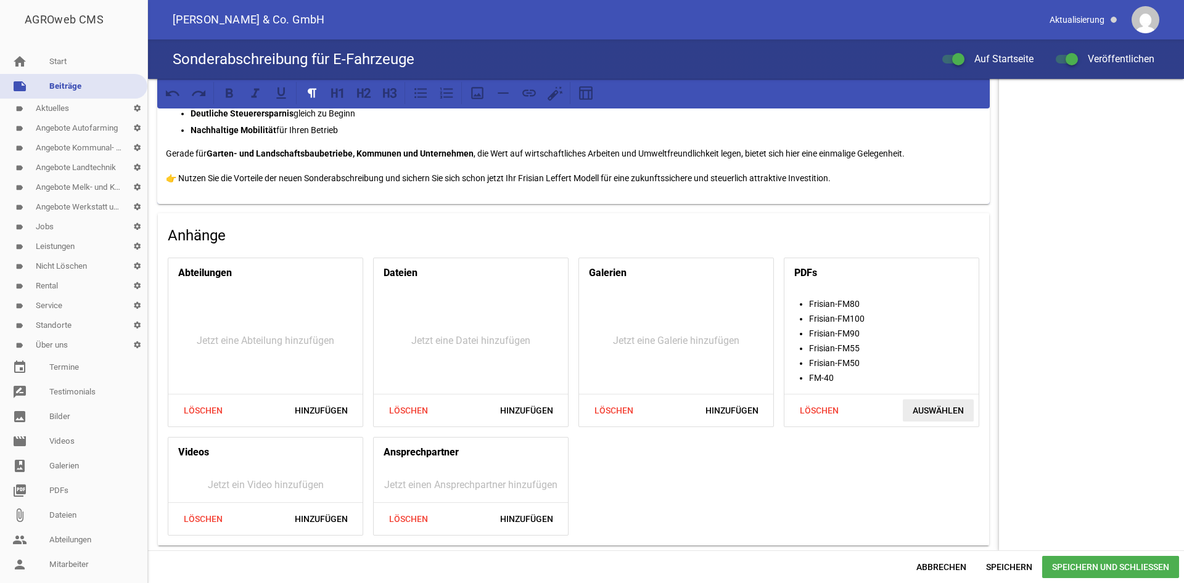
click at [929, 404] on span "Auswählen" at bounding box center [938, 411] width 71 height 22
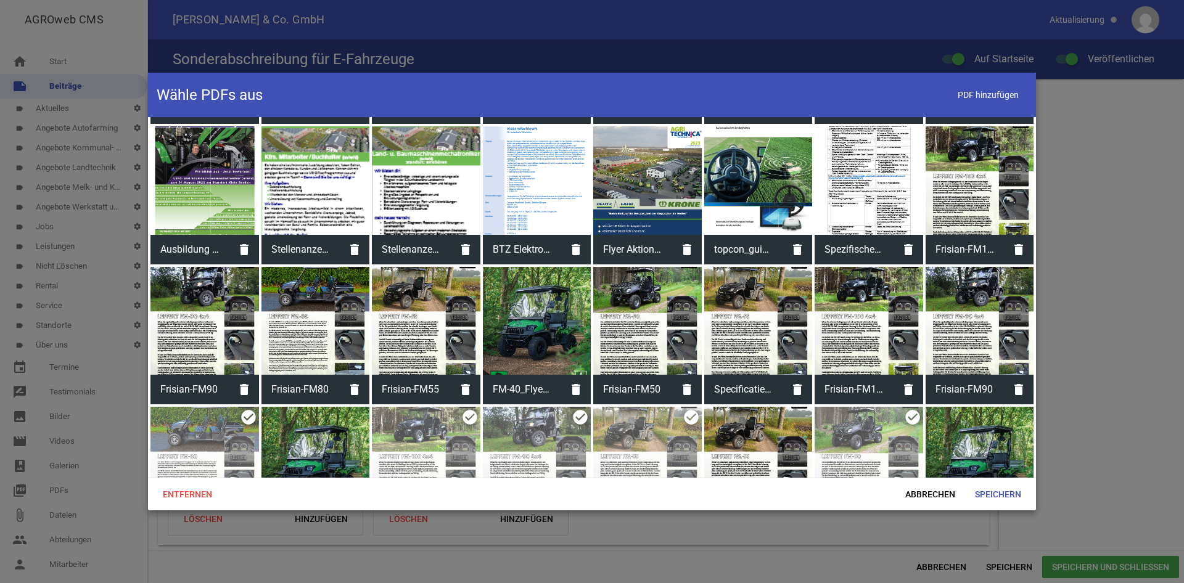
scroll to position [1153, 0]
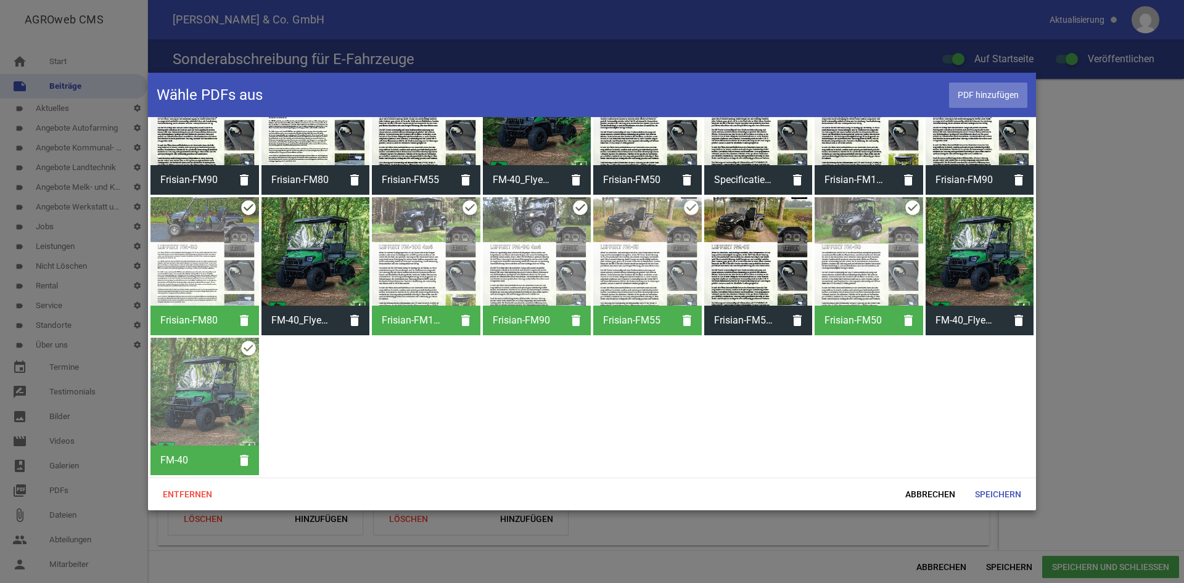
click at [976, 86] on span "PDF hinzufügen" at bounding box center [988, 95] width 78 height 25
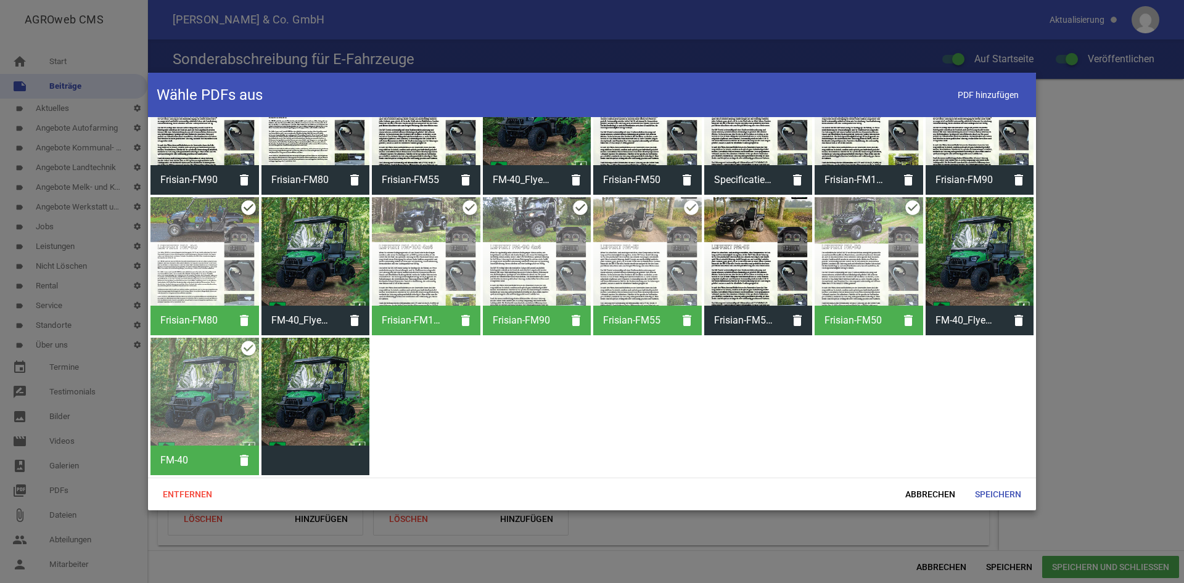
click at [305, 394] on div at bounding box center [315, 392] width 109 height 109
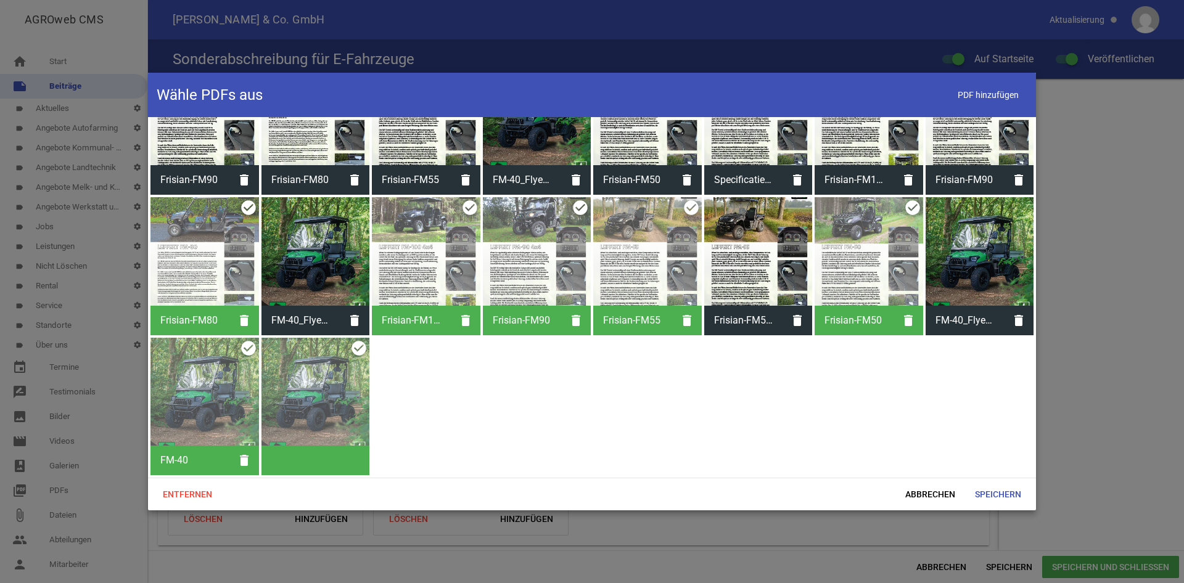
click at [231, 392] on div at bounding box center [204, 392] width 109 height 109
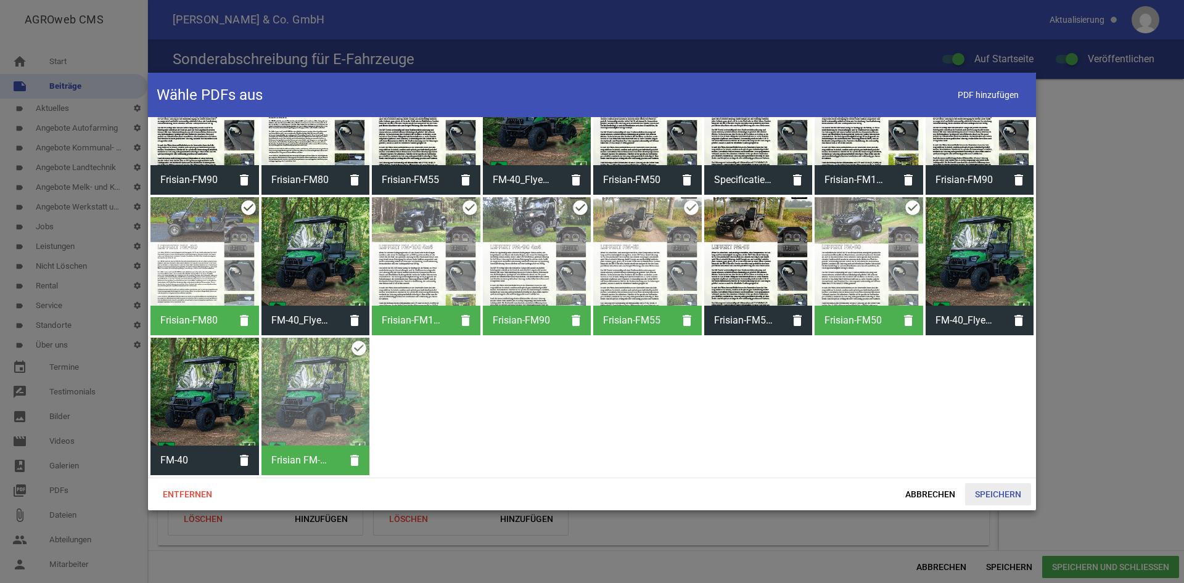
click at [1013, 498] on span "Speichern" at bounding box center [998, 494] width 66 height 22
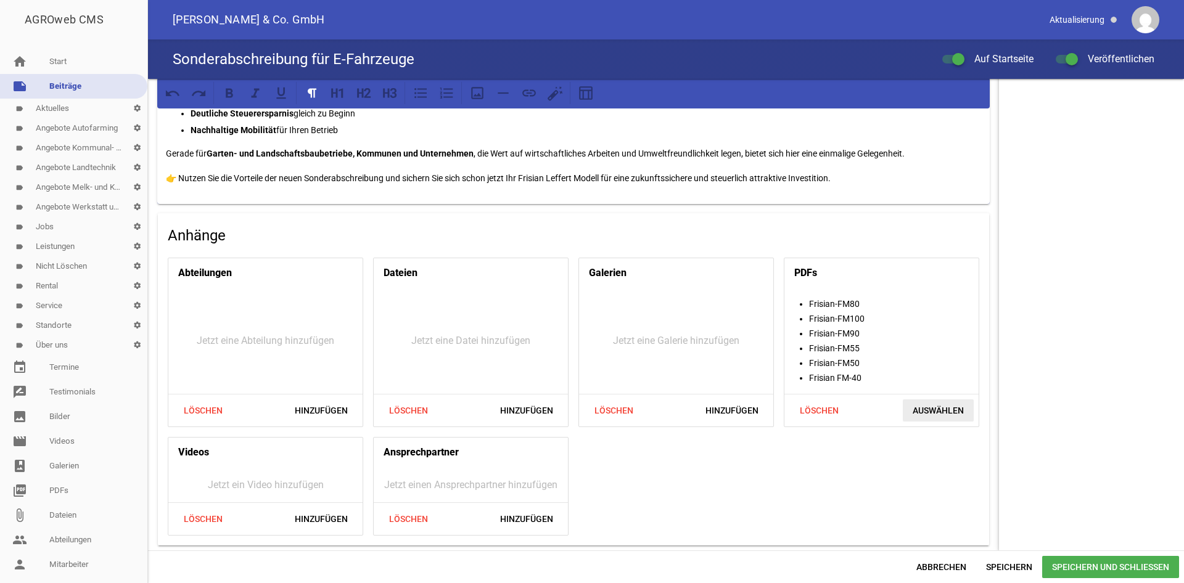
click at [972, 410] on span "Auswählen" at bounding box center [938, 411] width 71 height 22
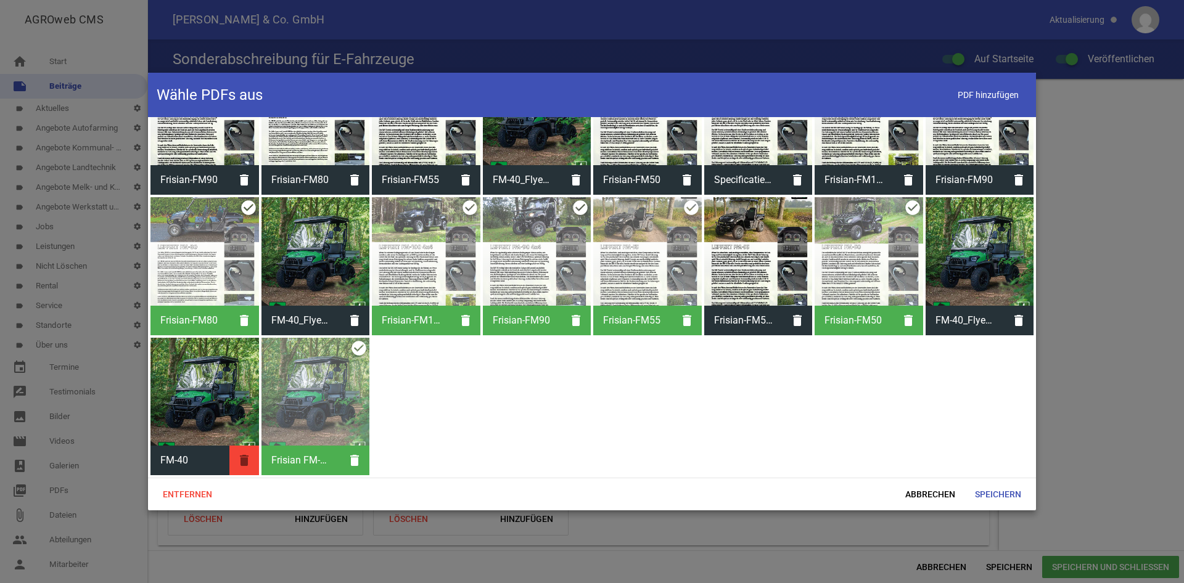
click at [242, 457] on icon "delete" at bounding box center [244, 461] width 30 height 30
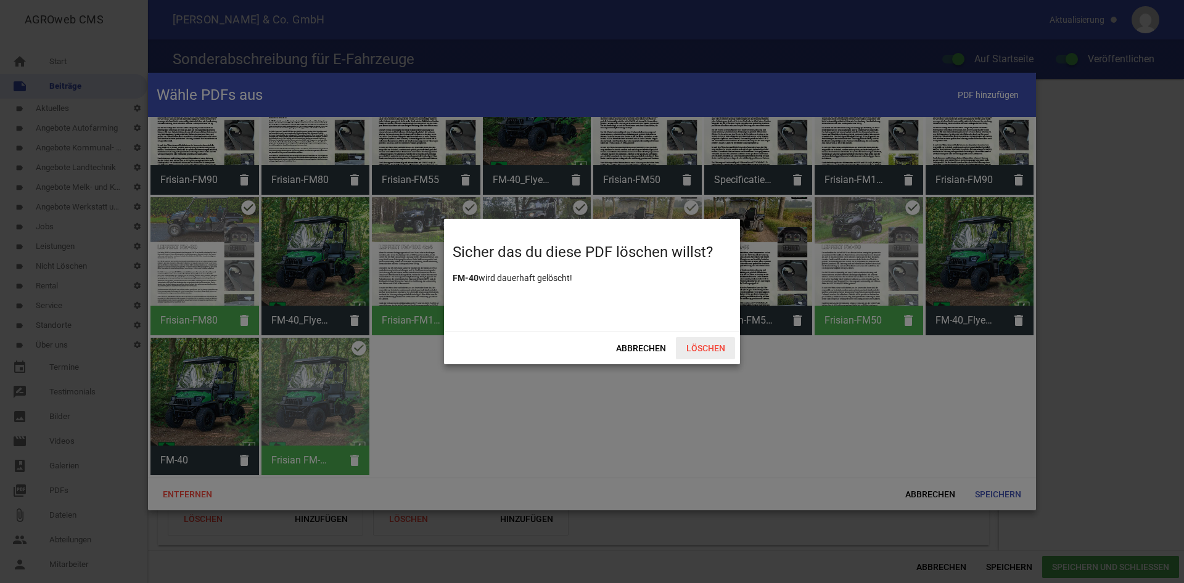
click at [720, 348] on span "Löschen" at bounding box center [705, 348] width 59 height 22
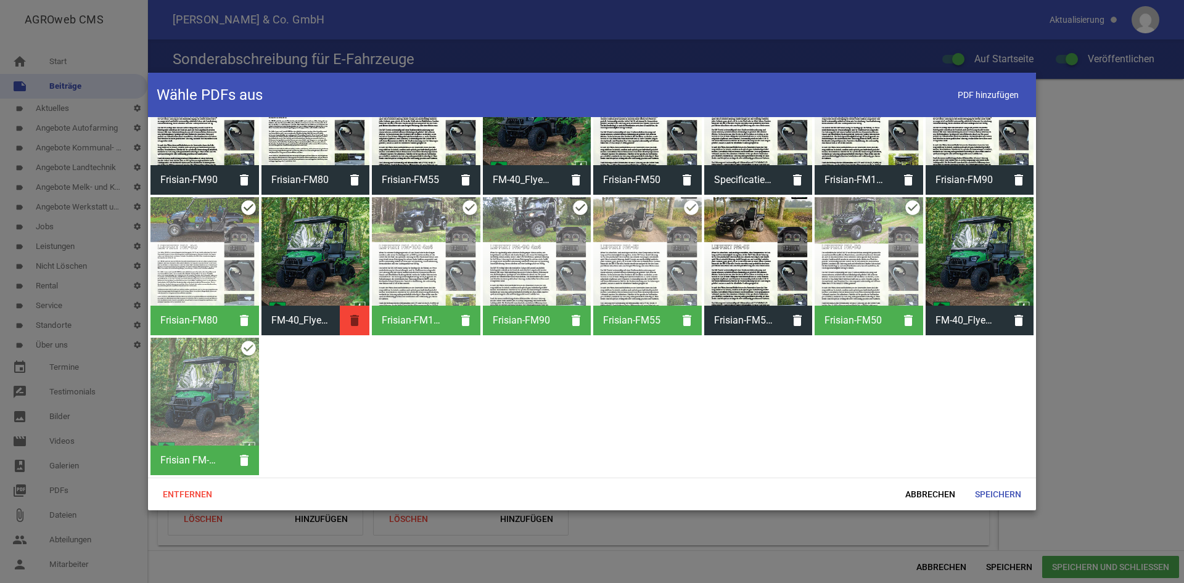
click at [350, 317] on icon "delete" at bounding box center [355, 321] width 30 height 30
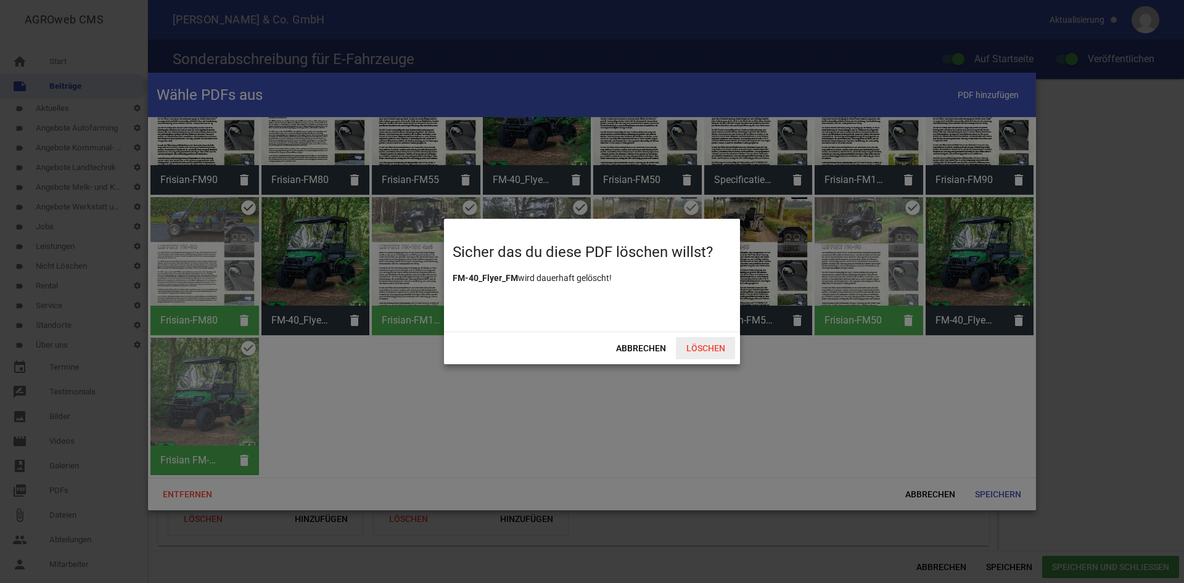
click at [703, 352] on span "Löschen" at bounding box center [705, 348] width 59 height 22
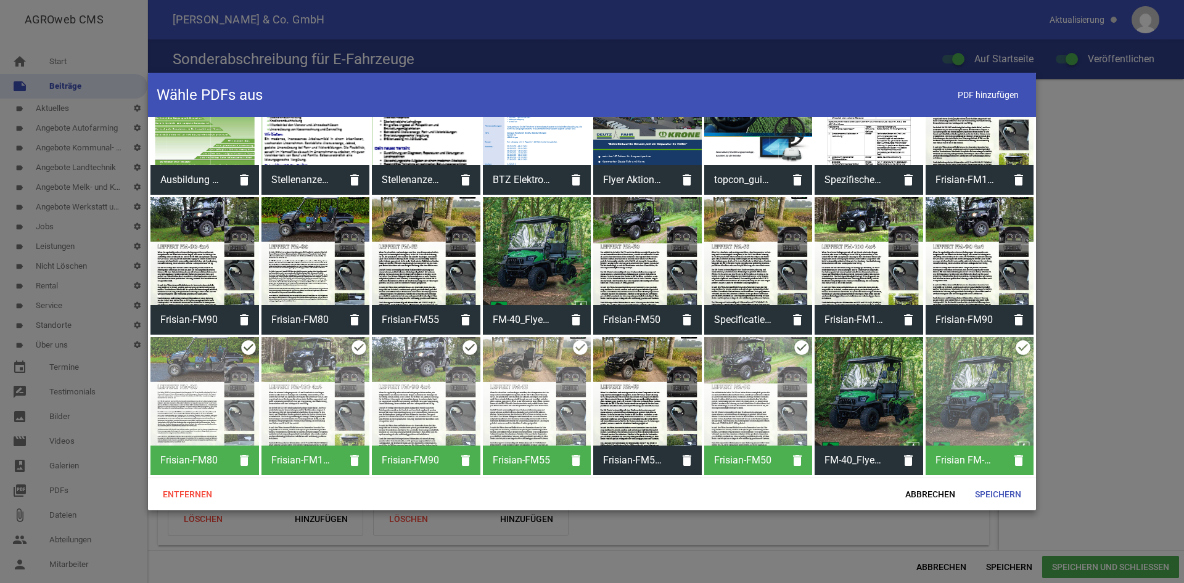
scroll to position [1013, 0]
click at [694, 466] on icon "delete" at bounding box center [687, 461] width 30 height 30
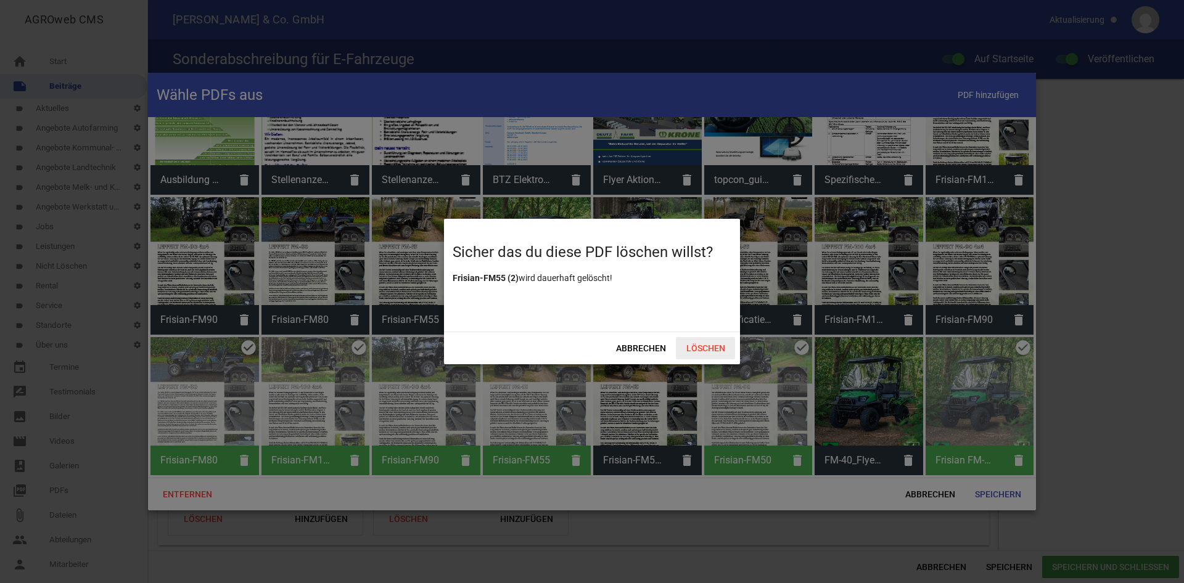
click at [710, 350] on span "Löschen" at bounding box center [705, 348] width 59 height 22
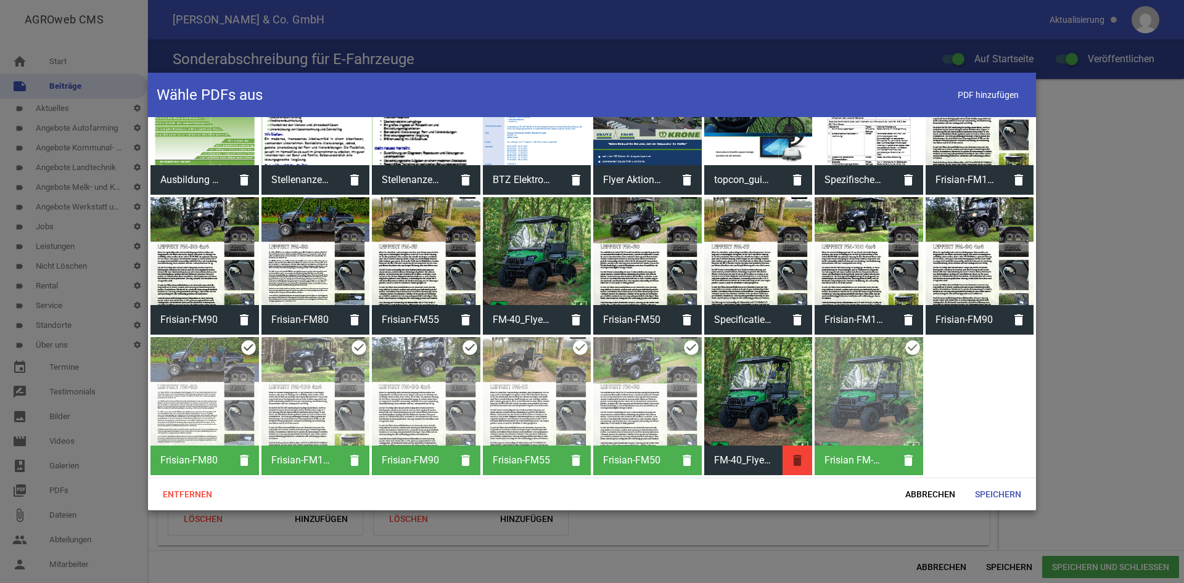
click at [795, 456] on icon "delete" at bounding box center [798, 461] width 30 height 30
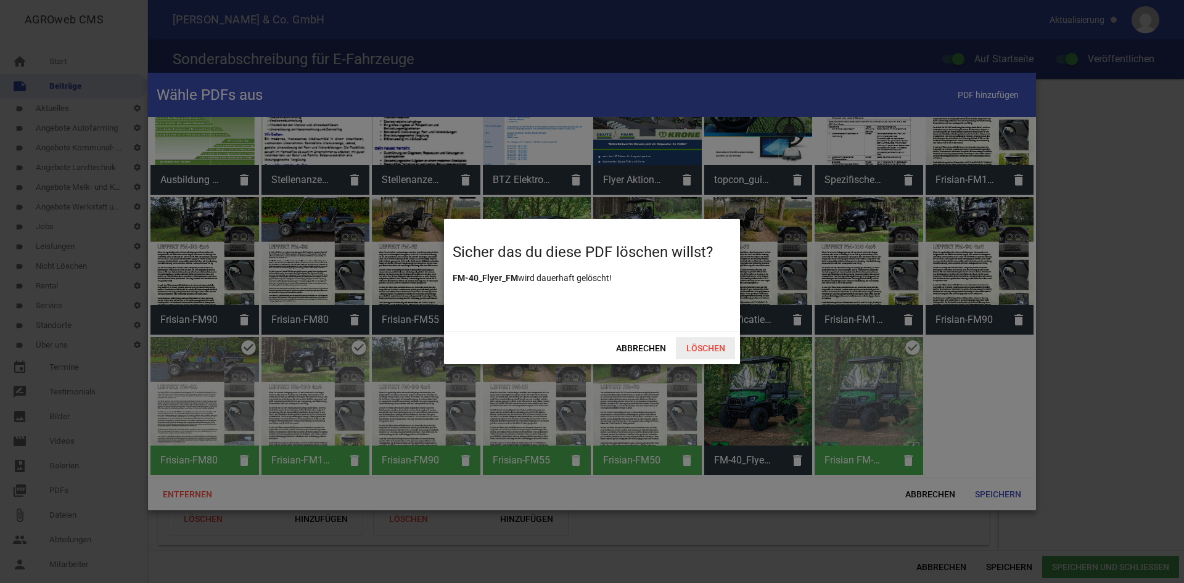
click at [702, 358] on span "Löschen" at bounding box center [705, 348] width 59 height 22
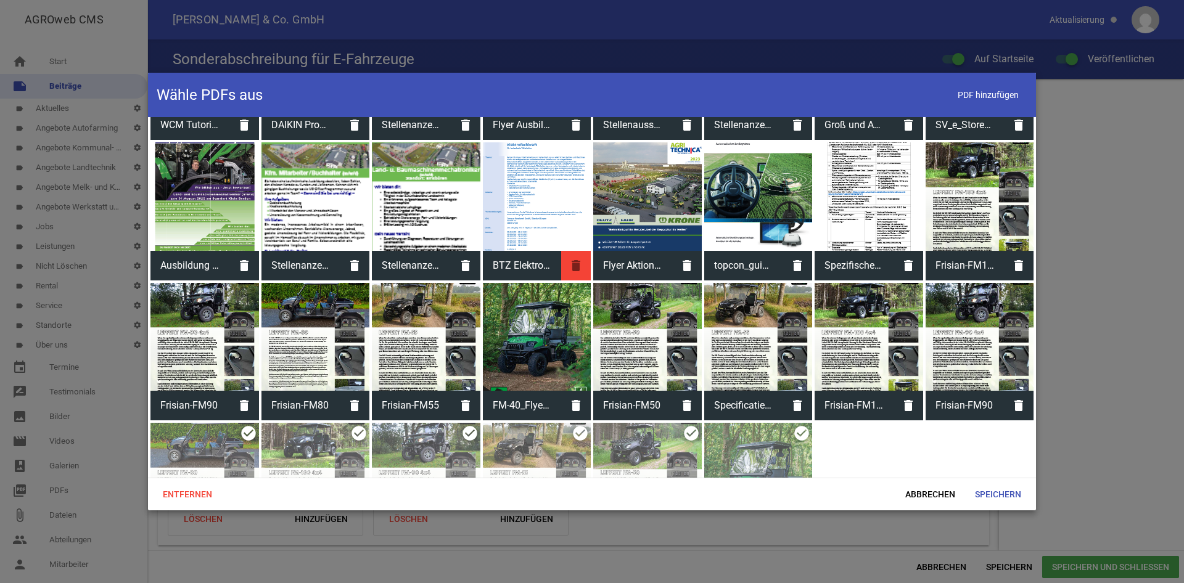
scroll to position [887, 0]
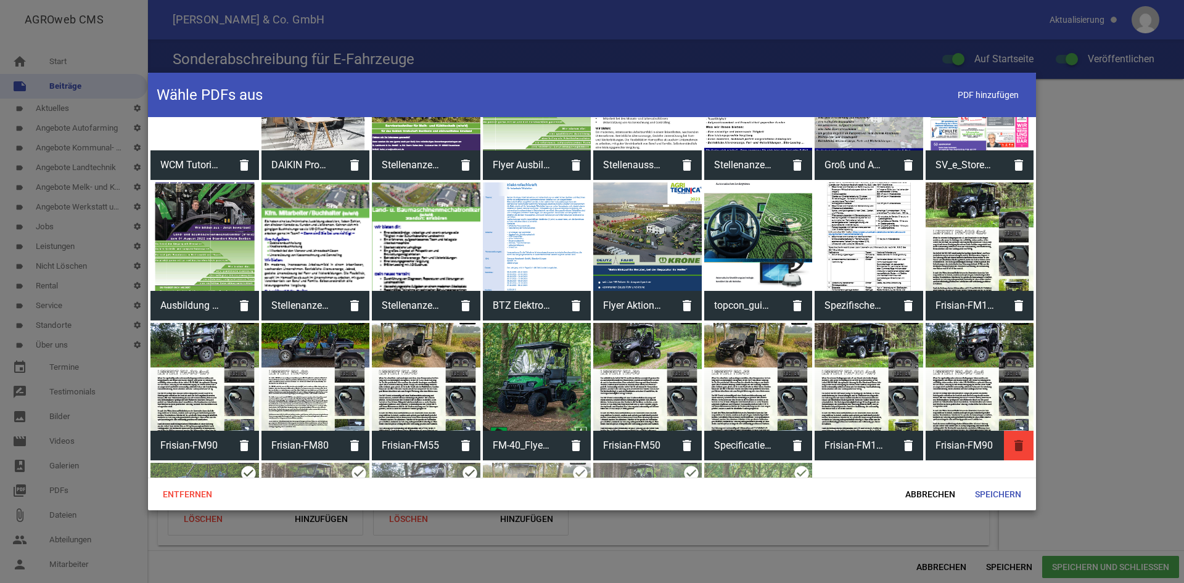
click at [1016, 445] on icon "delete" at bounding box center [1019, 446] width 30 height 30
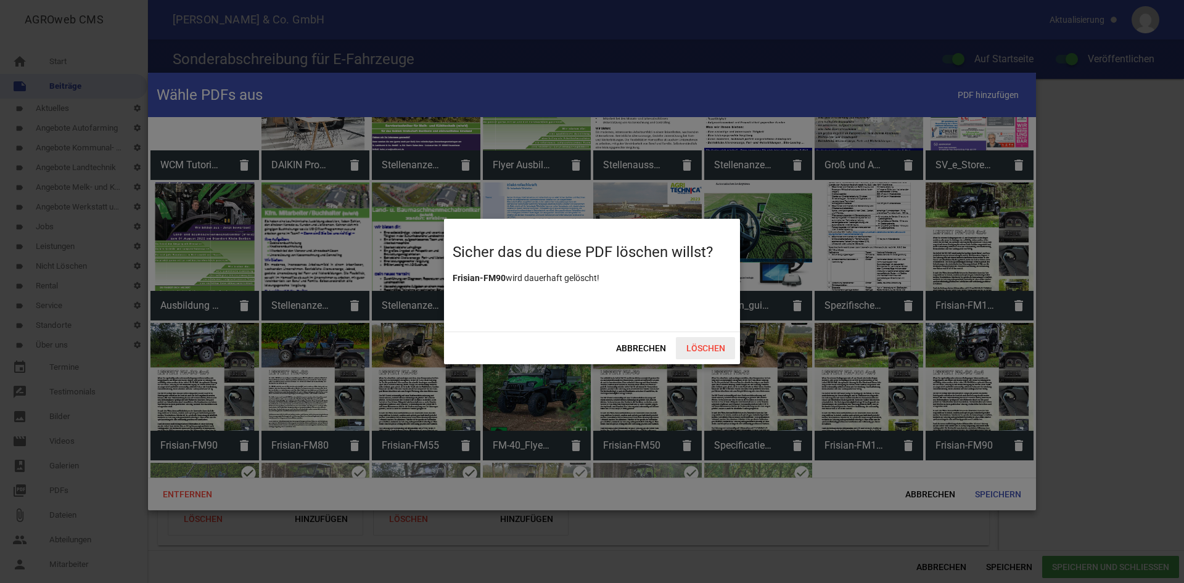
click at [704, 348] on span "Löschen" at bounding box center [705, 348] width 59 height 22
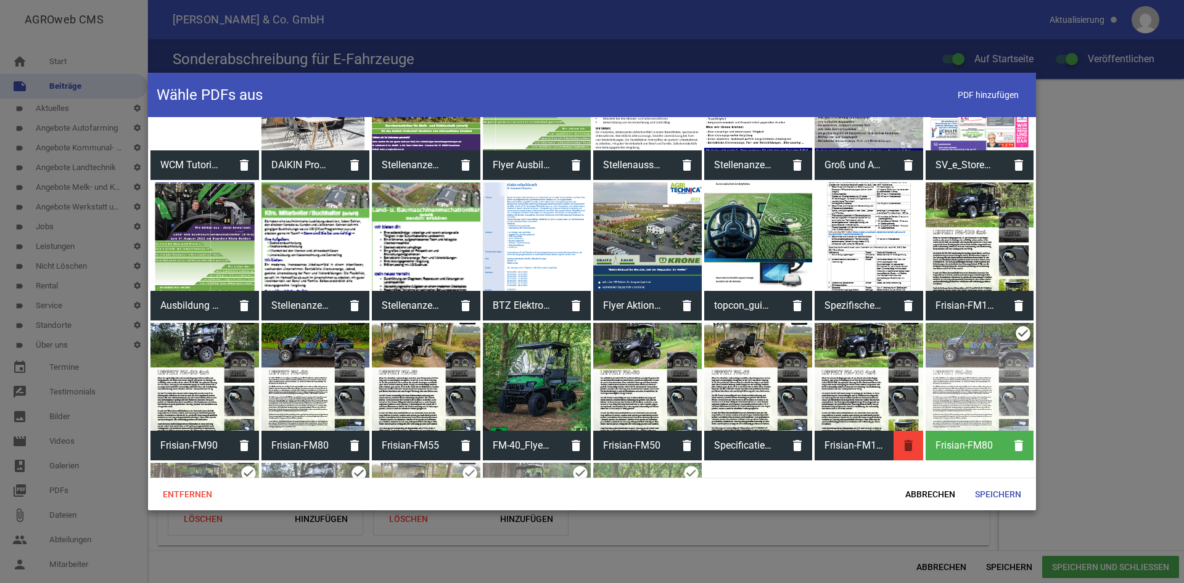
click at [910, 447] on icon "delete" at bounding box center [909, 446] width 30 height 30
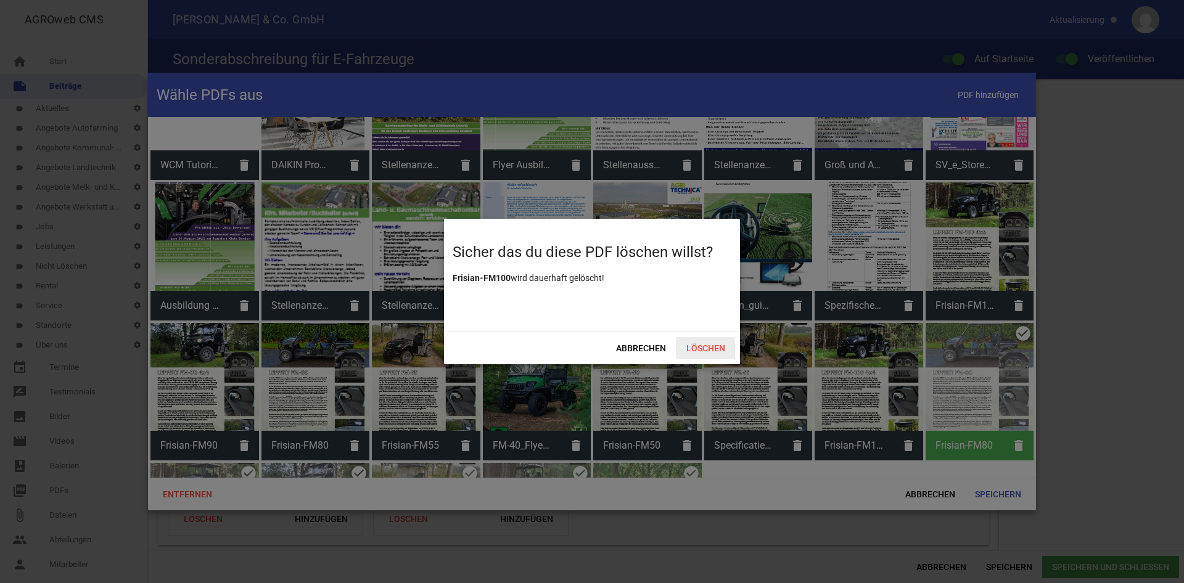
click at [708, 351] on span "Löschen" at bounding box center [705, 348] width 59 height 22
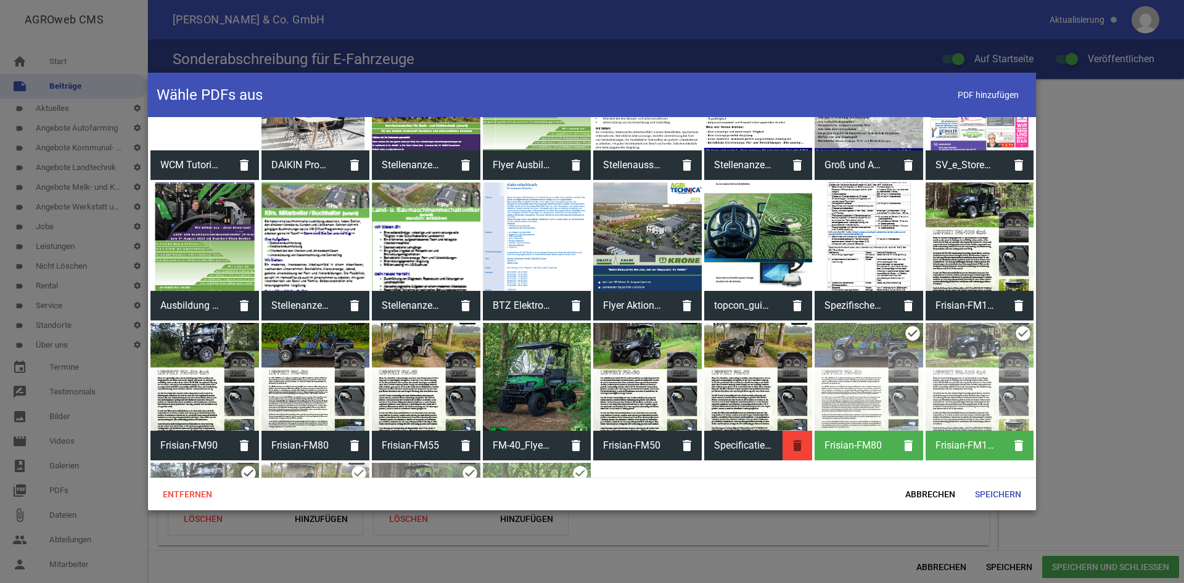
click at [800, 442] on icon "delete" at bounding box center [798, 446] width 30 height 30
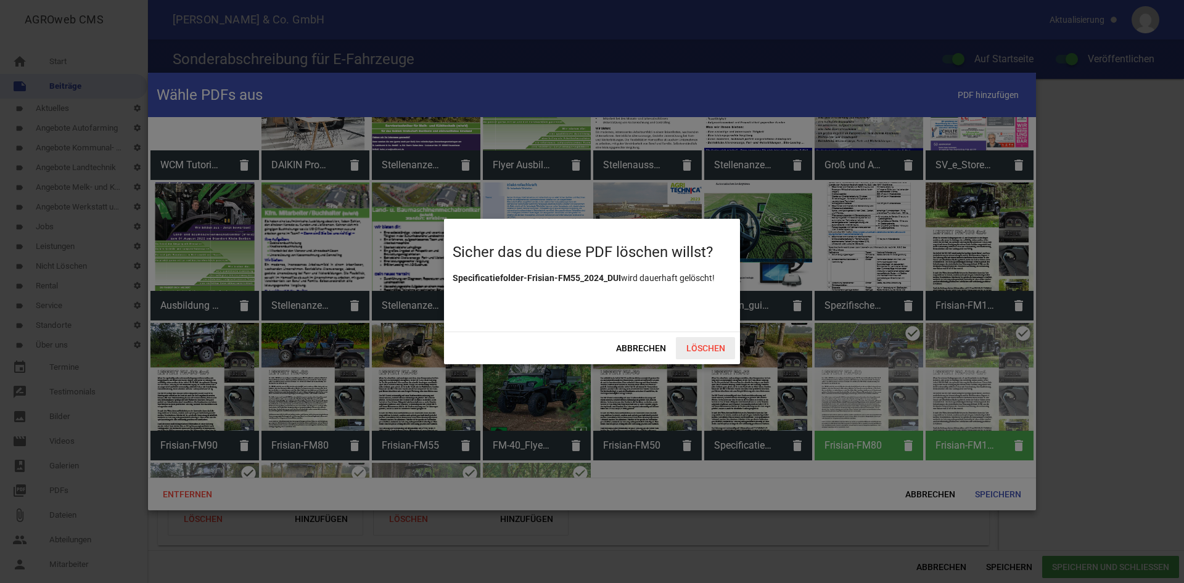
click at [707, 339] on span "Löschen" at bounding box center [705, 348] width 59 height 22
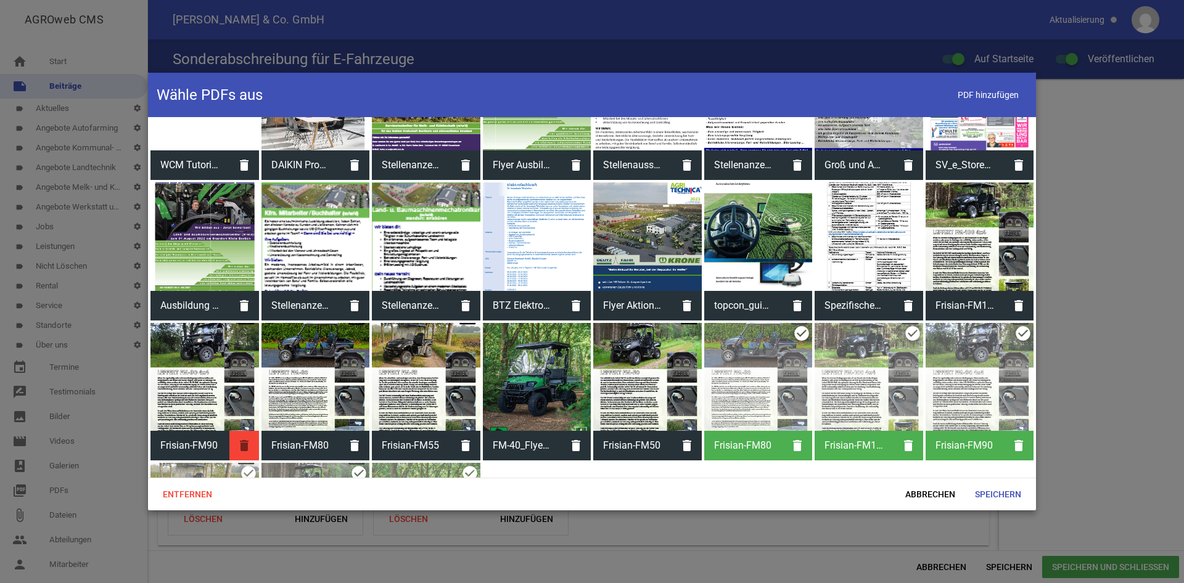
click at [236, 446] on icon "delete" at bounding box center [244, 446] width 30 height 30
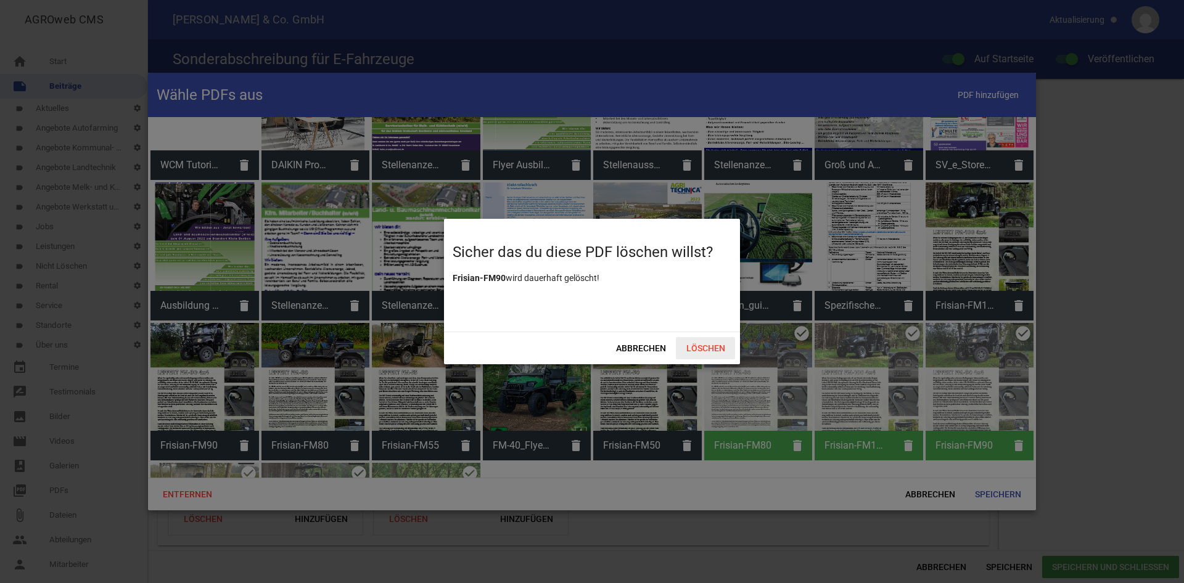
click at [691, 348] on span "Löschen" at bounding box center [705, 348] width 59 height 22
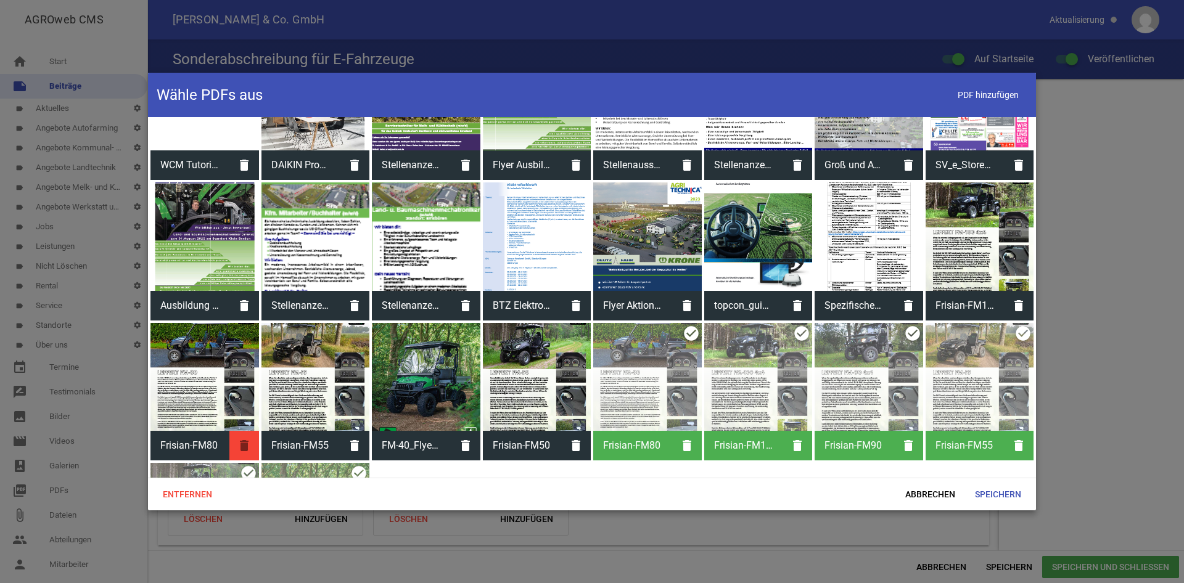
click at [250, 442] on icon "delete" at bounding box center [244, 446] width 30 height 30
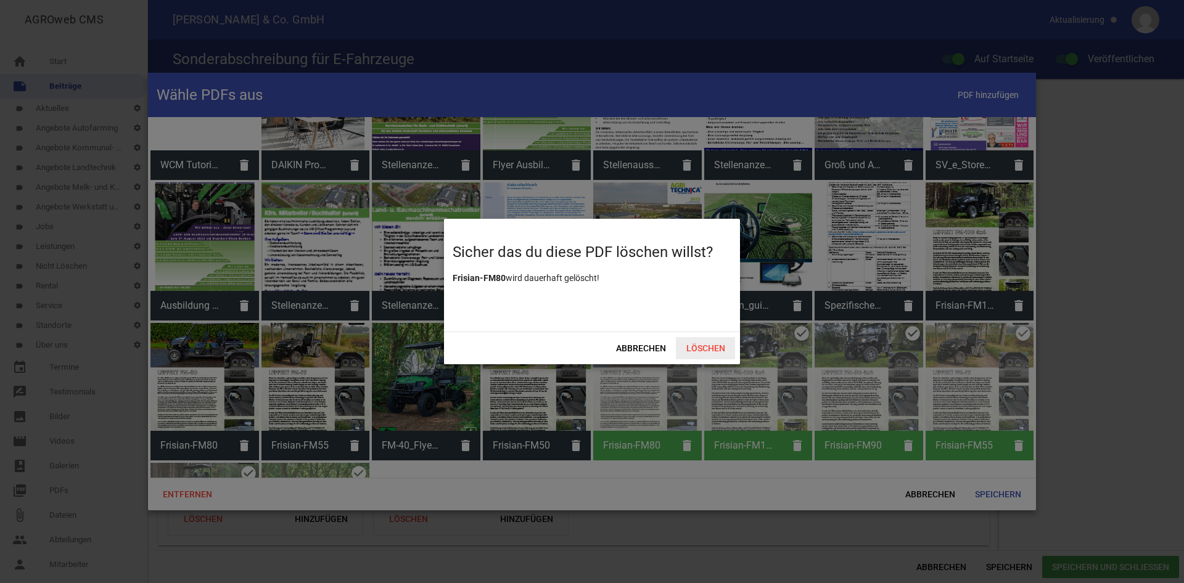
click at [694, 349] on span "Löschen" at bounding box center [705, 348] width 59 height 22
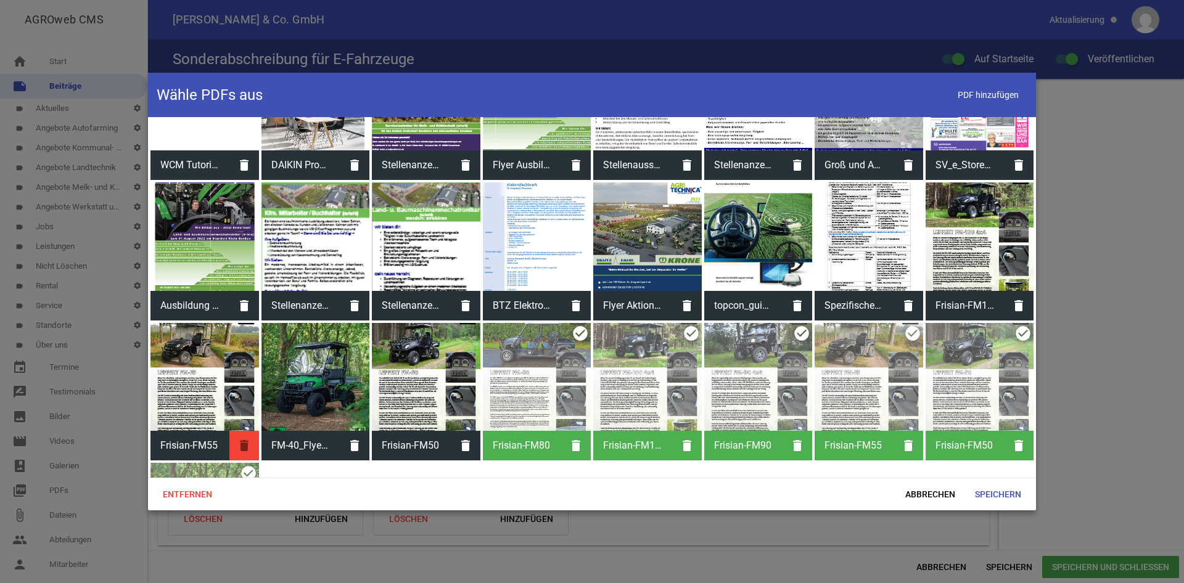
click at [250, 450] on icon "delete" at bounding box center [244, 446] width 30 height 30
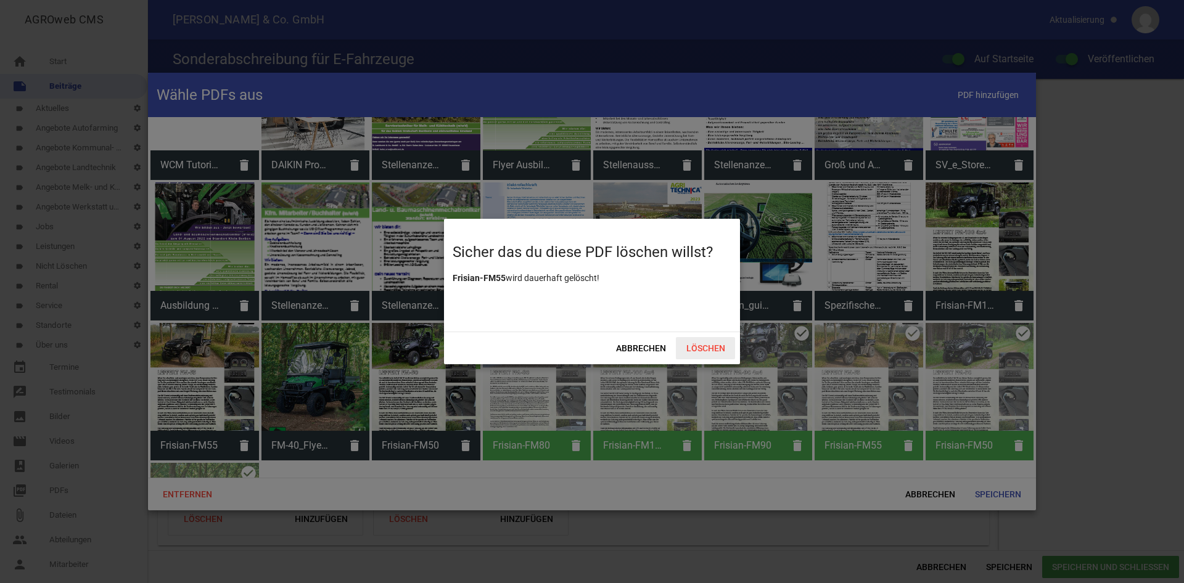
click at [717, 347] on span "Löschen" at bounding box center [705, 348] width 59 height 22
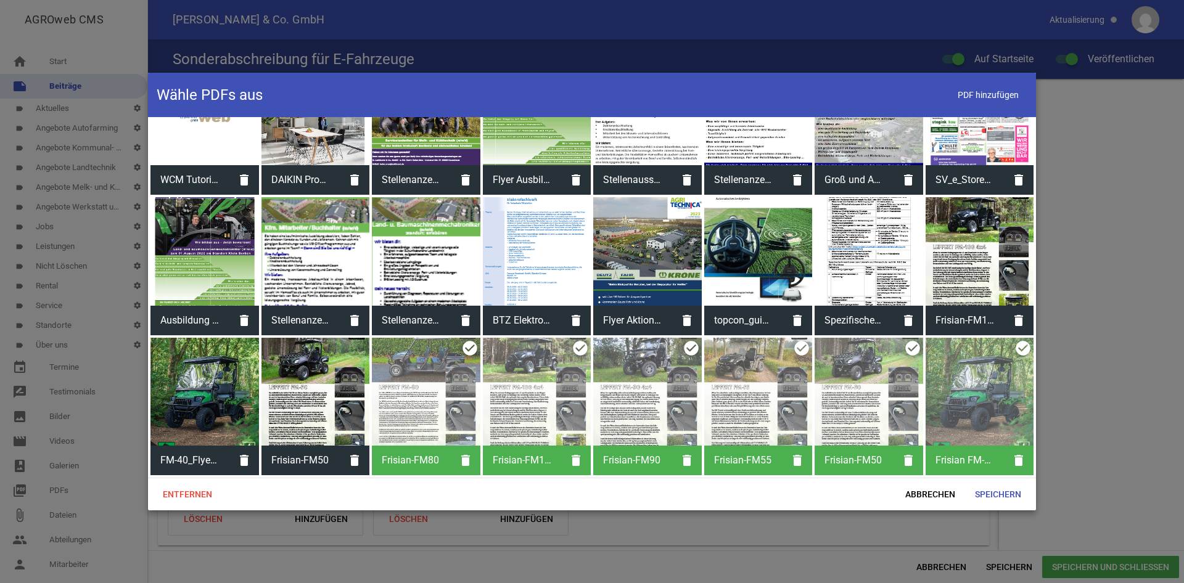
scroll to position [873, 0]
click at [244, 461] on icon "delete" at bounding box center [244, 461] width 30 height 30
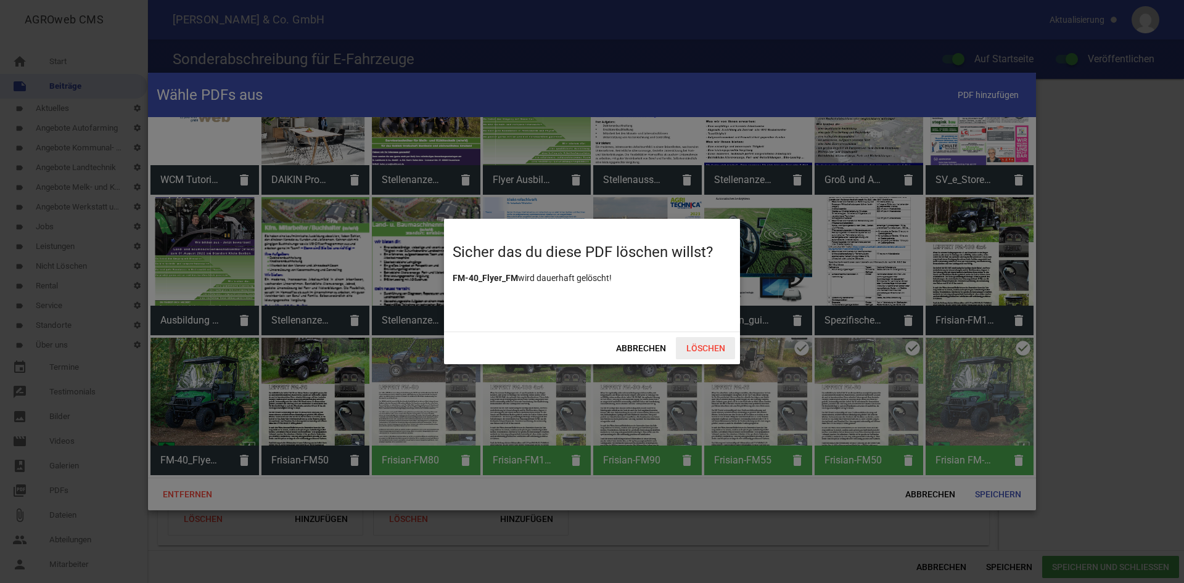
click at [709, 354] on span "Löschen" at bounding box center [705, 348] width 59 height 22
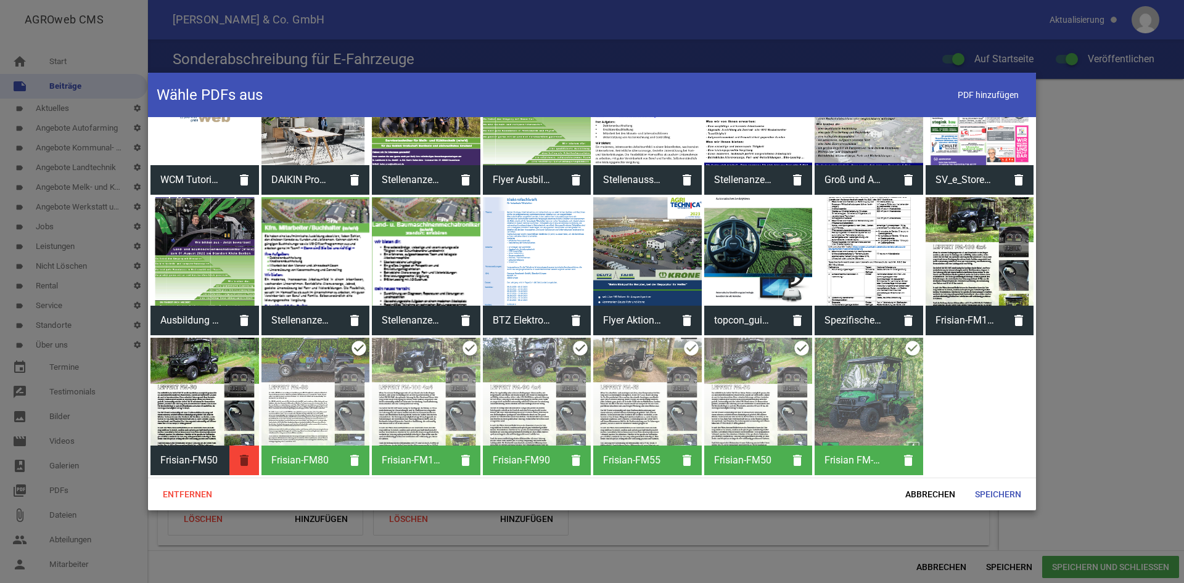
click at [255, 466] on icon "delete" at bounding box center [244, 461] width 30 height 30
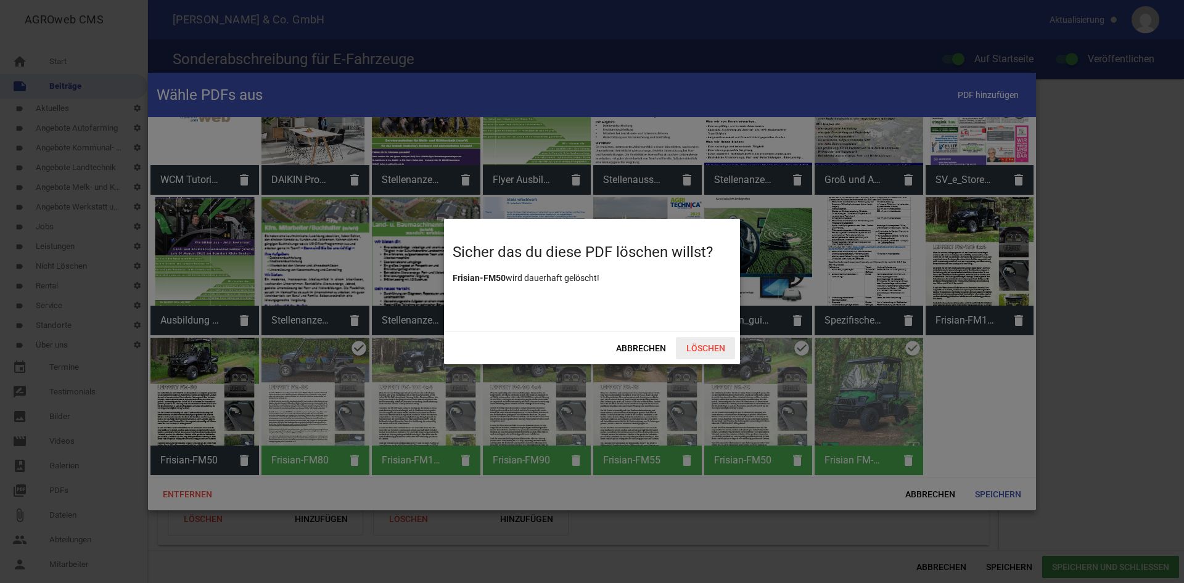
click at [707, 347] on span "Löschen" at bounding box center [705, 348] width 59 height 22
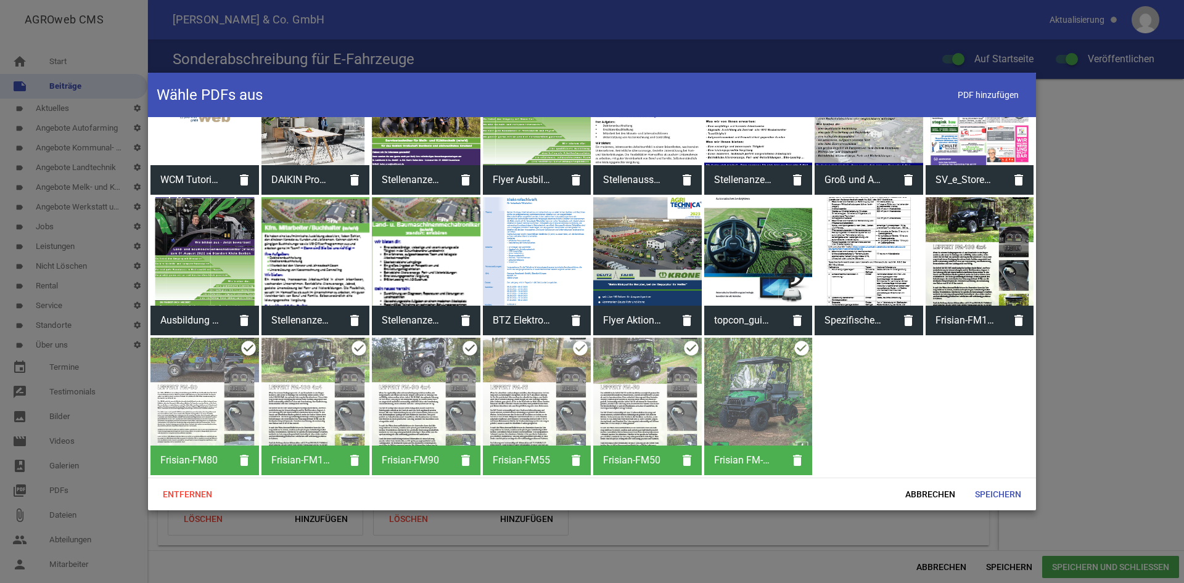
click at [911, 319] on icon "delete" at bounding box center [909, 321] width 30 height 30
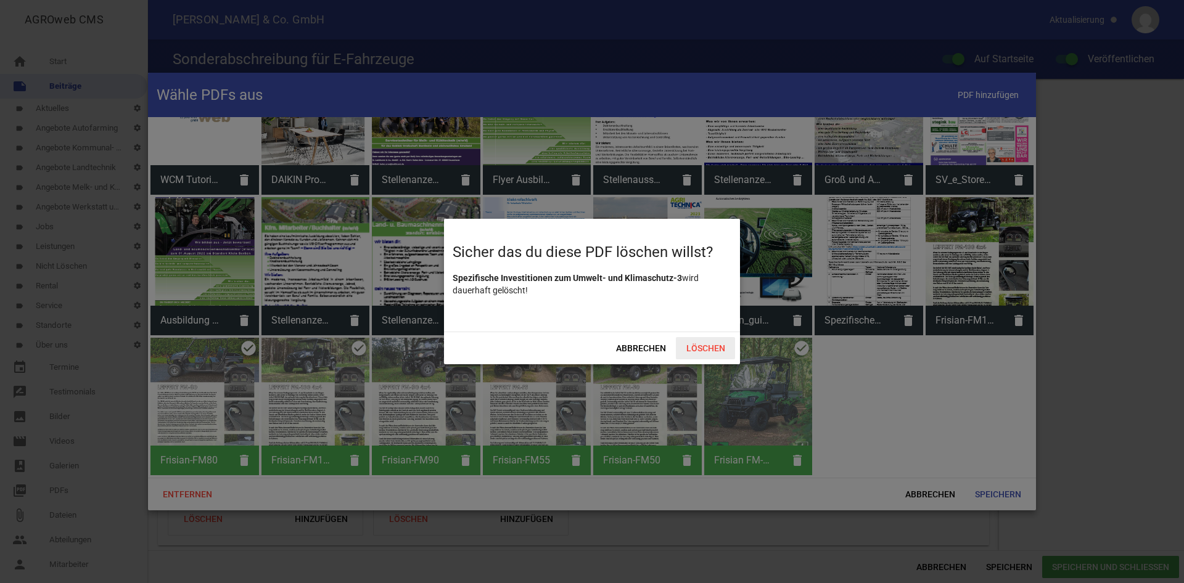
click at [715, 351] on span "Löschen" at bounding box center [705, 348] width 59 height 22
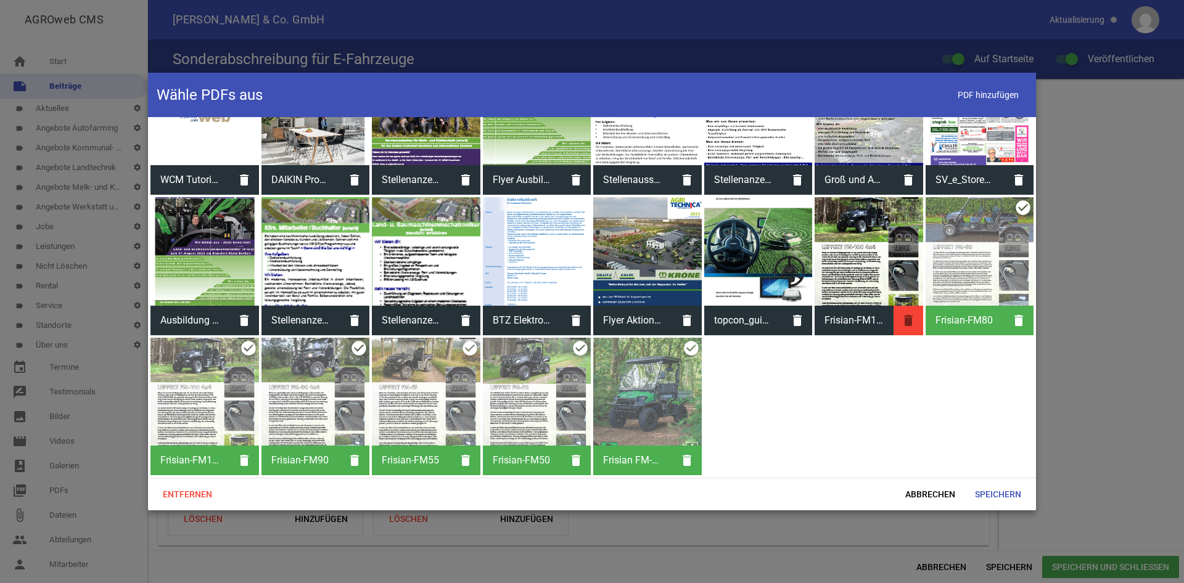
click at [900, 322] on icon "delete" at bounding box center [909, 321] width 30 height 30
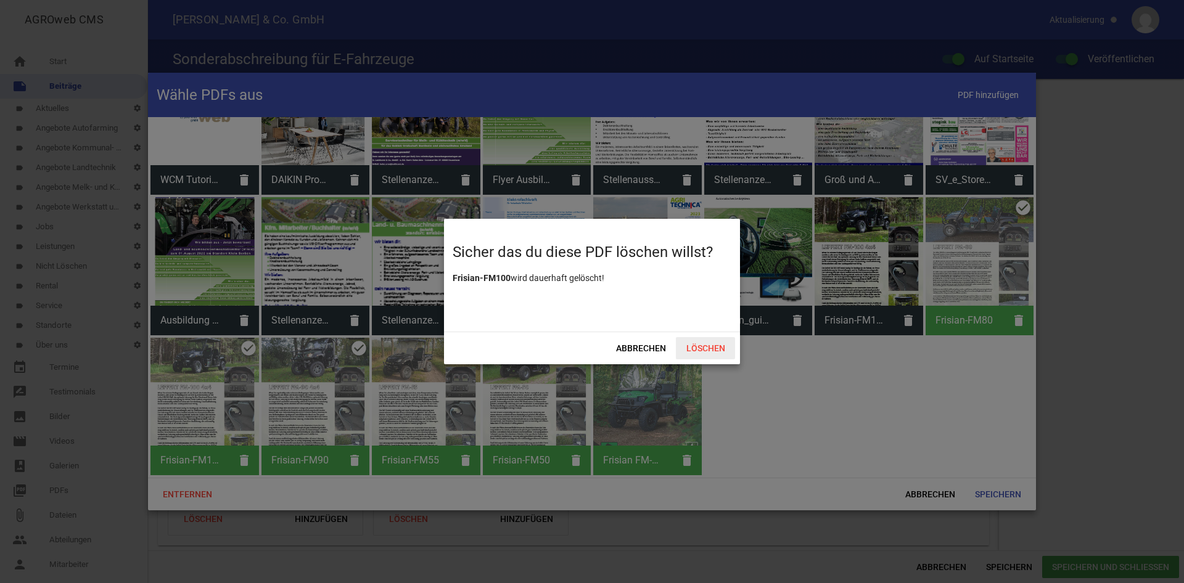
click at [711, 348] on span "Löschen" at bounding box center [705, 348] width 59 height 22
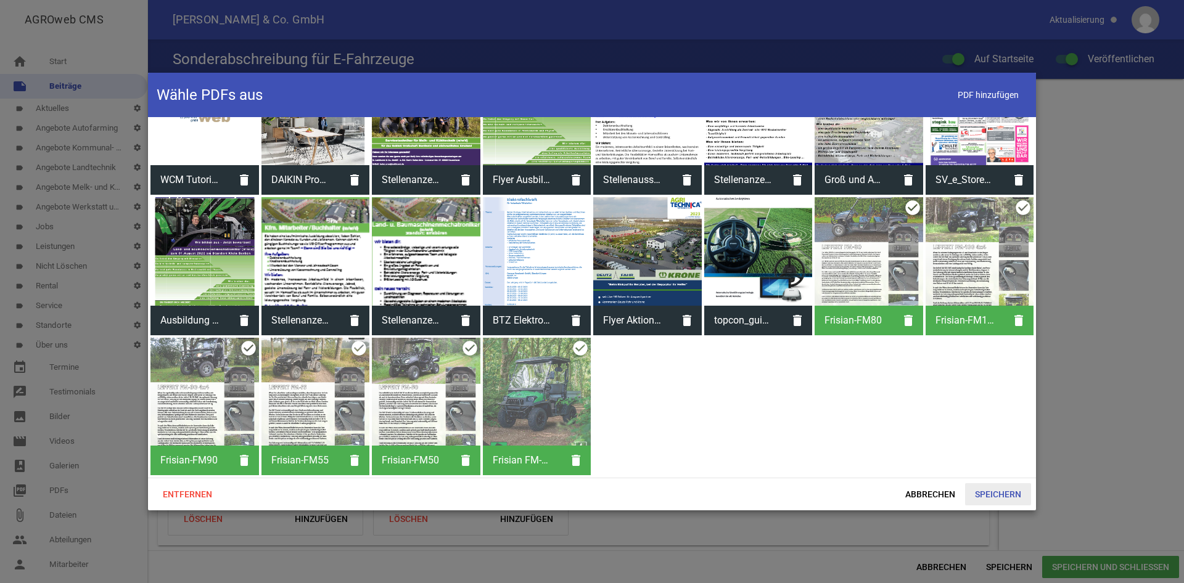
click at [992, 486] on span "Speichern" at bounding box center [998, 494] width 66 height 22
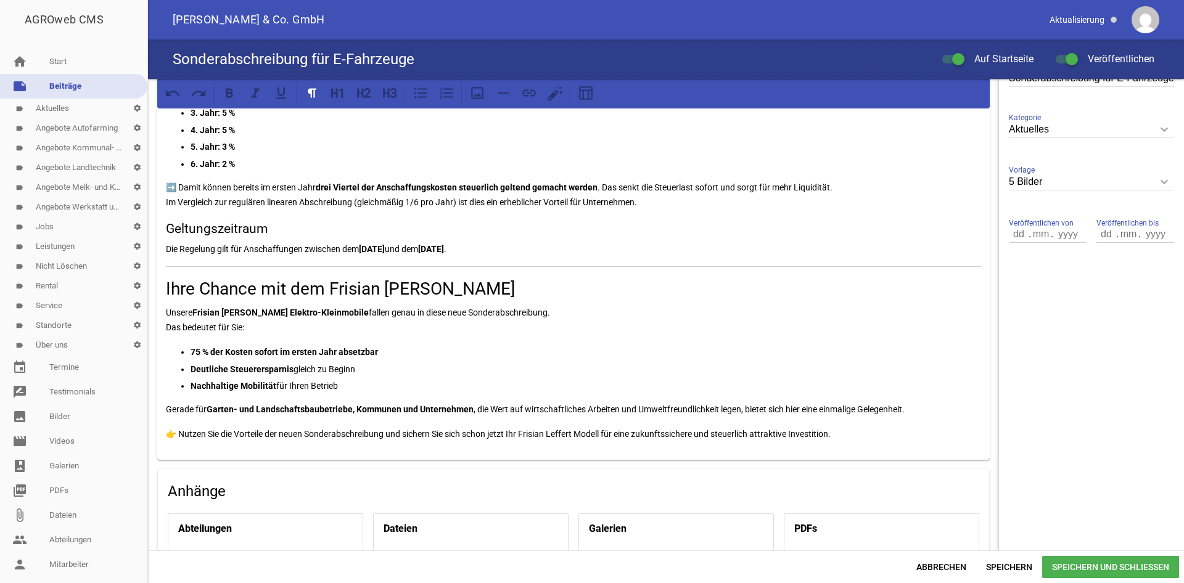
scroll to position [572, 0]
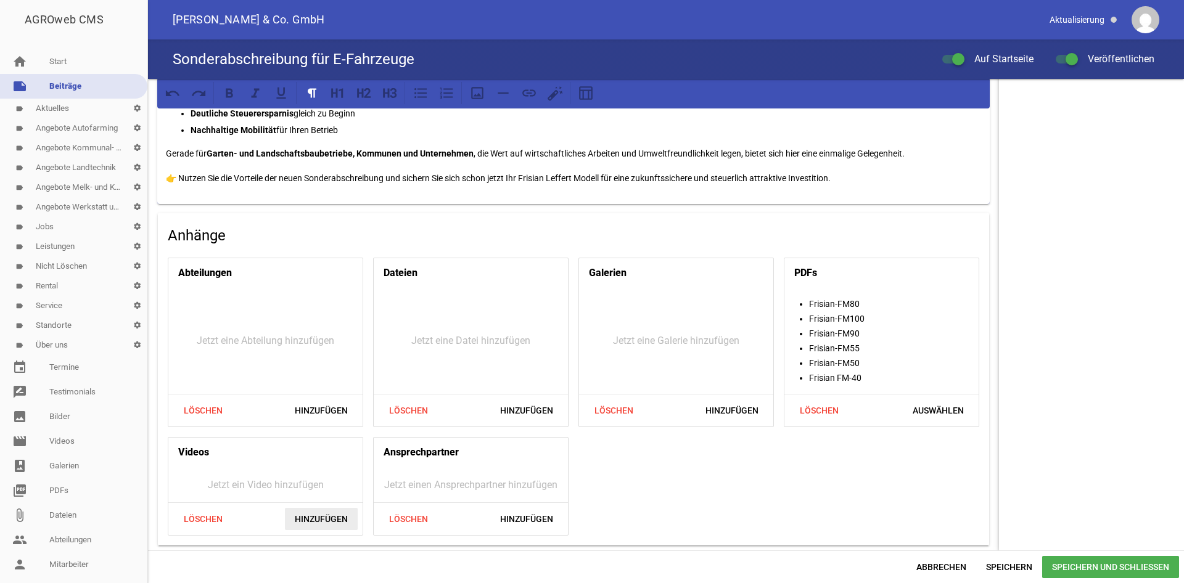
click at [332, 529] on span "Hinzufügen" at bounding box center [321, 519] width 73 height 22
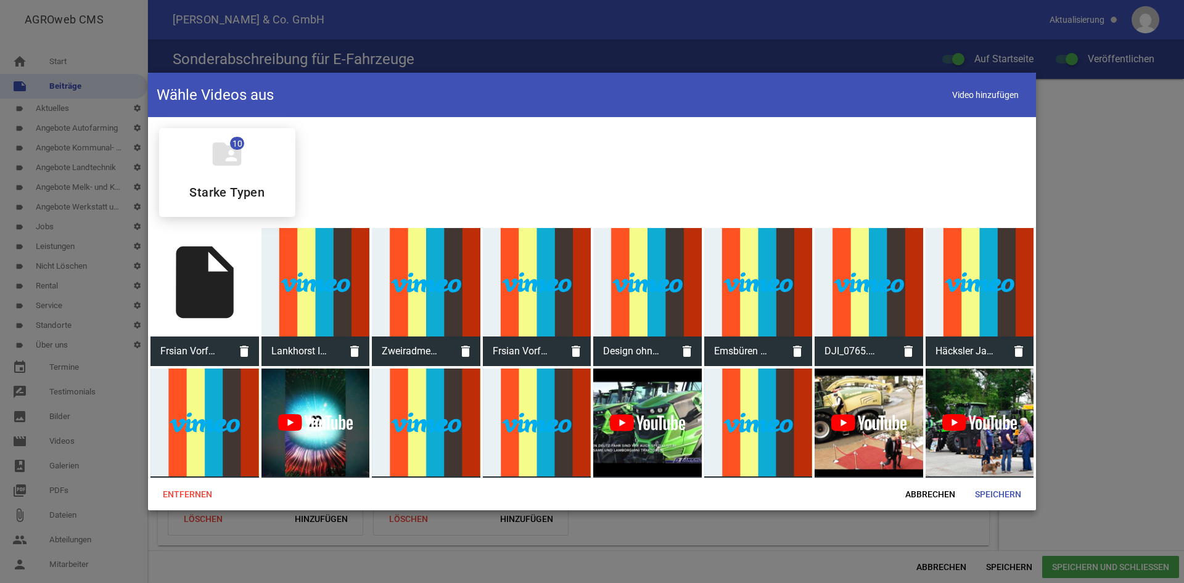
click at [244, 281] on div "insert_drive_file" at bounding box center [204, 282] width 109 height 109
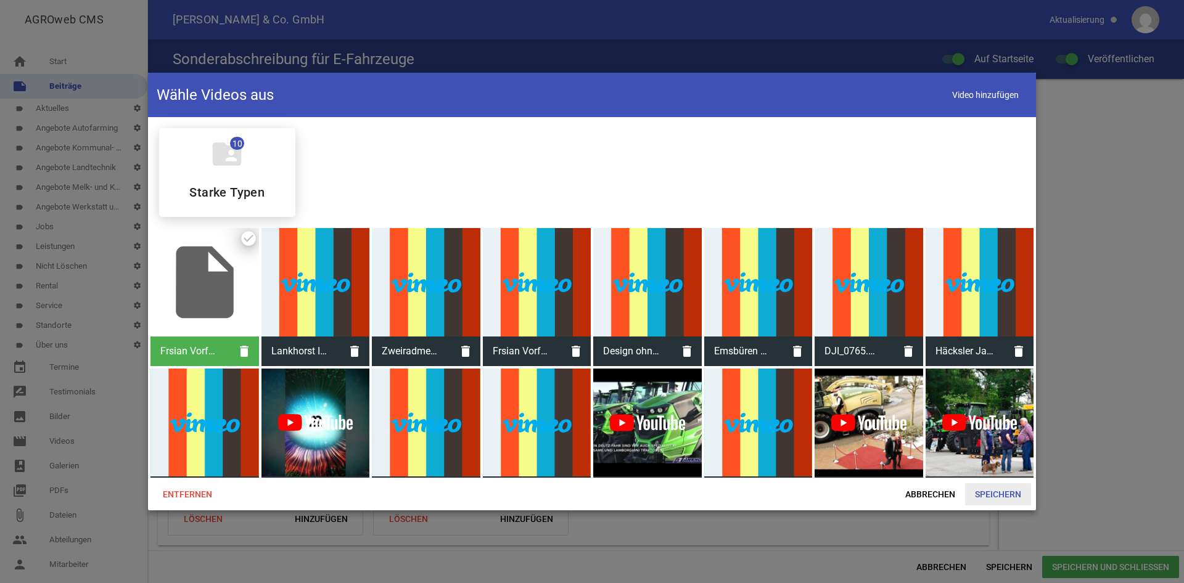
click at [1009, 497] on span "Speichern" at bounding box center [998, 494] width 66 height 22
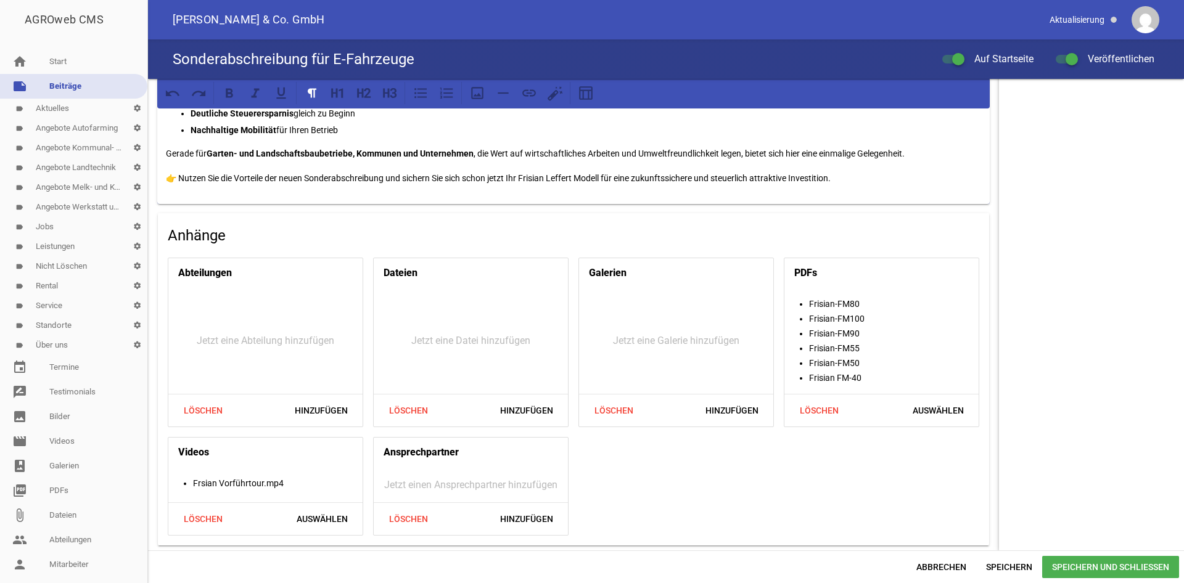
click at [1101, 571] on span "Speichern und Schließen" at bounding box center [1110, 567] width 137 height 22
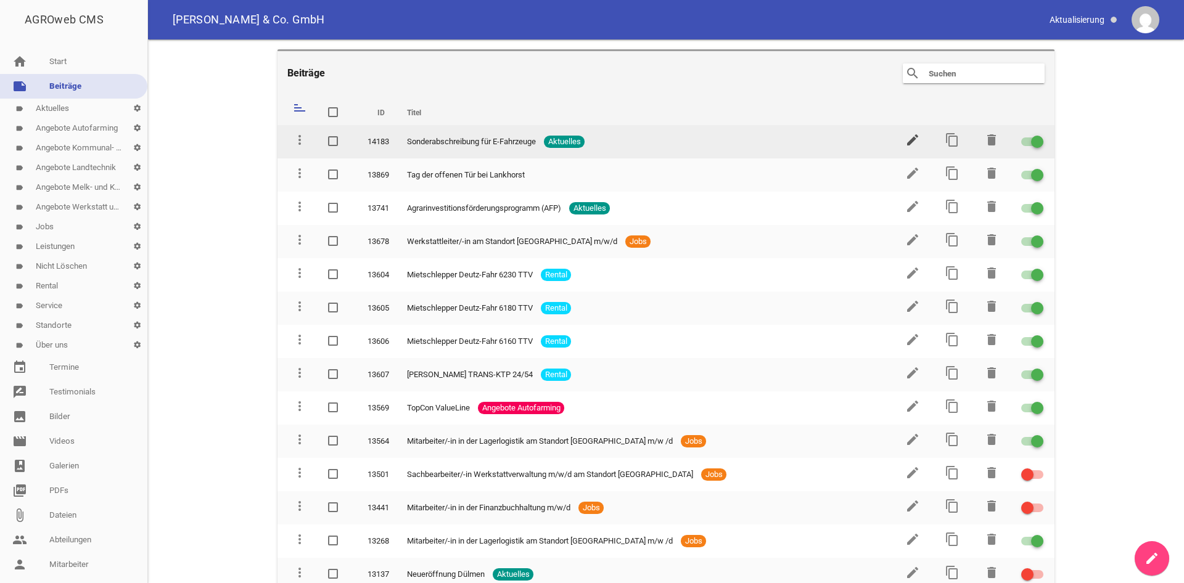
click at [918, 139] on icon "edit" at bounding box center [912, 140] width 15 height 15
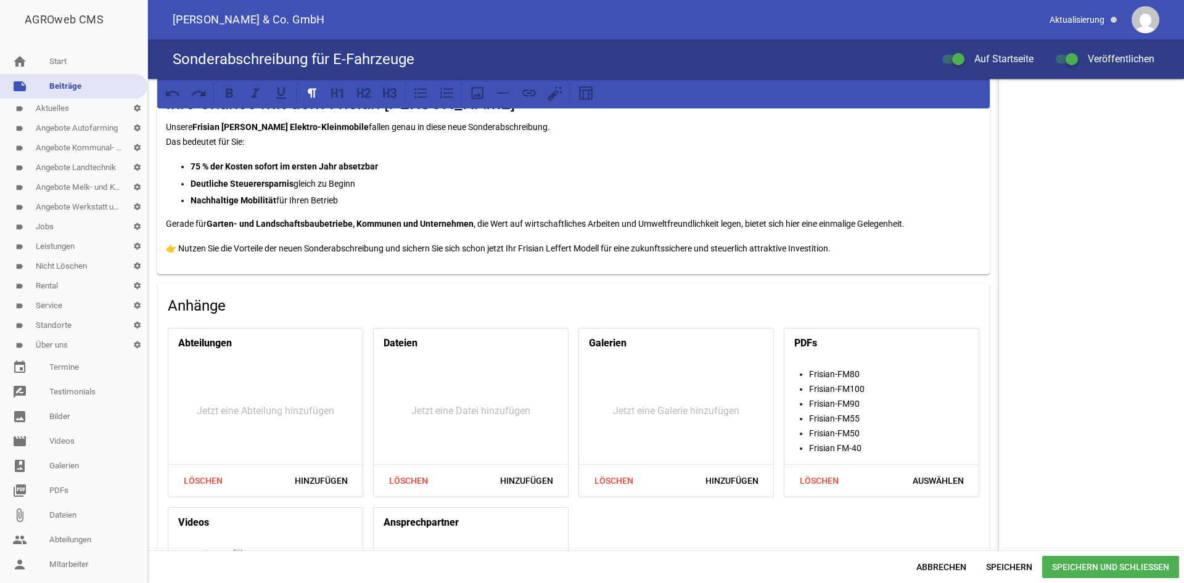
scroll to position [572, 0]
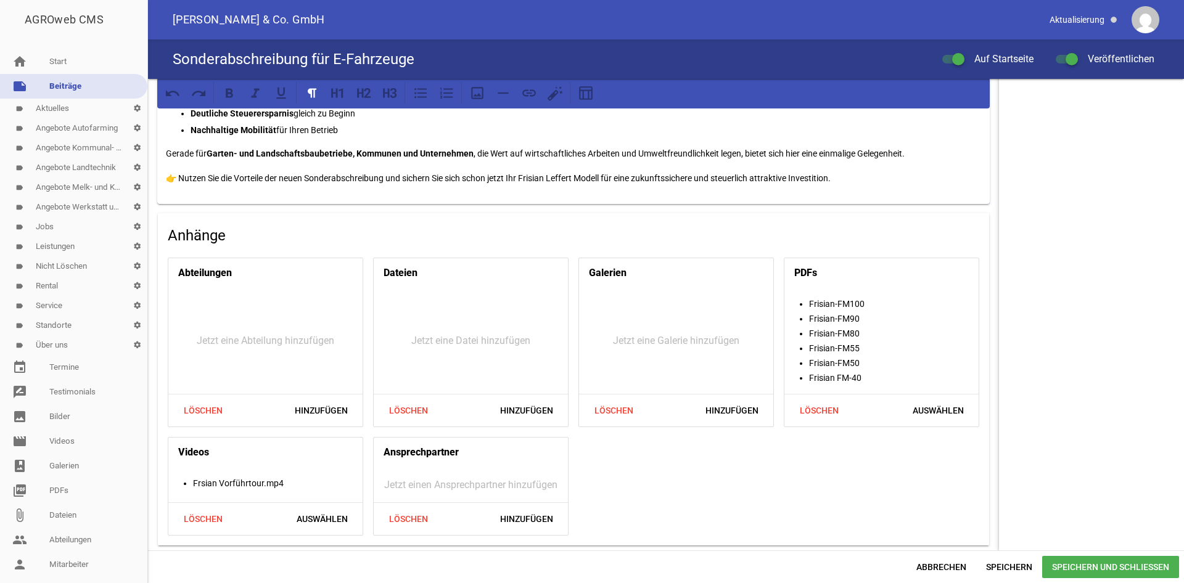
click at [1066, 562] on span "Speichern und Schließen" at bounding box center [1110, 567] width 137 height 22
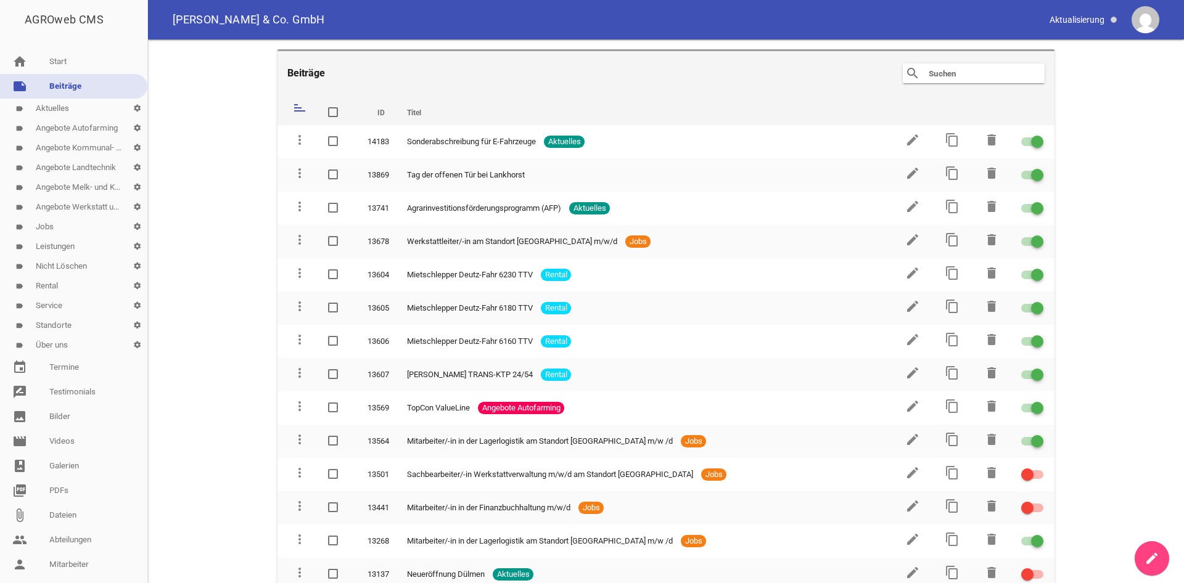
click at [269, 197] on main "Beiträge search clear sort ID Titel delete more_vert 14183 Sonderabschreibung f…" at bounding box center [666, 311] width 1036 height 544
click at [261, 88] on main "Beiträge search clear sort ID Titel delete more_vert 14183 Sonderabschreibung f…" at bounding box center [666, 311] width 1036 height 544
click at [205, 117] on main "Beiträge search clear sort ID Titel delete more_vert 14183 Sonderabschreibung f…" at bounding box center [666, 311] width 1036 height 544
click at [244, 158] on main "Beiträge search clear sort ID Titel delete more_vert 14183 Sonderabschreibung f…" at bounding box center [666, 311] width 1036 height 544
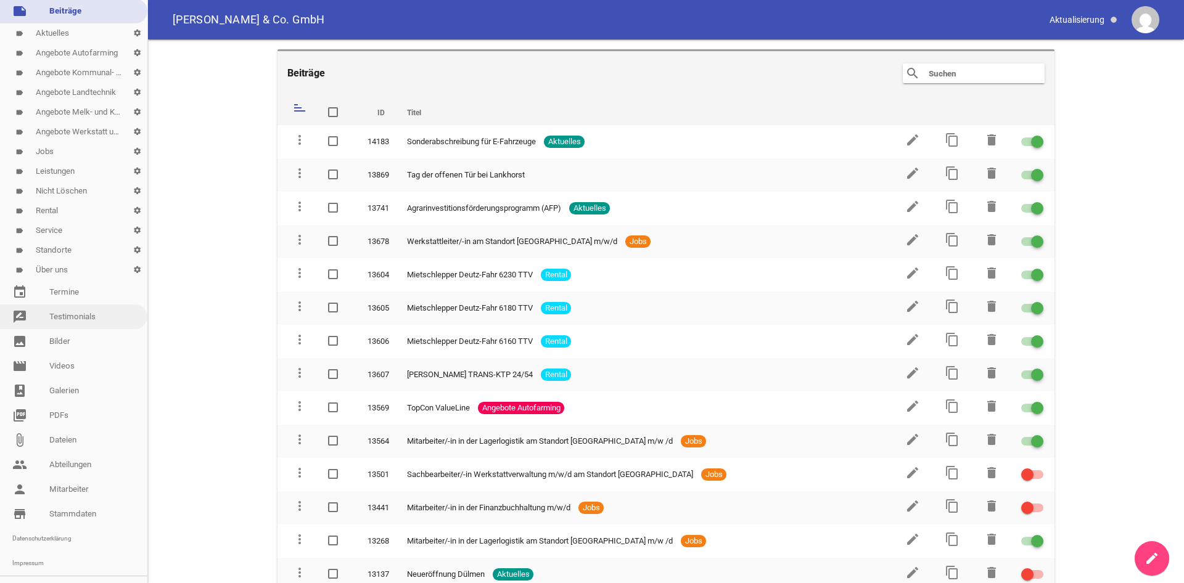
scroll to position [93, 0]
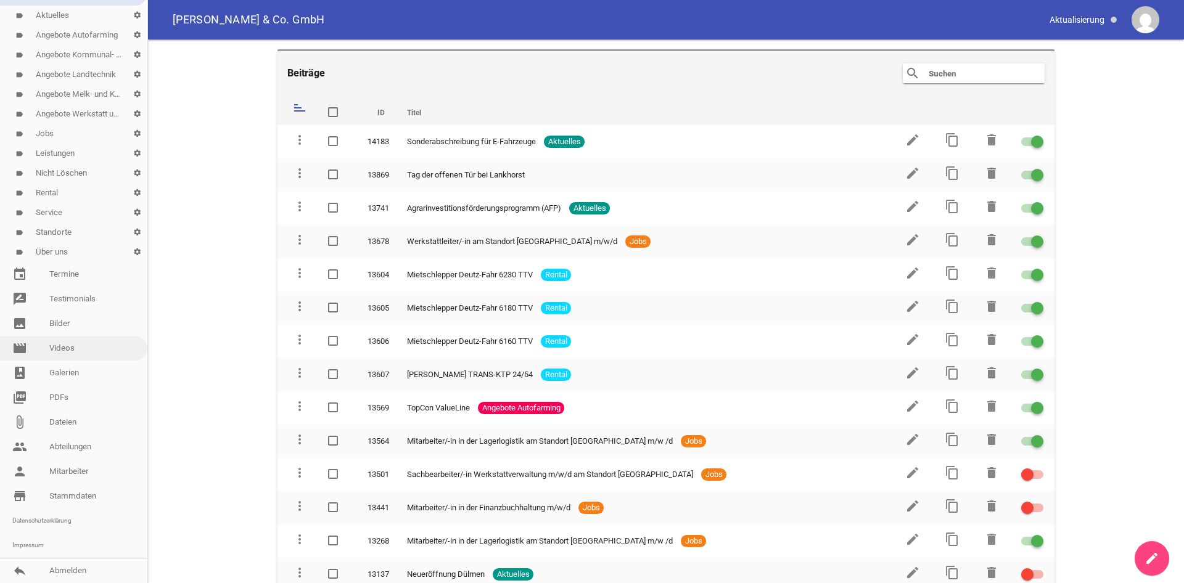
click at [73, 343] on link "movie Videos" at bounding box center [73, 348] width 147 height 25
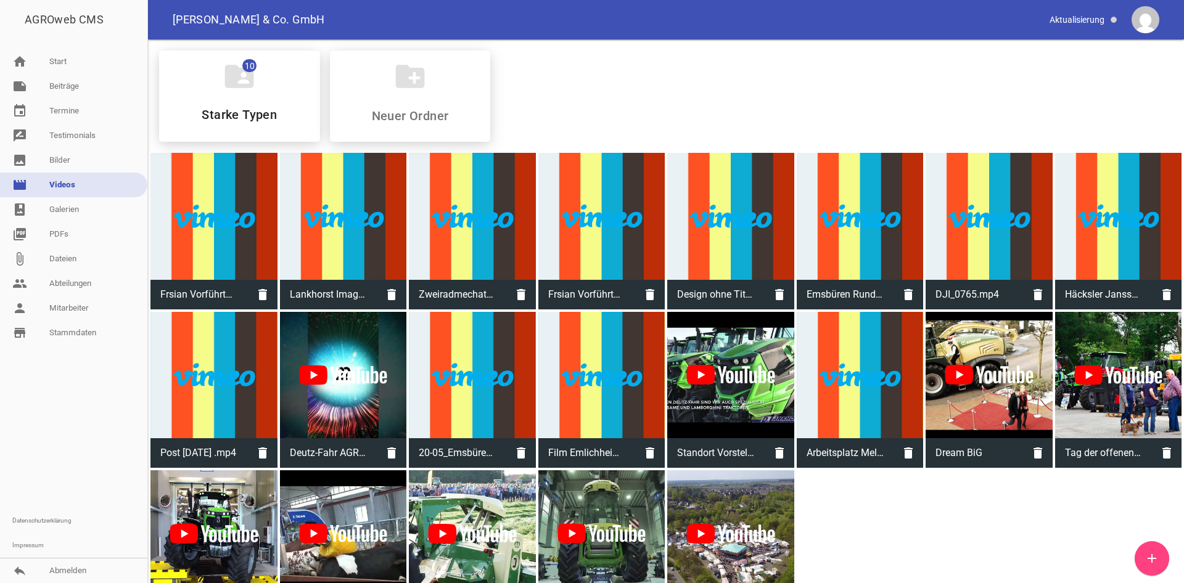
click at [217, 202] on div at bounding box center [213, 216] width 127 height 127
type input "Frsian Vorführtour.mp4"
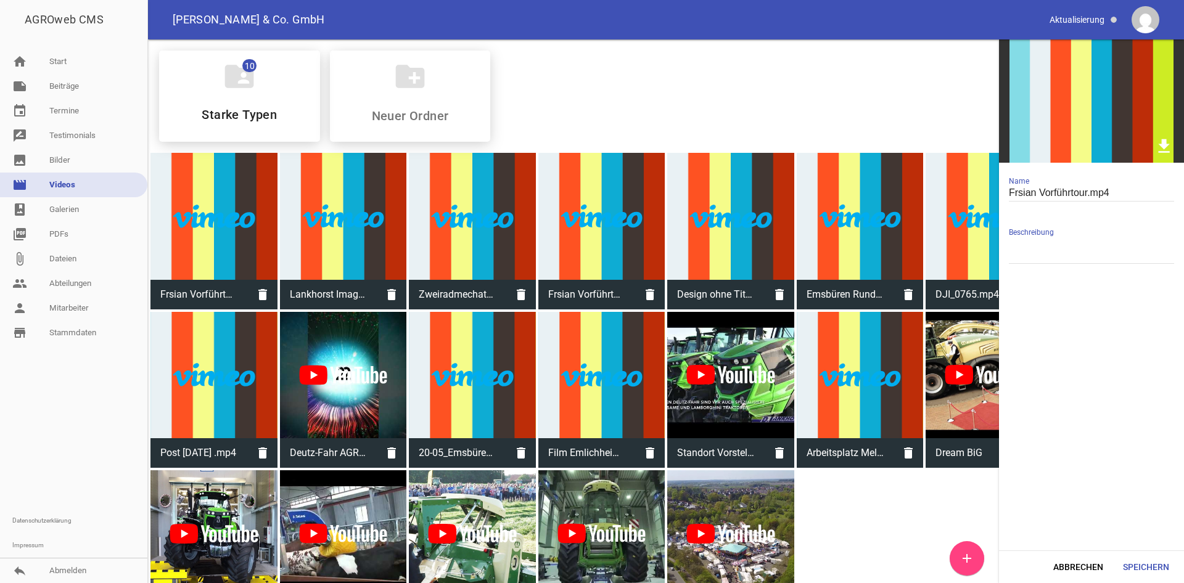
click at [1161, 144] on icon "download" at bounding box center [1163, 145] width 19 height 19
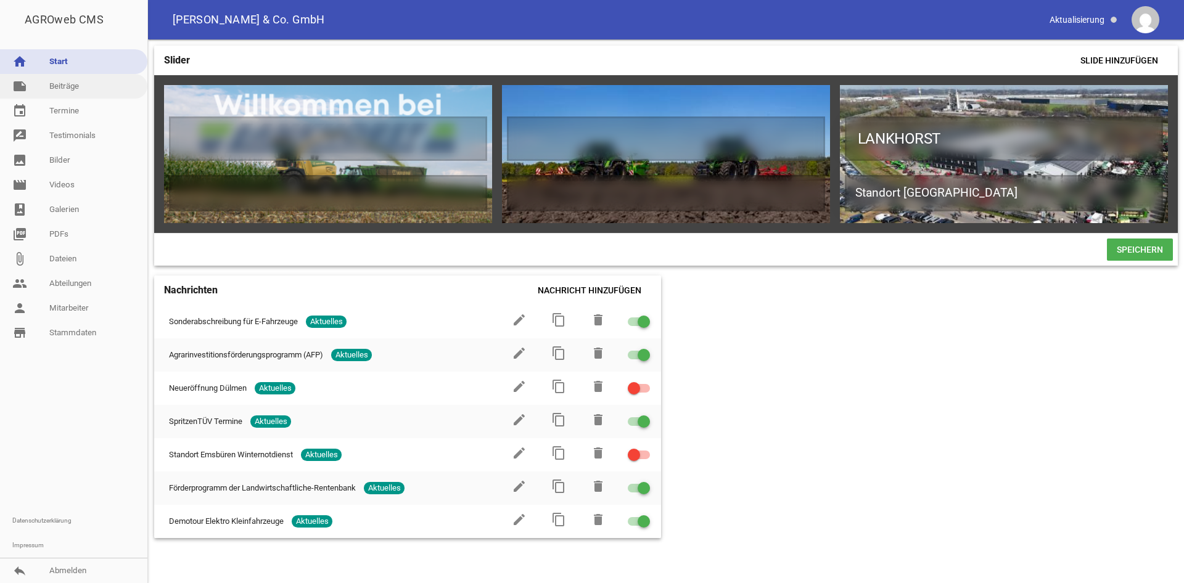
click at [84, 93] on link "note Beiträge" at bounding box center [73, 86] width 147 height 25
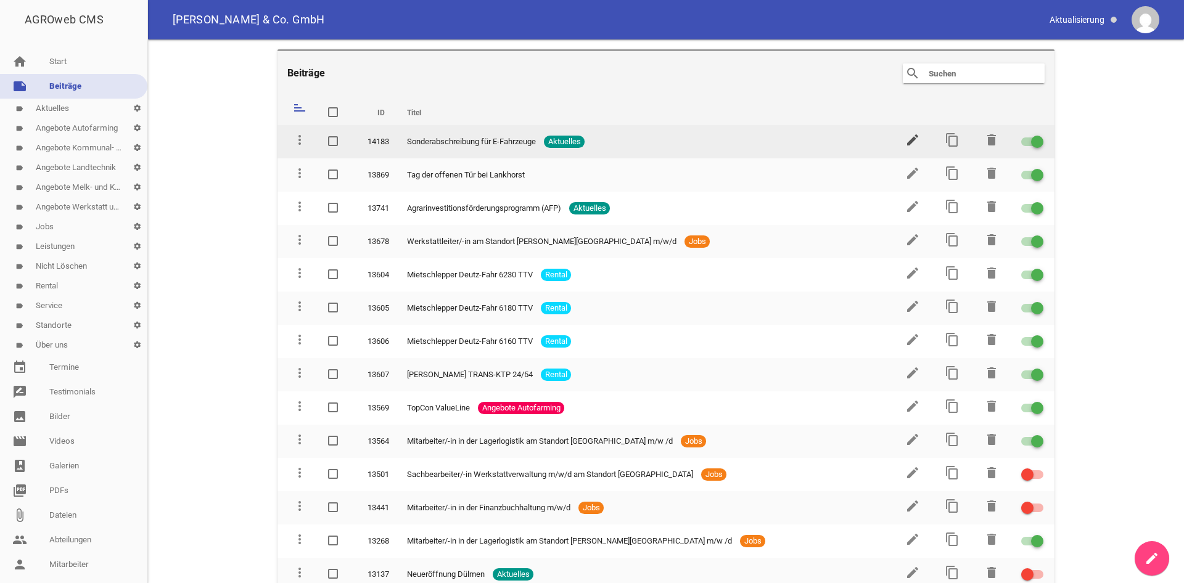
click at [906, 137] on icon "edit" at bounding box center [912, 140] width 15 height 15
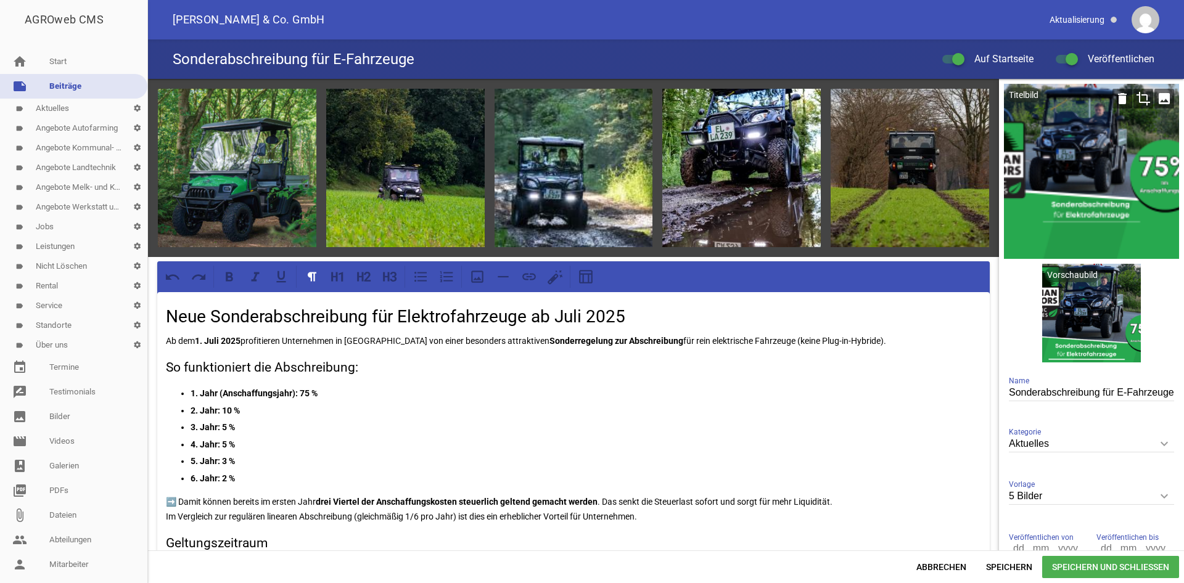
click at [1156, 99] on icon "image" at bounding box center [1164, 99] width 20 height 20
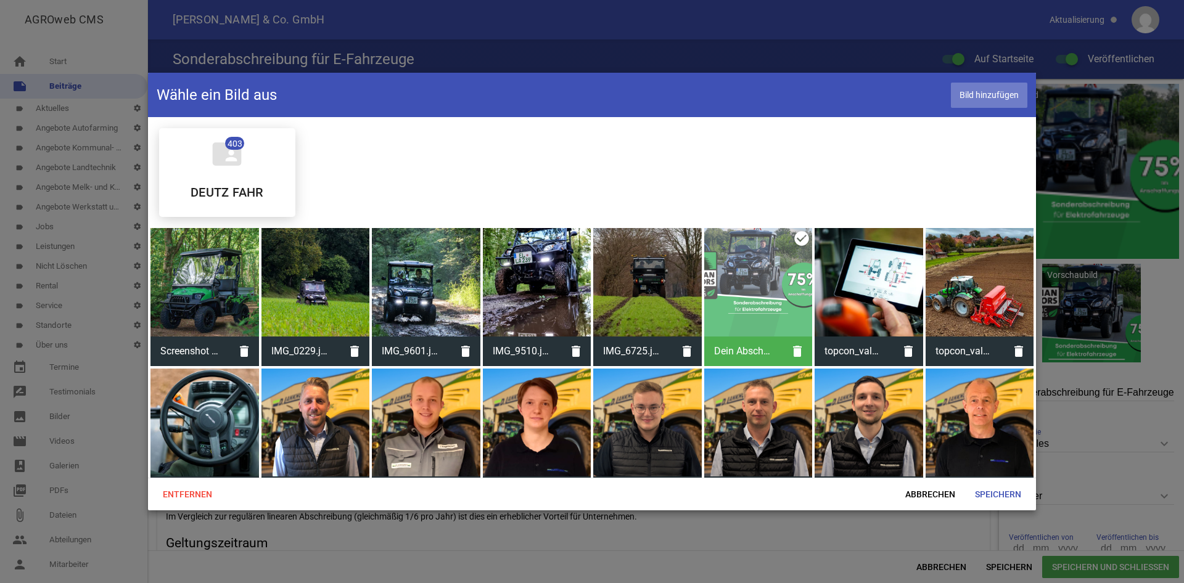
click at [979, 105] on span "Bild hinzufügen" at bounding box center [989, 95] width 76 height 25
click at [993, 89] on span "Bild hinzufügen" at bounding box center [989, 95] width 76 height 25
click at [930, 490] on span "Abbrechen" at bounding box center [930, 494] width 70 height 22
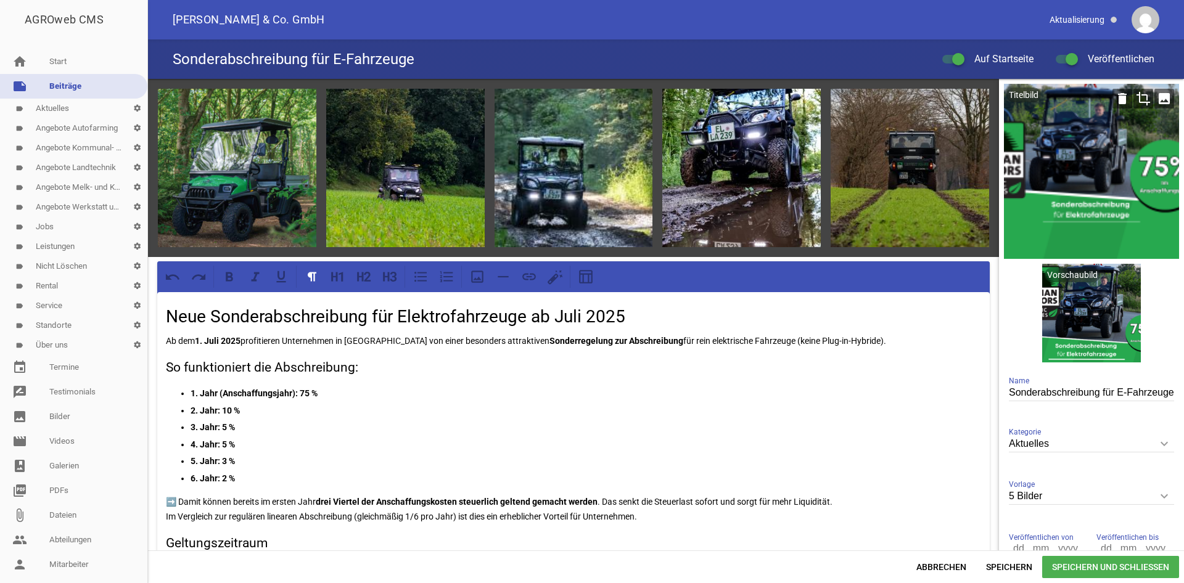
drag, startPoint x: 1164, startPoint y: 102, endPoint x: 1171, endPoint y: 92, distance: 12.0
click at [1164, 102] on icon "image" at bounding box center [1164, 99] width 20 height 20
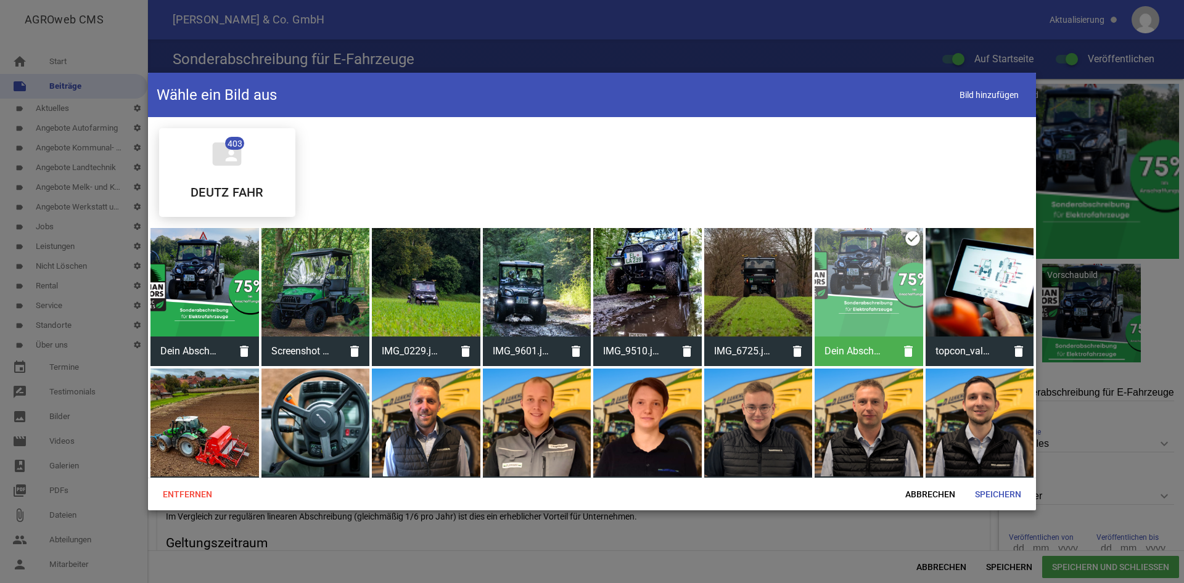
click at [253, 273] on div at bounding box center [204, 282] width 109 height 109
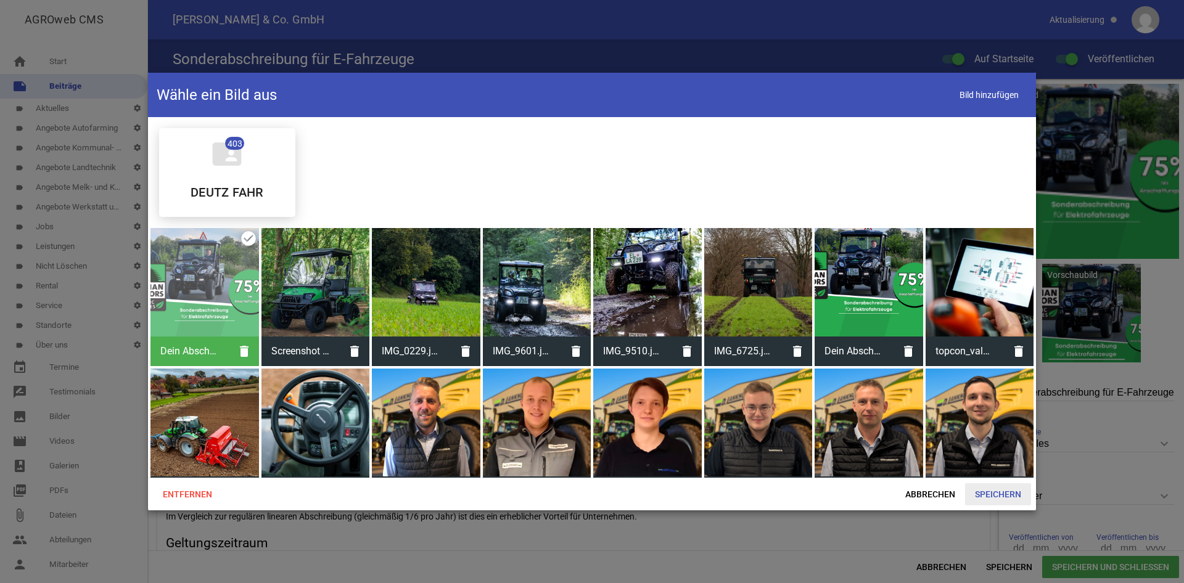
click at [999, 496] on span "Speichern" at bounding box center [998, 494] width 66 height 22
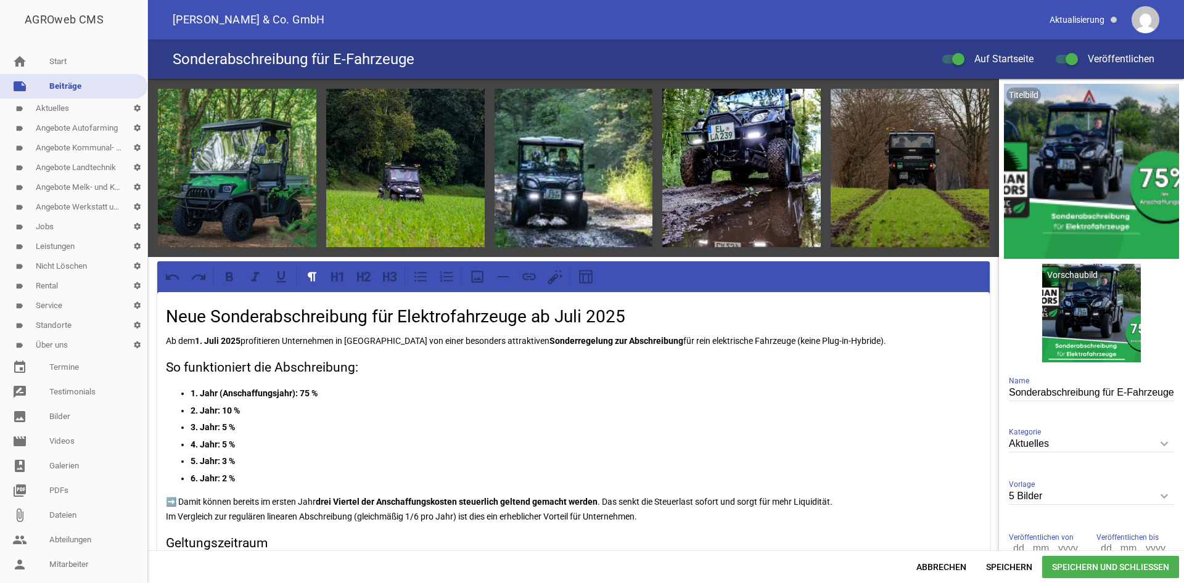
click at [1119, 572] on span "Speichern und Schließen" at bounding box center [1110, 567] width 137 height 22
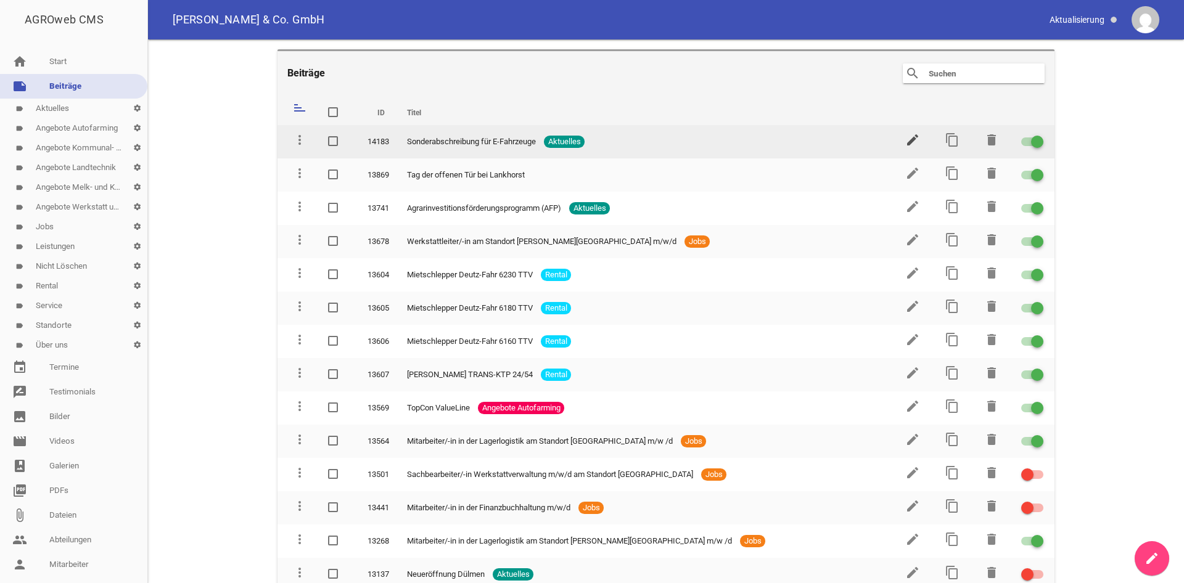
click at [908, 147] on icon "edit" at bounding box center [912, 140] width 15 height 15
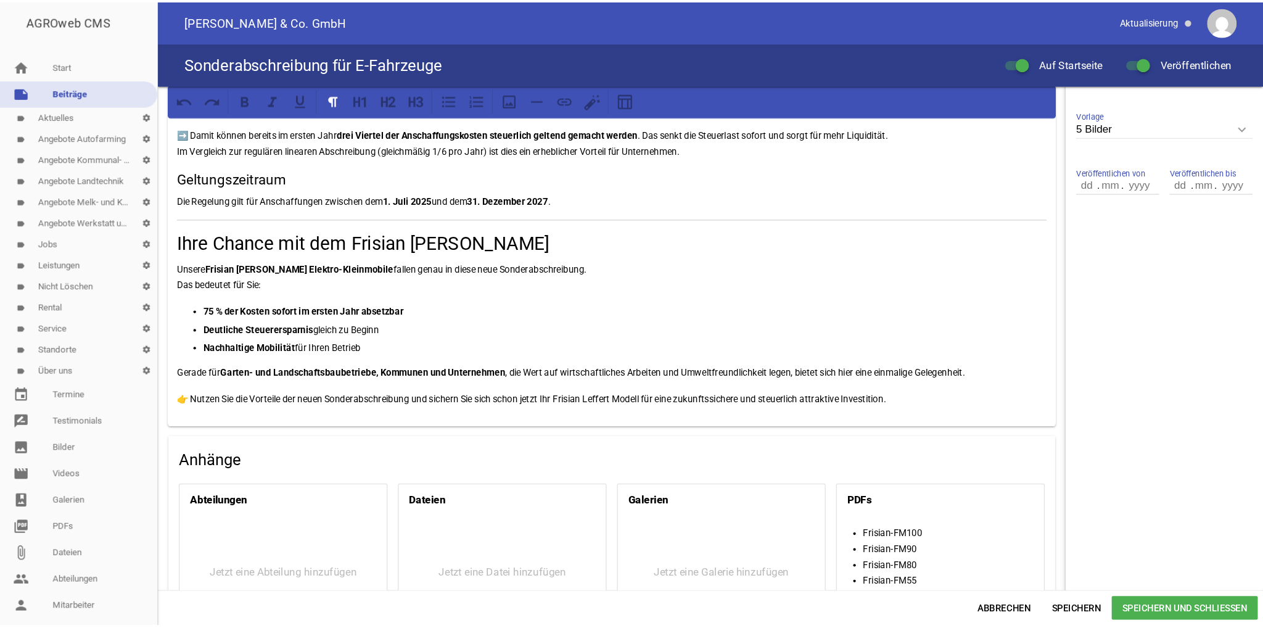
scroll to position [572, 0]
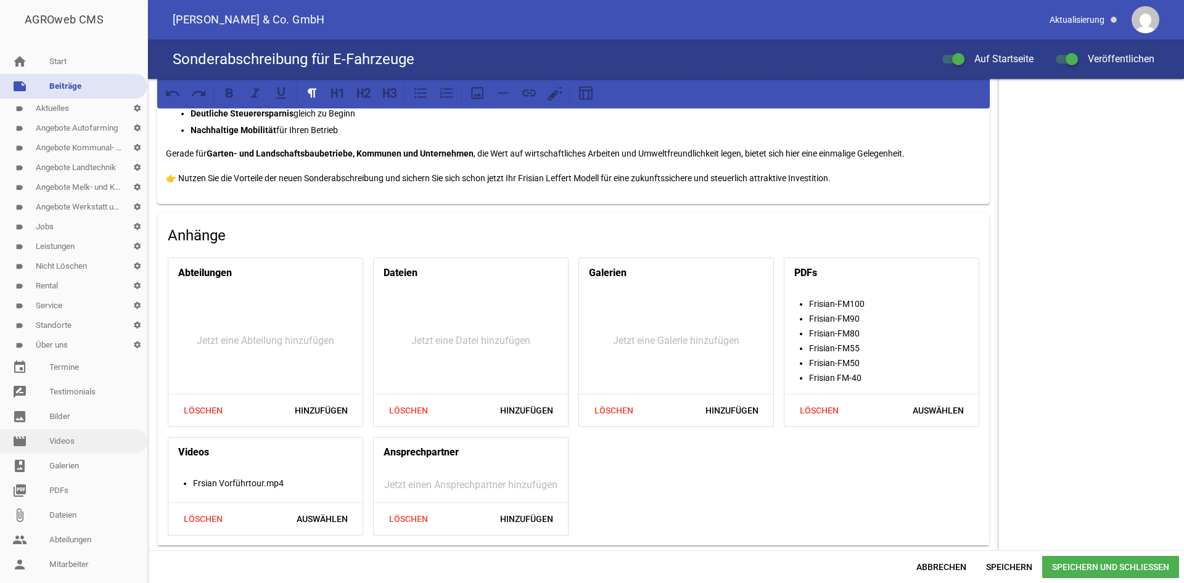
click at [72, 445] on link "movie Videos" at bounding box center [73, 441] width 147 height 25
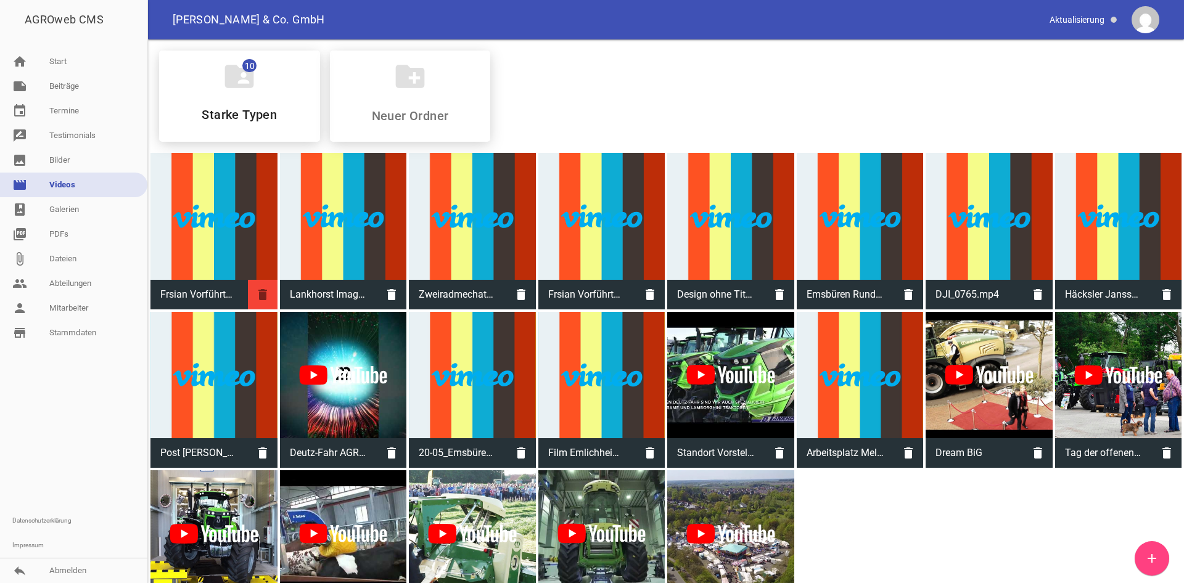
click at [265, 295] on icon "delete" at bounding box center [263, 295] width 30 height 30
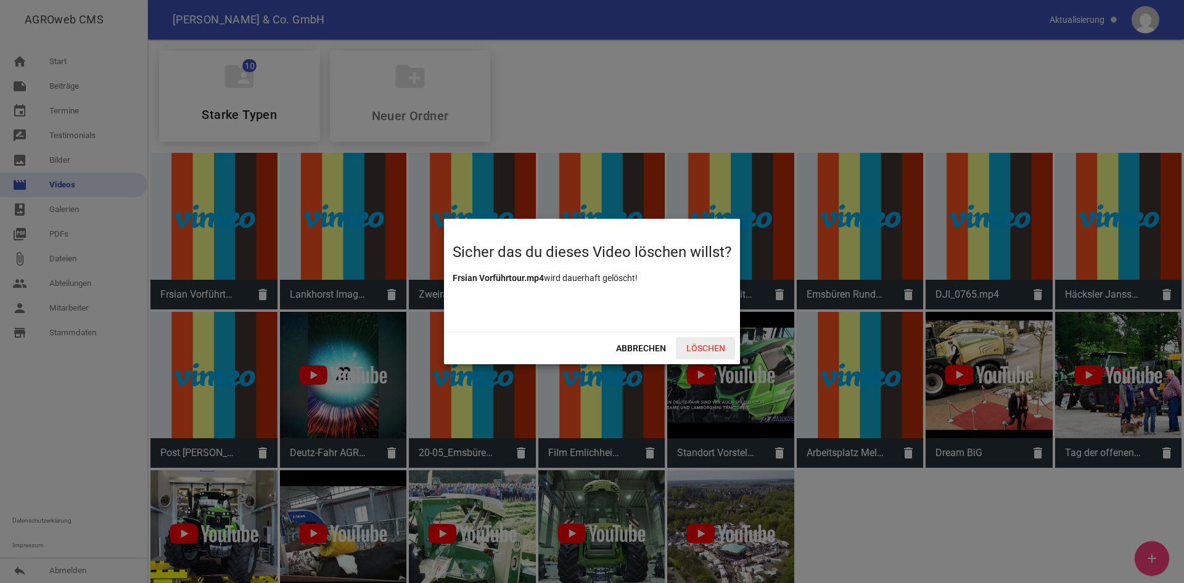
click at [715, 346] on span "Löschen" at bounding box center [705, 348] width 59 height 22
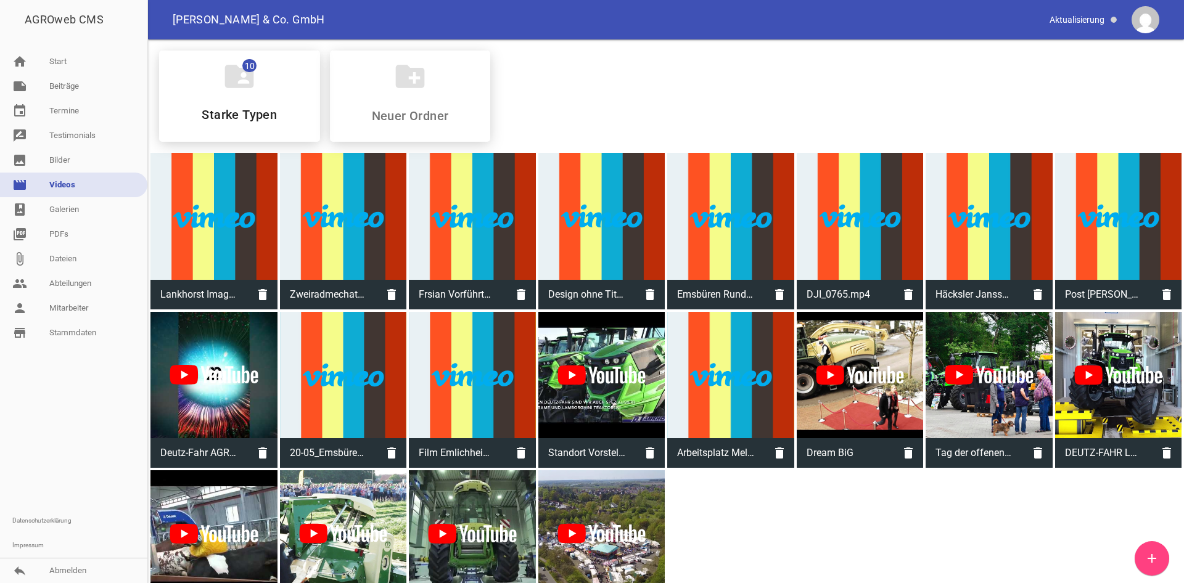
click at [1146, 555] on icon "add" at bounding box center [1152, 558] width 15 height 15
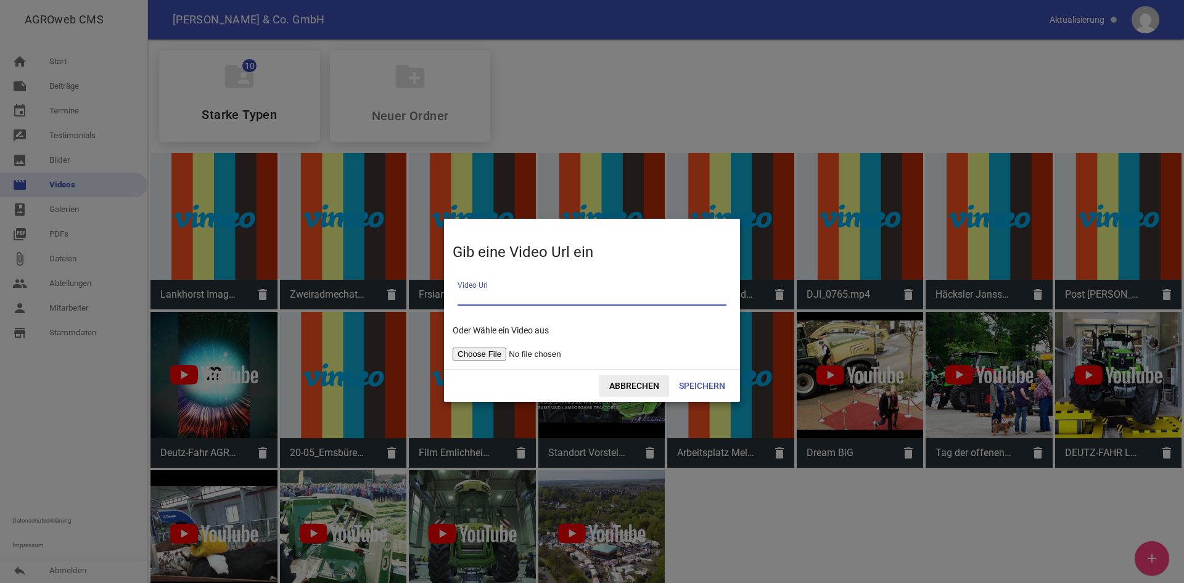
click at [643, 387] on span "Abbrechen" at bounding box center [634, 386] width 70 height 22
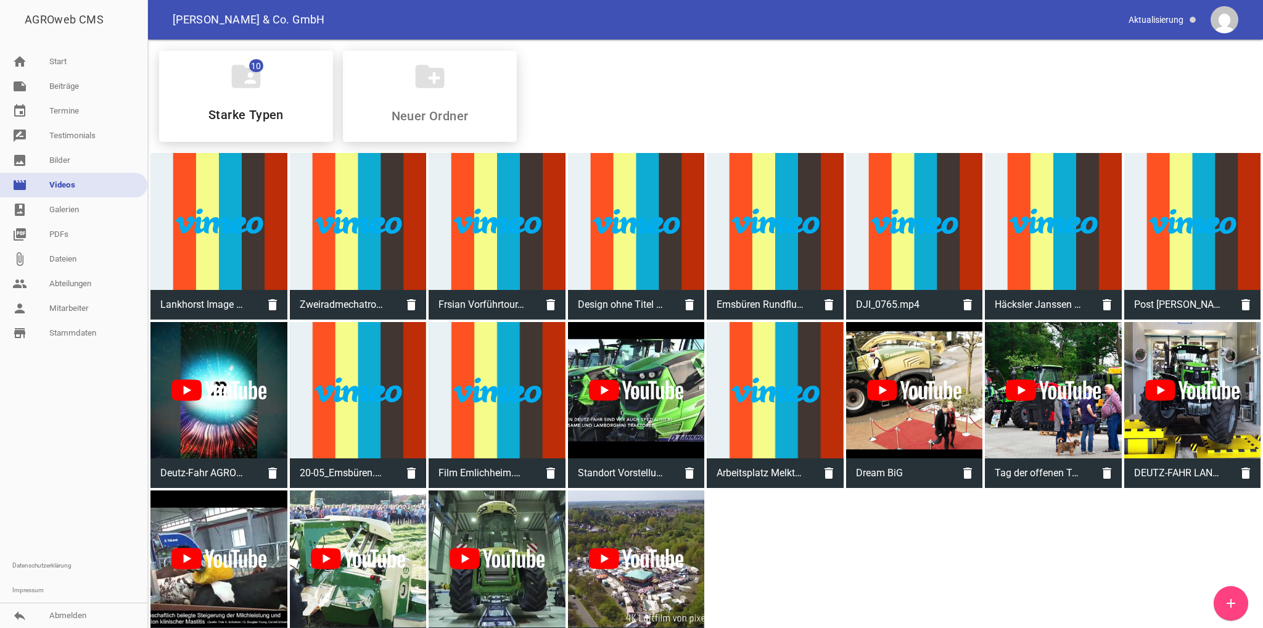
click at [1183, 583] on icon "add" at bounding box center [1230, 603] width 15 height 15
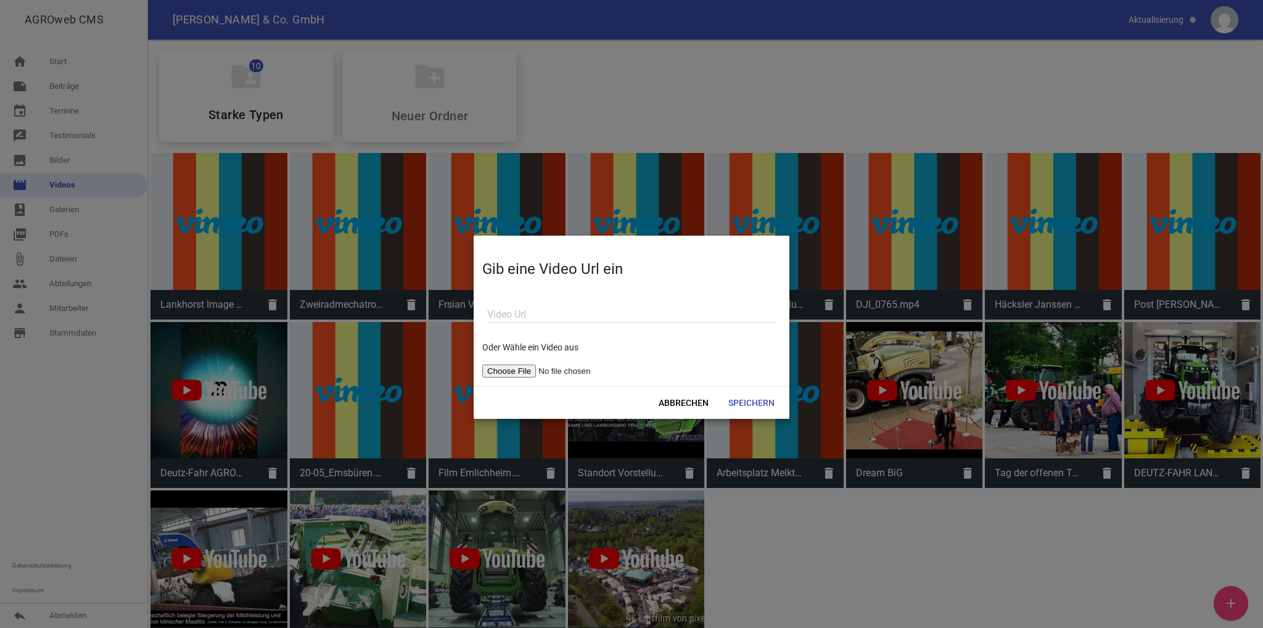
click at [519, 370] on input "file" at bounding box center [560, 370] width 156 height 13
type input "C:\fakepath\Frsian Vorführtour.mp4"
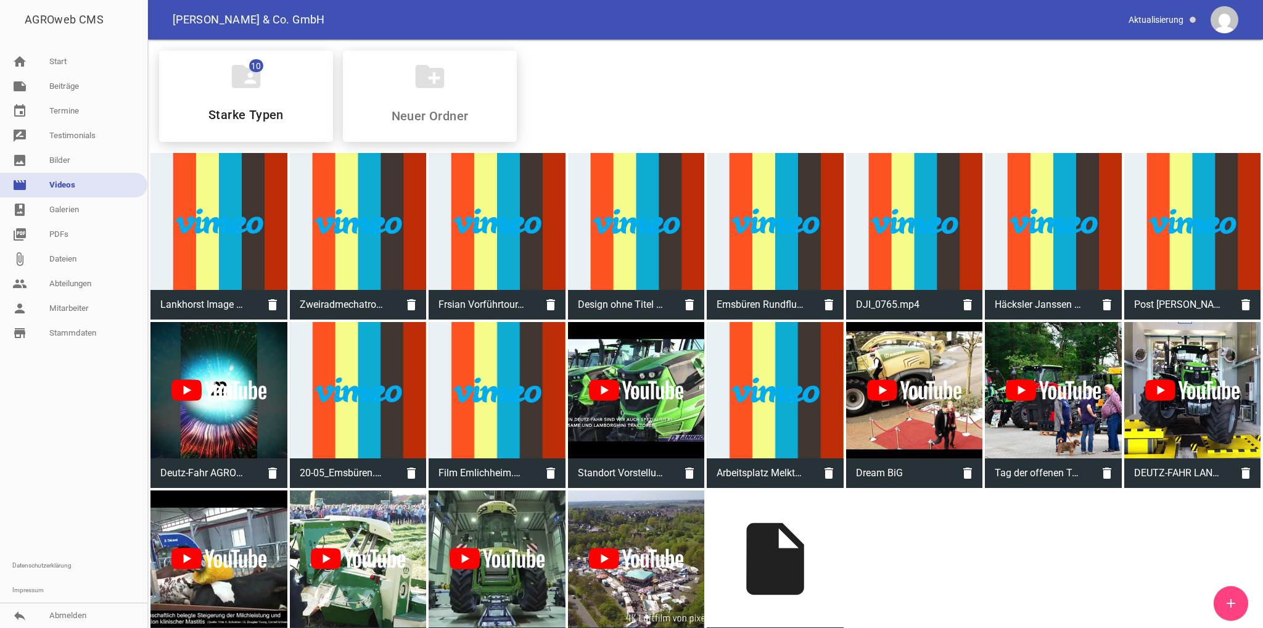
click at [887, 561] on div "folder_shared 10 Starke Typen create_new_folder Lankhorst Image Angepasst.mp4 d…" at bounding box center [705, 349] width 1115 height 620
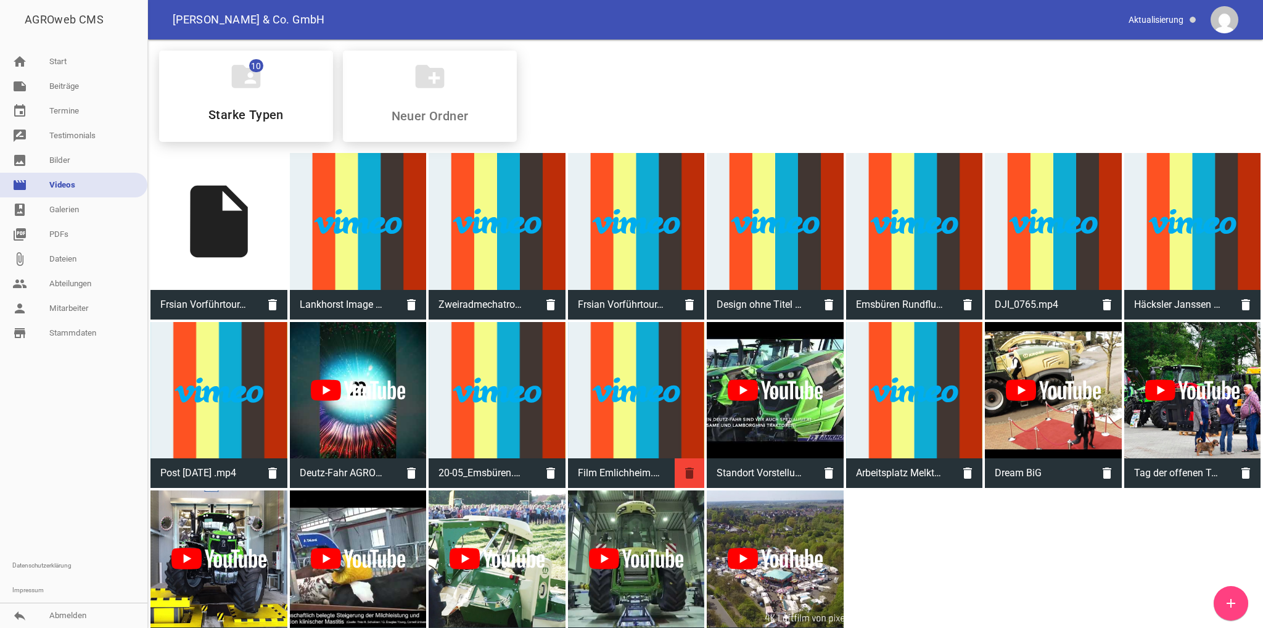
scroll to position [31, 0]
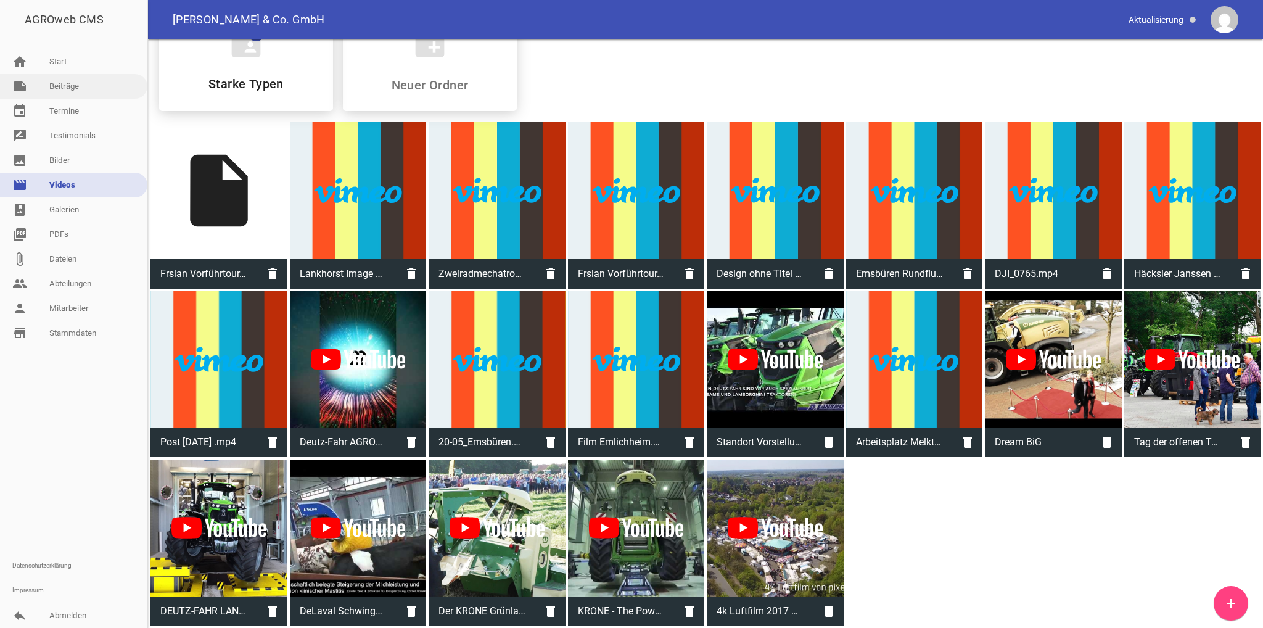
click at [79, 93] on link "note Beiträge" at bounding box center [73, 86] width 147 height 25
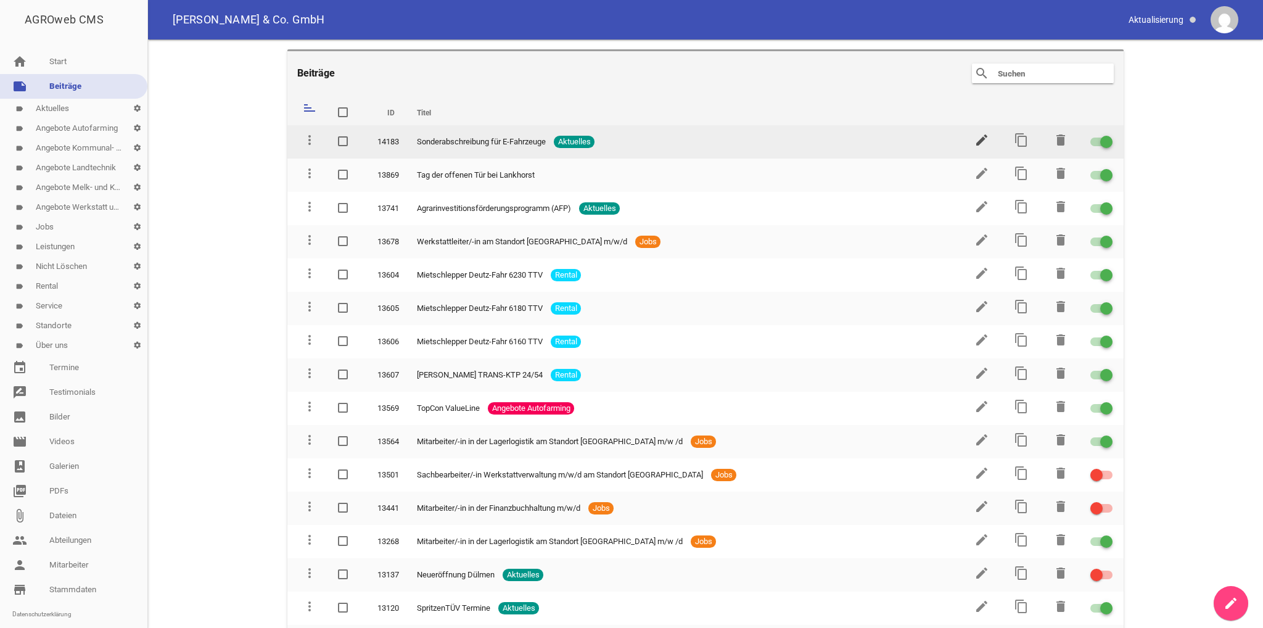
click at [985, 144] on icon "edit" at bounding box center [981, 140] width 15 height 15
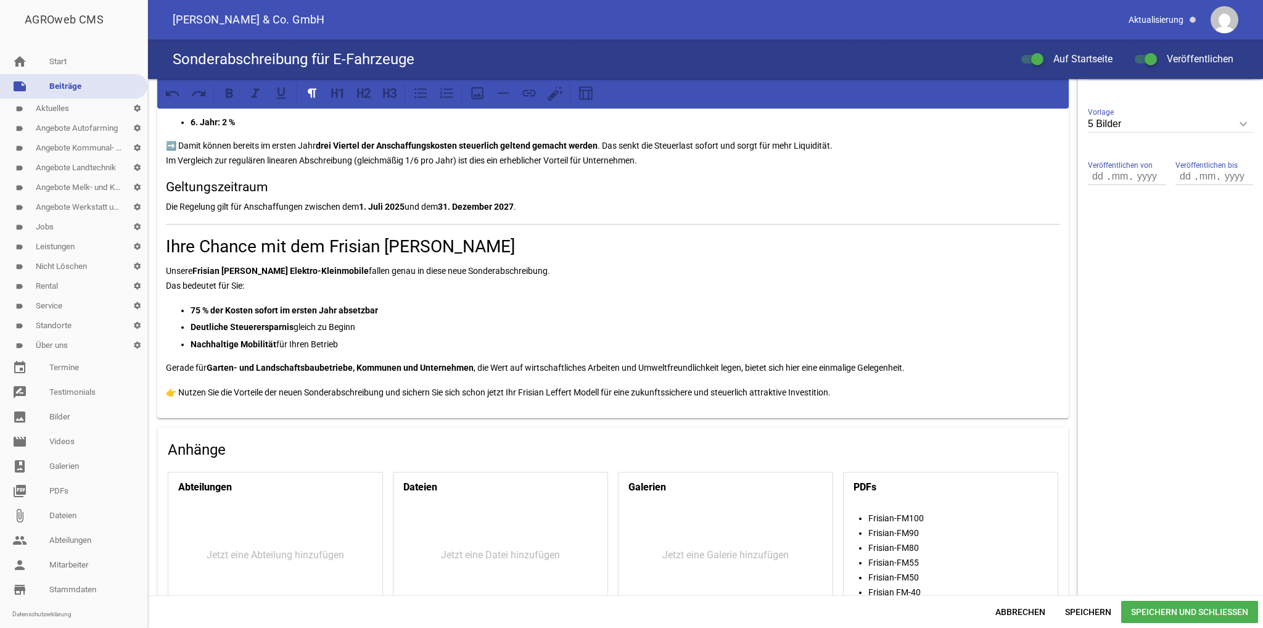
scroll to position [541, 0]
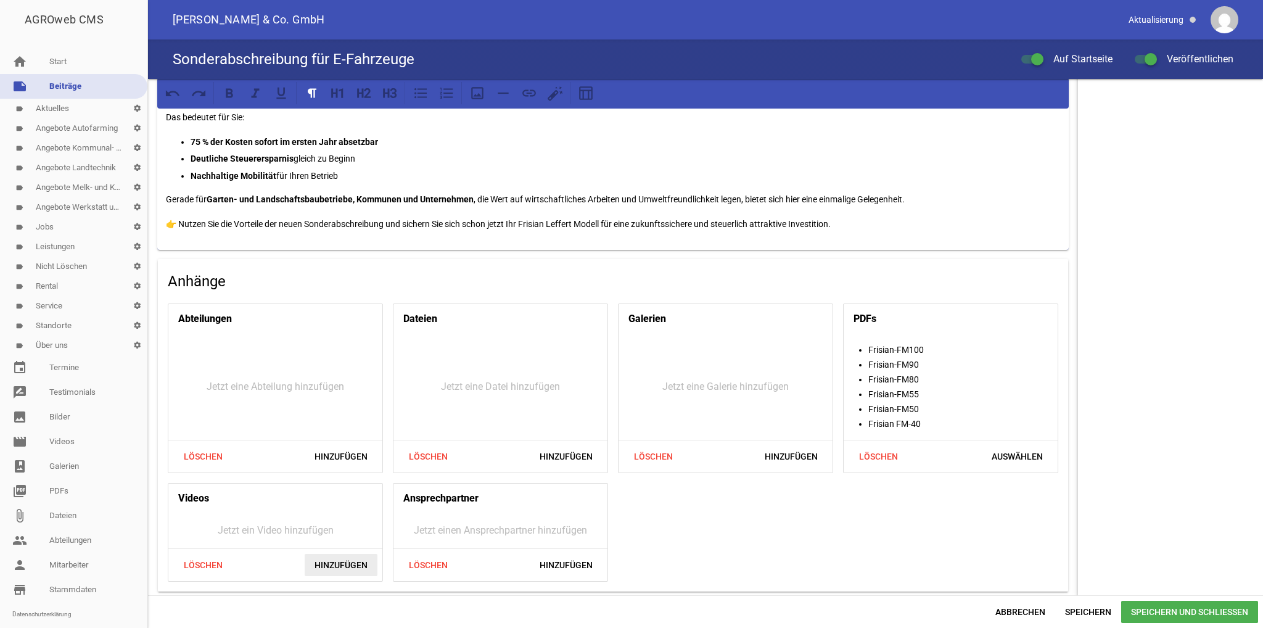
click at [344, 564] on span "Hinzufügen" at bounding box center [341, 565] width 73 height 22
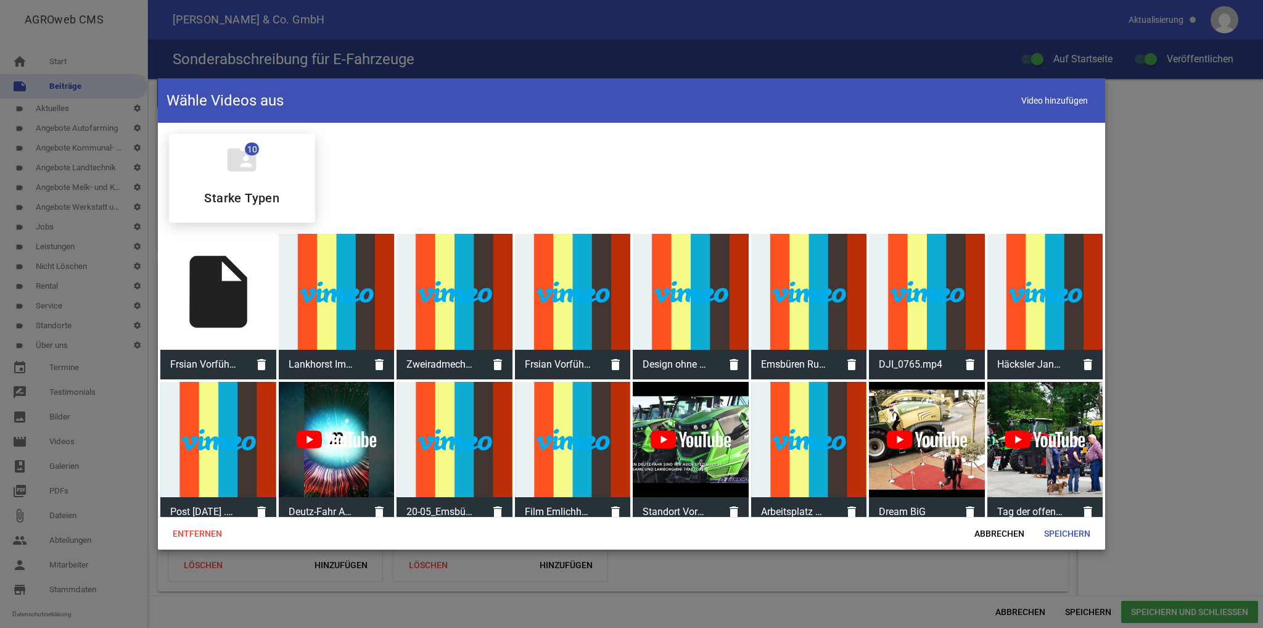
click at [176, 302] on div "insert_drive_file" at bounding box center [218, 292] width 116 height 116
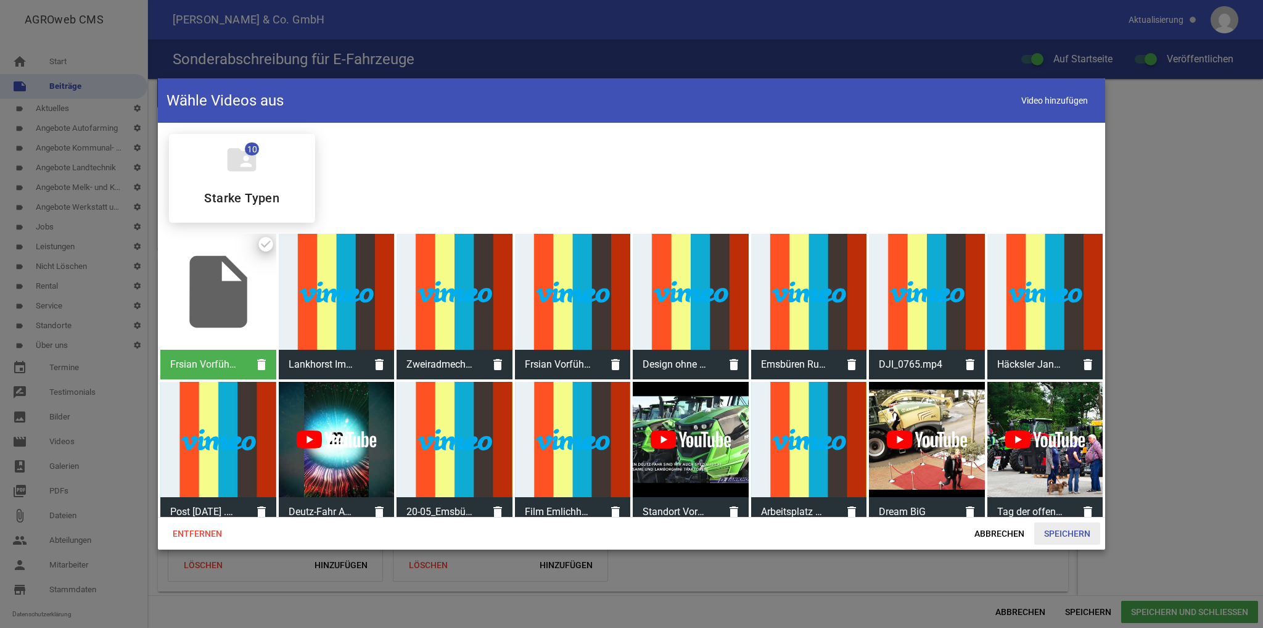
click at [1078, 534] on span "Speichern" at bounding box center [1067, 533] width 66 height 22
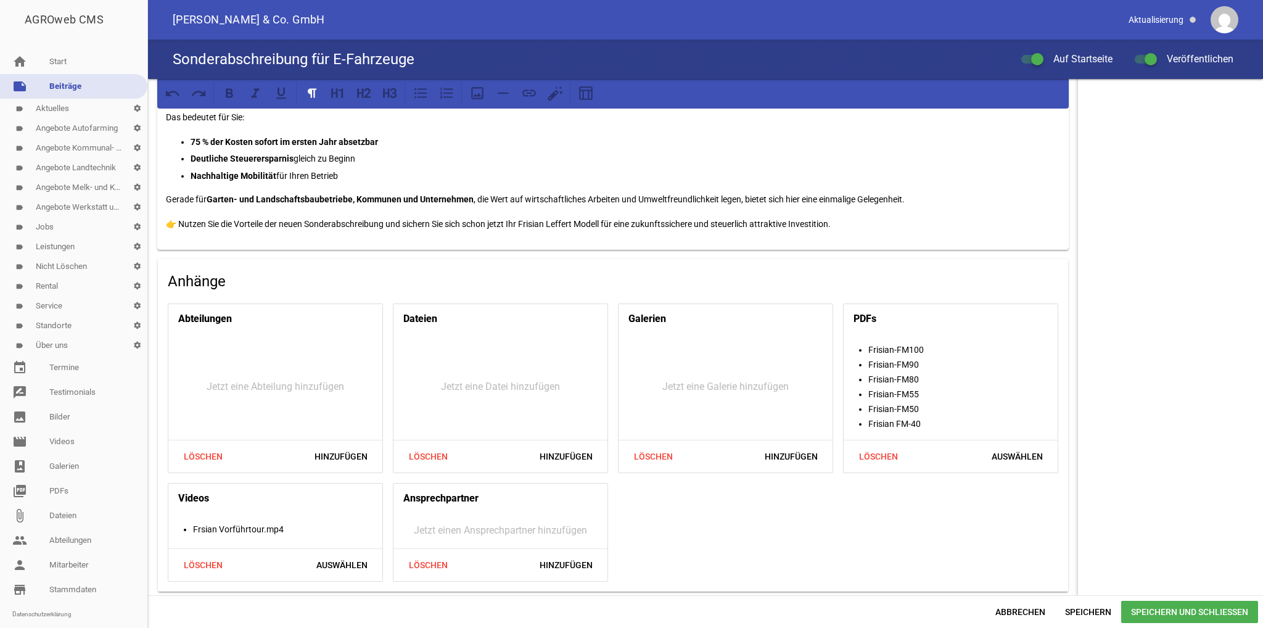
click at [1164, 611] on span "Speichern und Schließen" at bounding box center [1189, 612] width 137 height 22
